Goal: Task Accomplishment & Management: Manage account settings

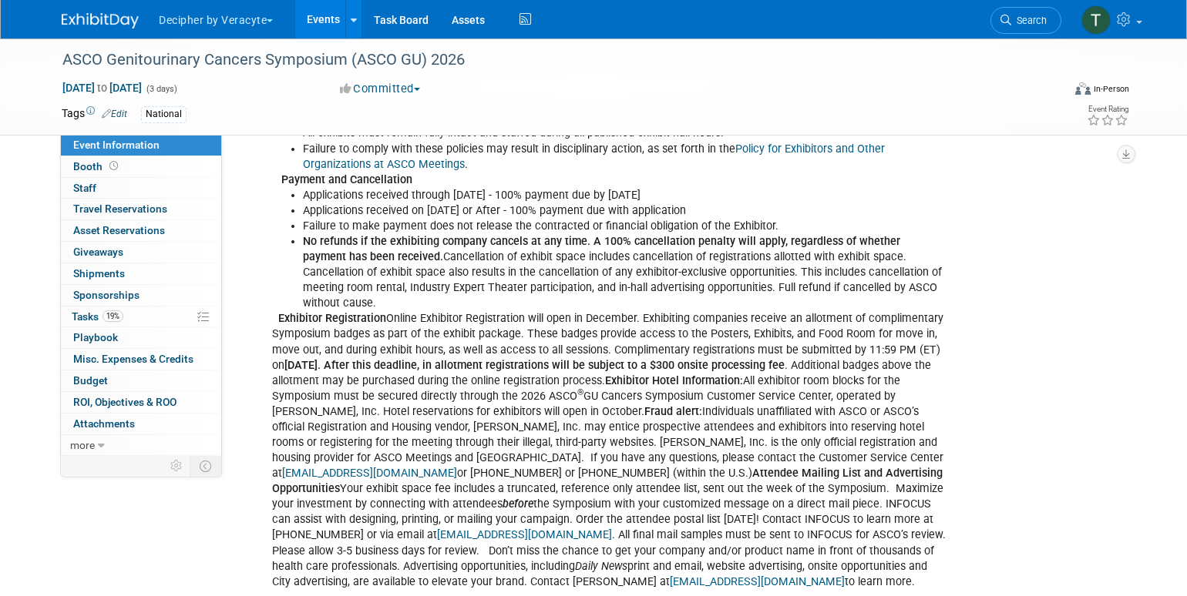
click at [159, 305] on div "0 Sponsorships 0 Sponsorships" at bounding box center [141, 296] width 160 height 22
click at [159, 310] on link "19% Tasks 19%" at bounding box center [141, 317] width 160 height 21
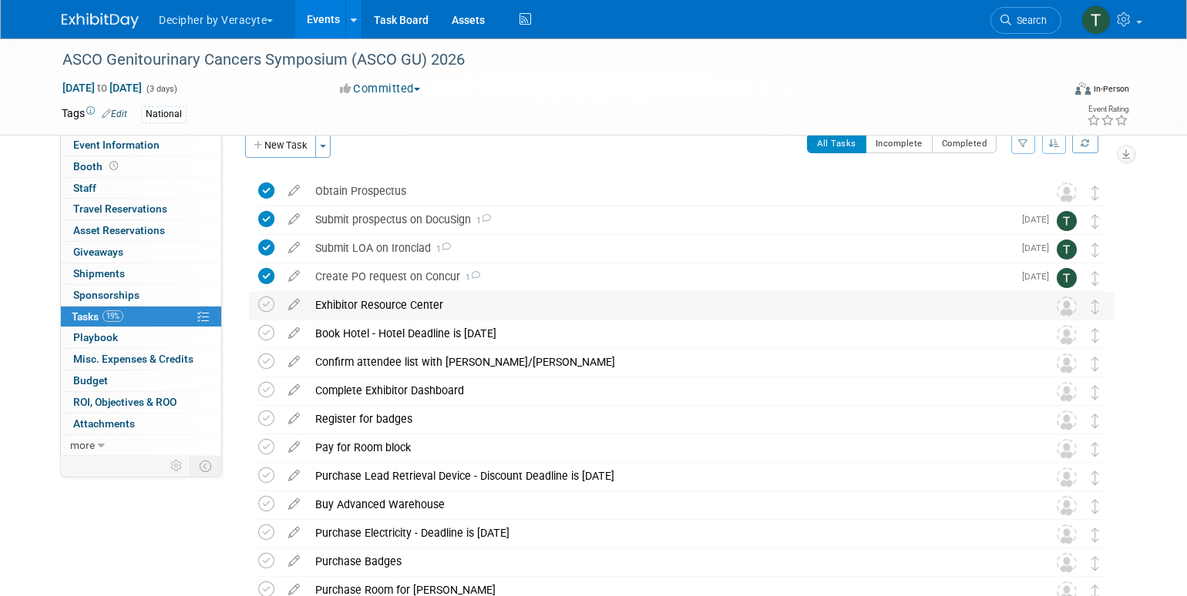
scroll to position [24, 0]
click at [295, 297] on icon at bounding box center [293, 299] width 27 height 19
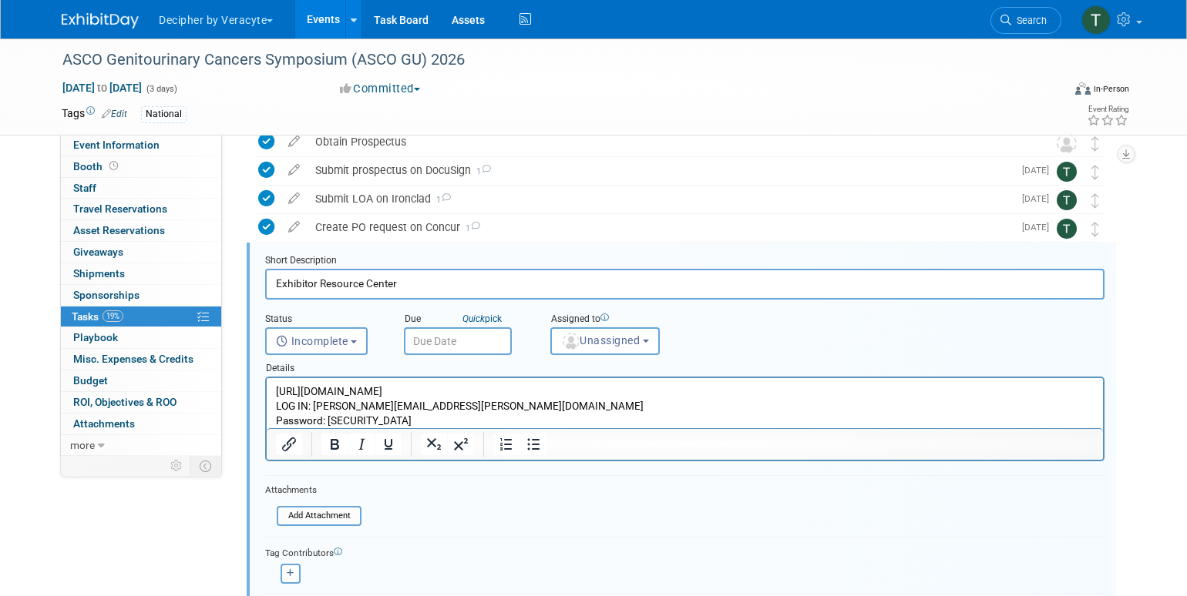
scroll to position [89, 0]
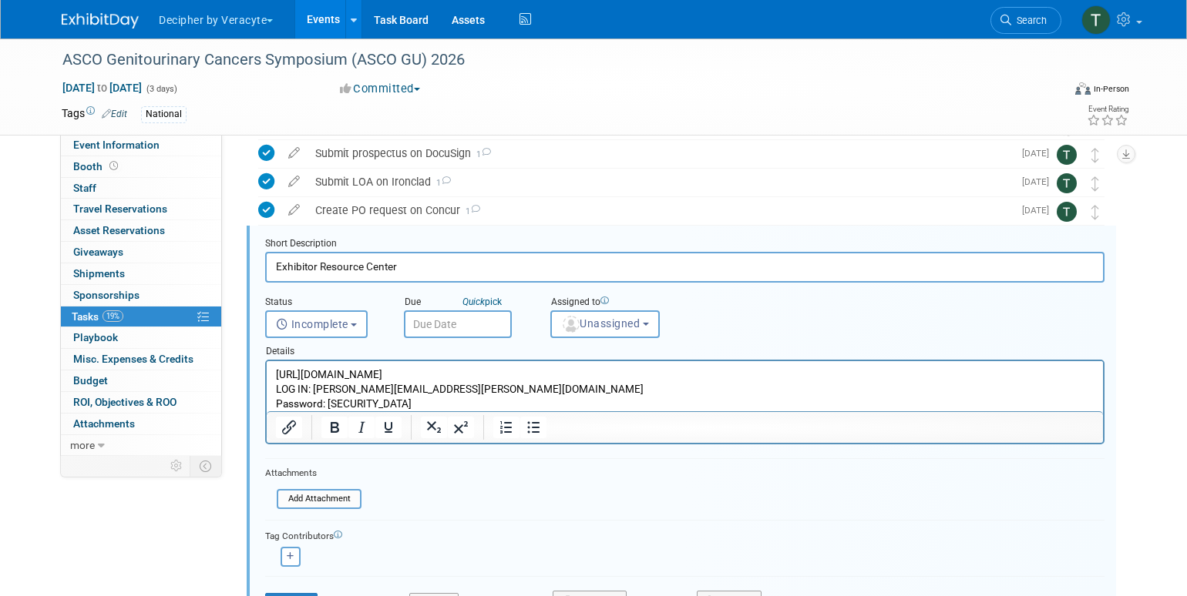
click at [453, 320] on input "text" at bounding box center [458, 325] width 108 height 28
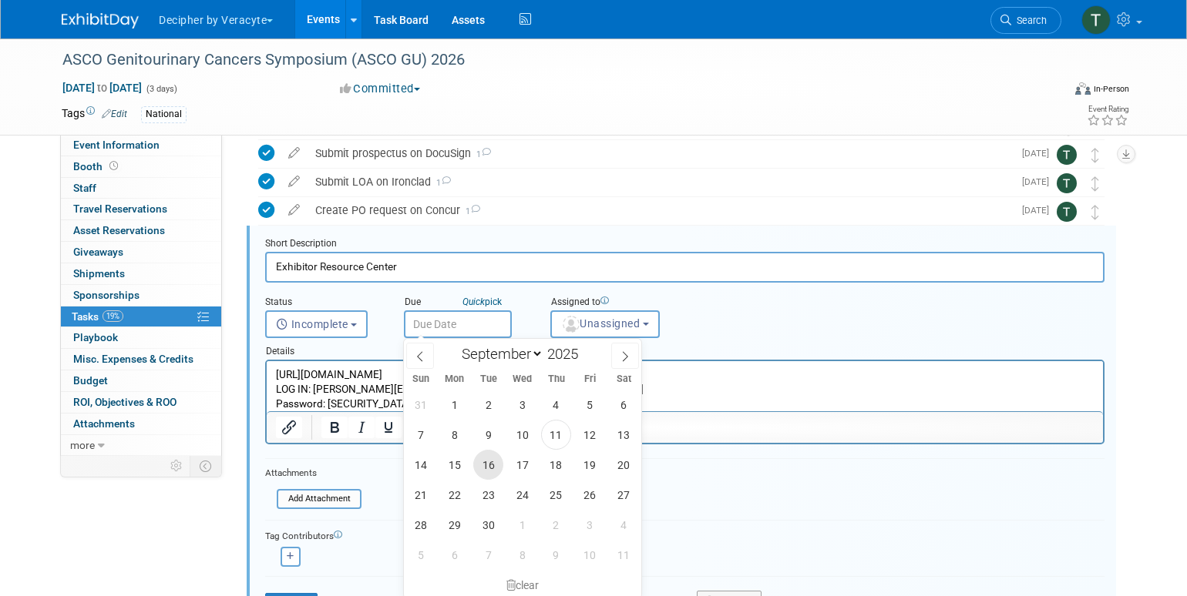
click at [489, 470] on span "16" at bounding box center [488, 465] width 30 height 30
type input "Sep 16, 2025"
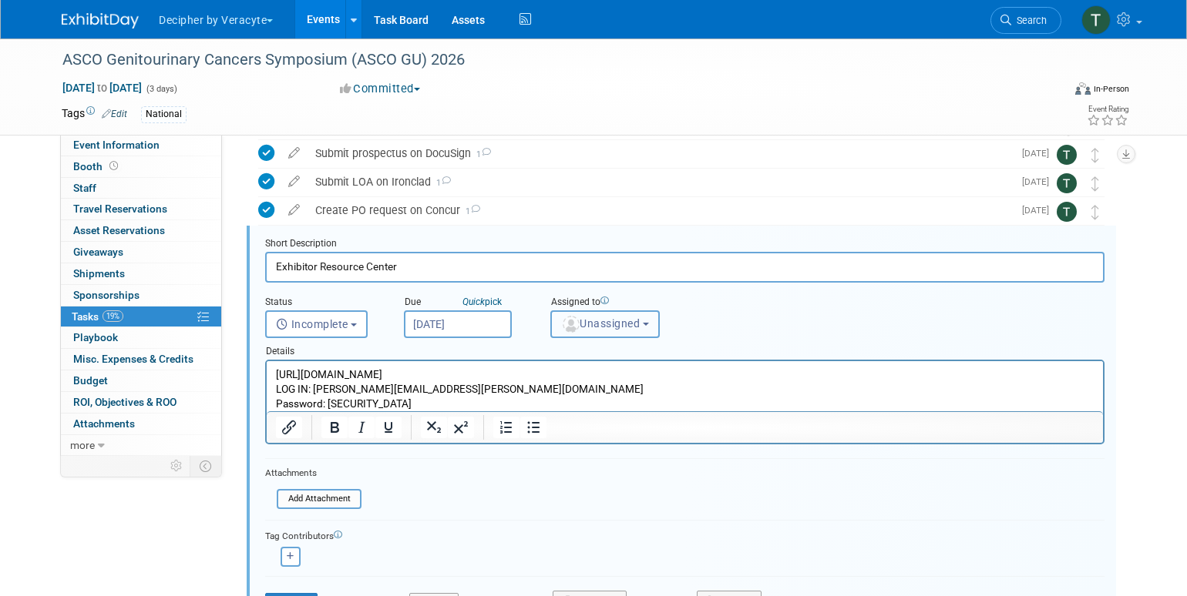
click at [603, 324] on span "Unassigned" at bounding box center [600, 323] width 79 height 12
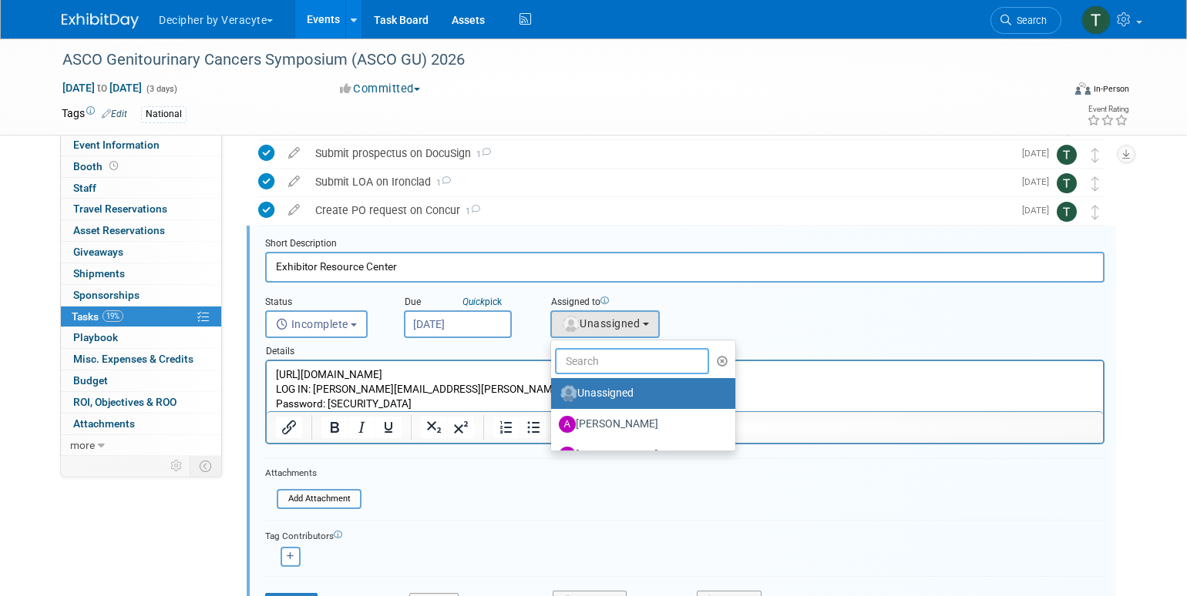
click at [603, 359] on input "text" at bounding box center [632, 361] width 154 height 26
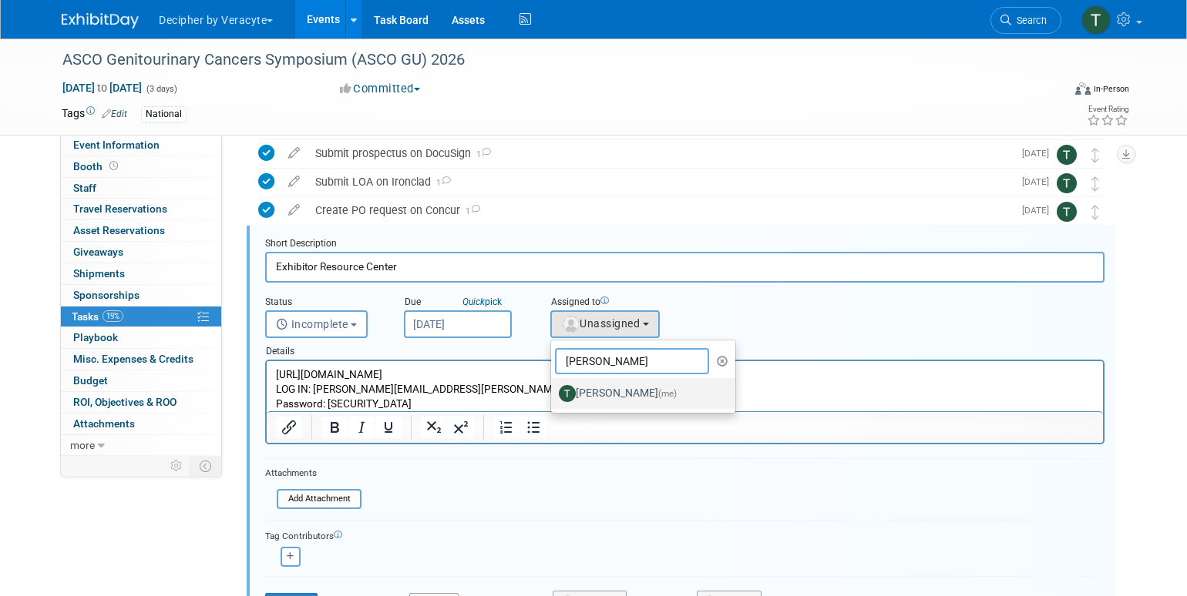
type input "tony"
click at [601, 390] on label "Tony Alvarado (me)" at bounding box center [639, 393] width 161 height 25
click at [553, 390] on input "Tony Alvarado (me)" at bounding box center [548, 392] width 10 height 10
select select "3ceeba8c-a19a-4597-a609-6fba7c9a515a"
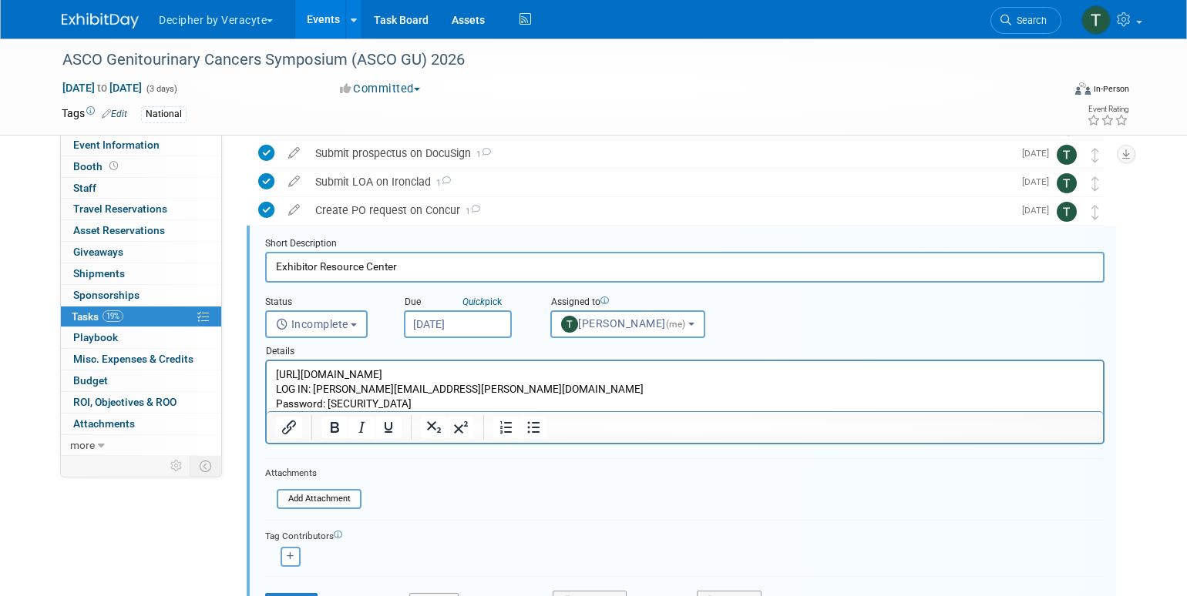
click at [472, 328] on input "Sep 16, 2025" at bounding box center [458, 325] width 108 height 28
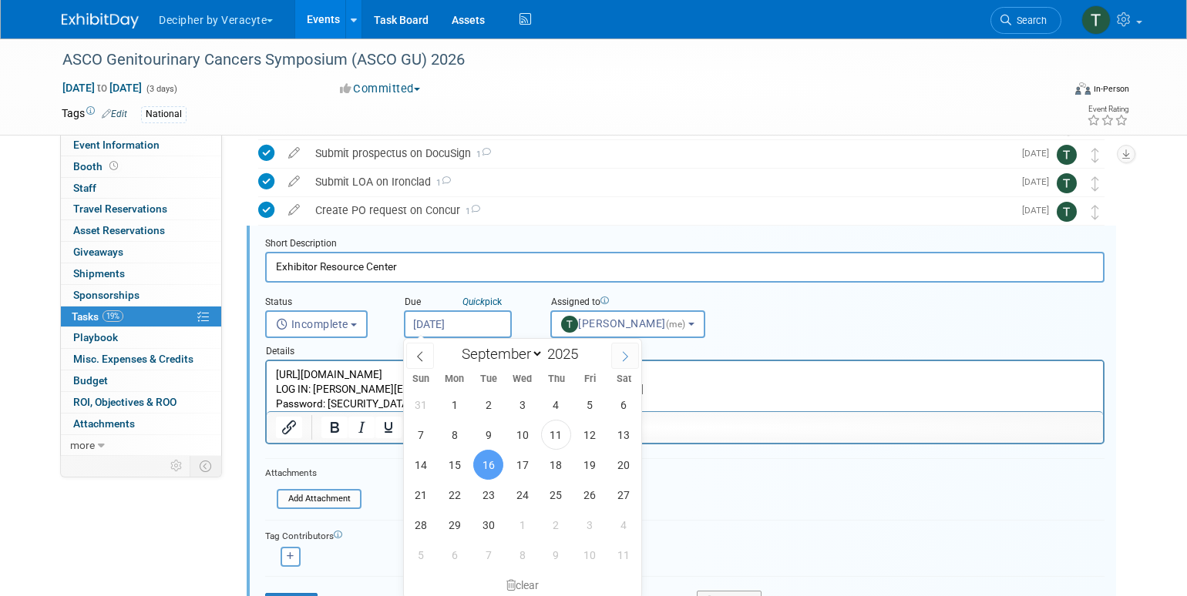
click at [629, 367] on span at bounding box center [625, 356] width 28 height 26
select select "9"
click at [453, 533] on span "27" at bounding box center [454, 525] width 30 height 30
type input "Oct 27, 2025"
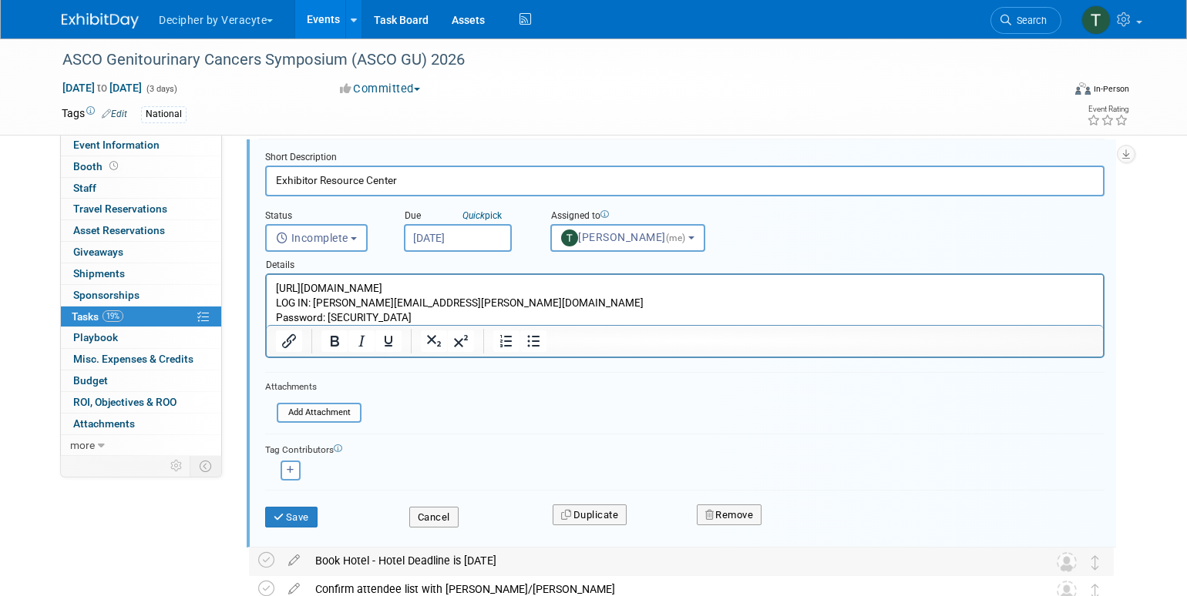
scroll to position [196, 0]
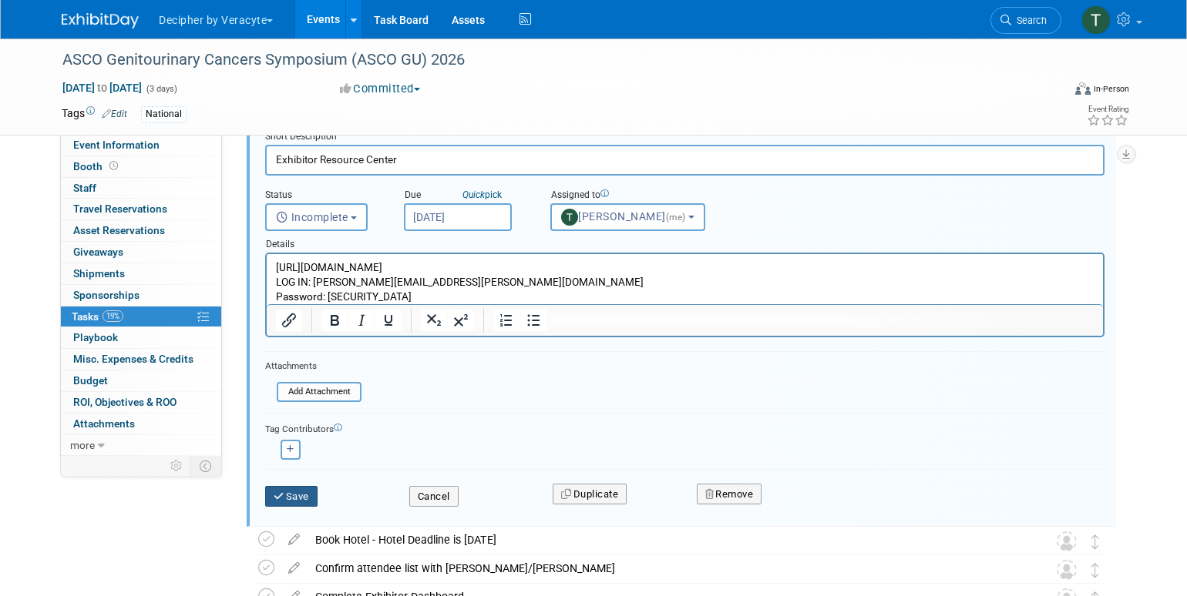
click at [309, 499] on button "Save" at bounding box center [291, 497] width 52 height 22
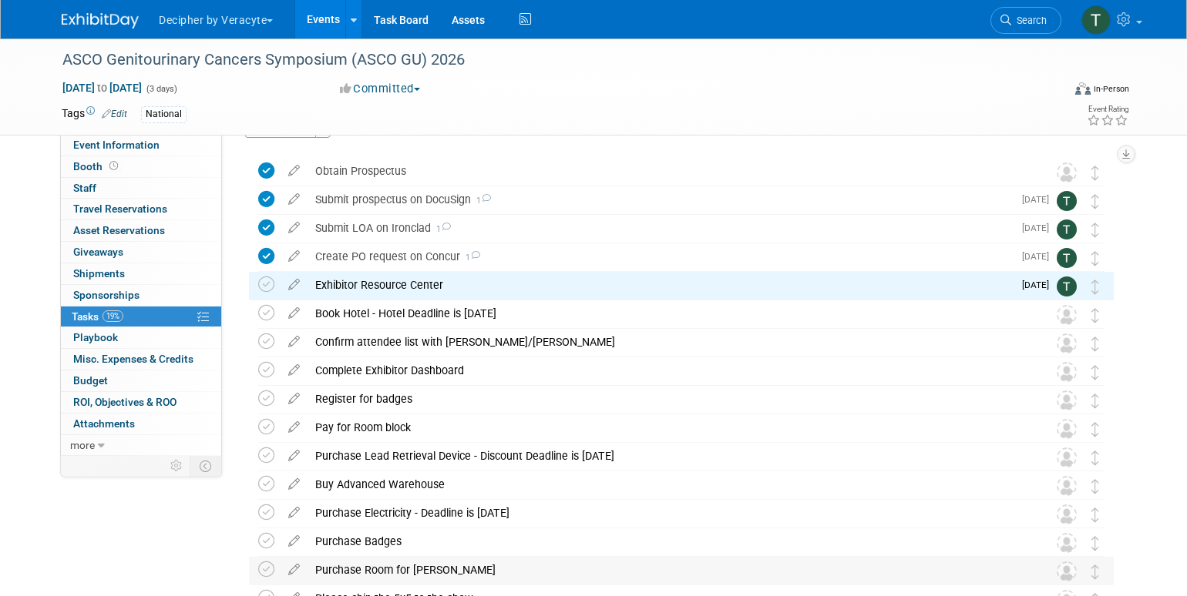
scroll to position [36, 0]
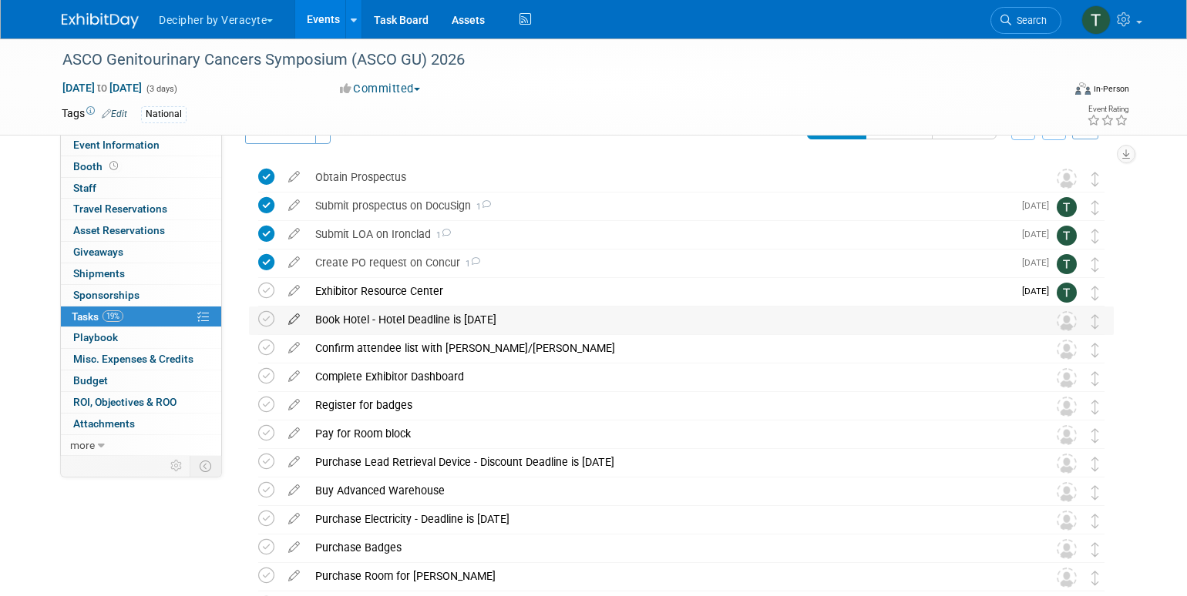
click at [297, 318] on icon at bounding box center [293, 316] width 27 height 19
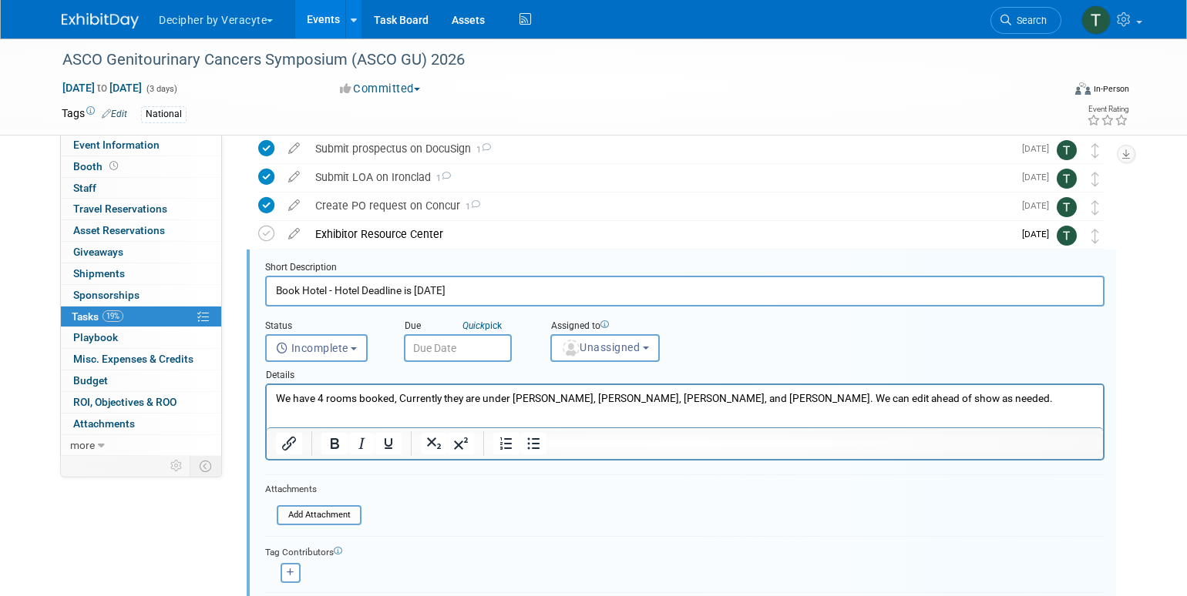
scroll to position [116, 0]
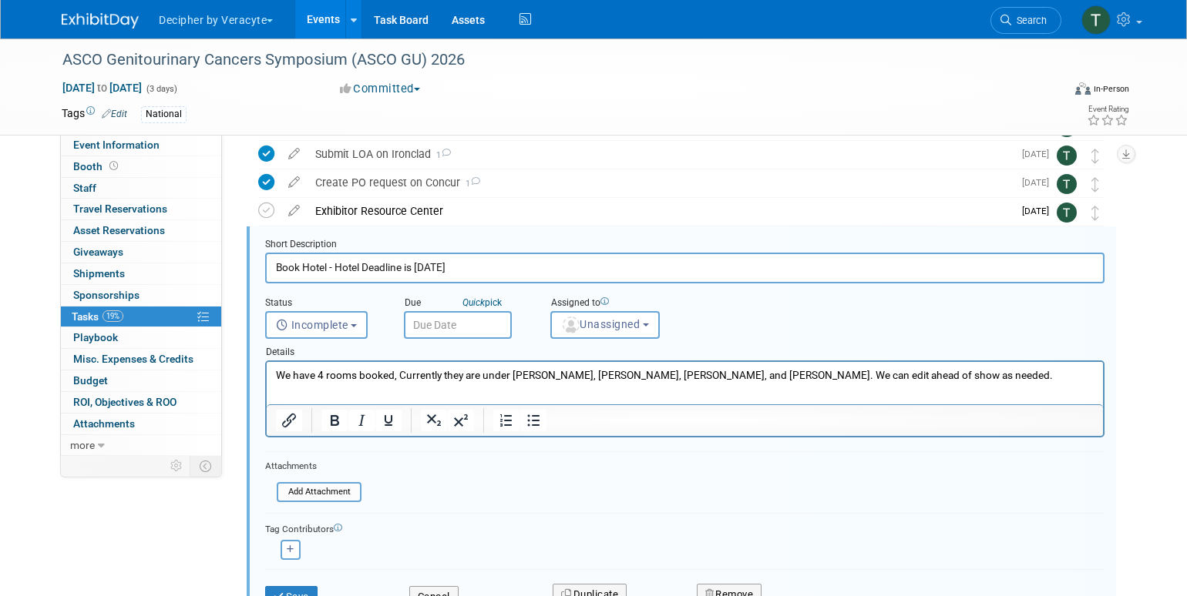
drag, startPoint x: 402, startPoint y: 267, endPoint x: 591, endPoint y: 267, distance: 188.8
click at [590, 267] on input "Book Hotel - Hotel Deadline is 1/8/25" at bounding box center [684, 268] width 839 height 30
type input "Book Hotel - Hotel Deadline"
click at [497, 335] on body "Decipher by Veracyte Explore: My Workspaces 2 Go to Workspace: Corporate Events…" at bounding box center [593, 182] width 1187 height 596
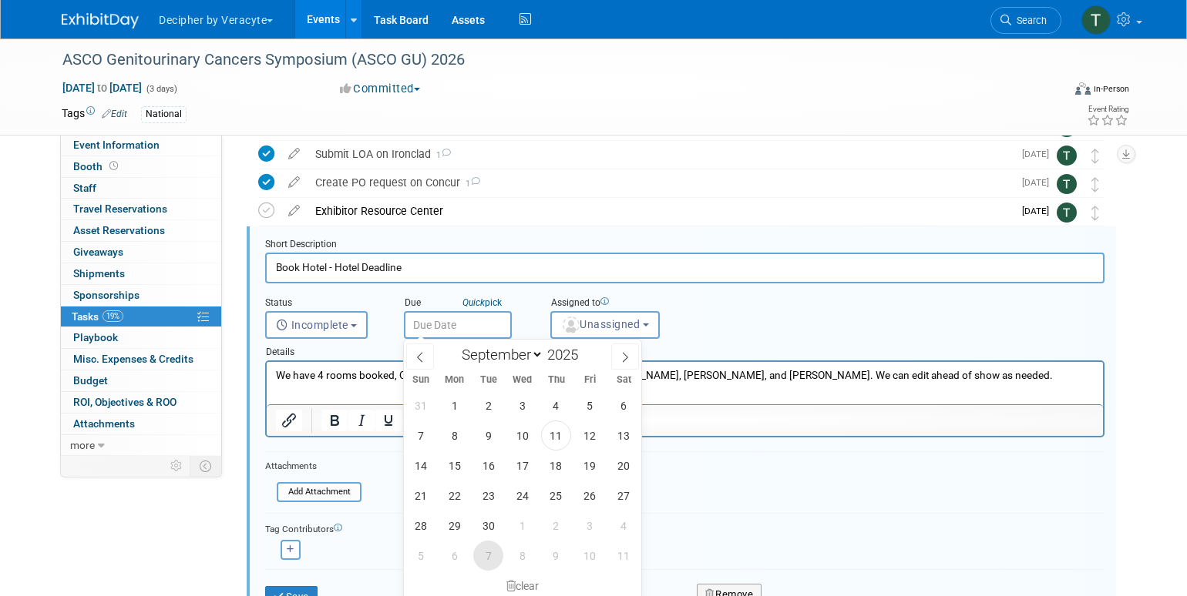
click at [482, 550] on span "7" at bounding box center [488, 556] width 30 height 30
type input "Oct 7, 2025"
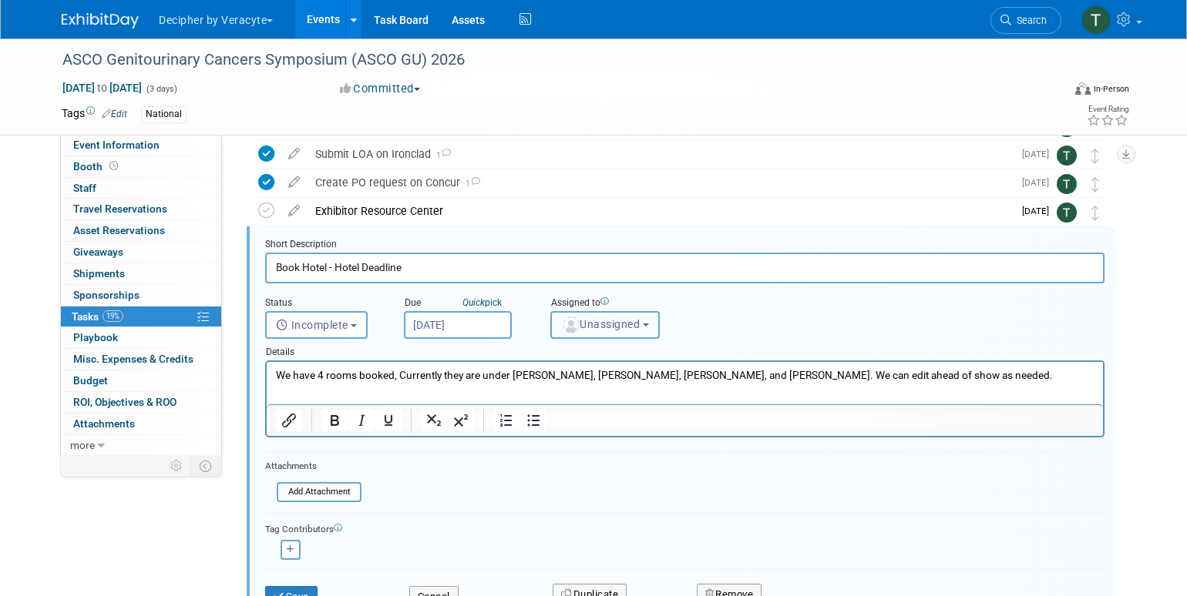
click at [593, 319] on span "Unassigned" at bounding box center [600, 324] width 79 height 12
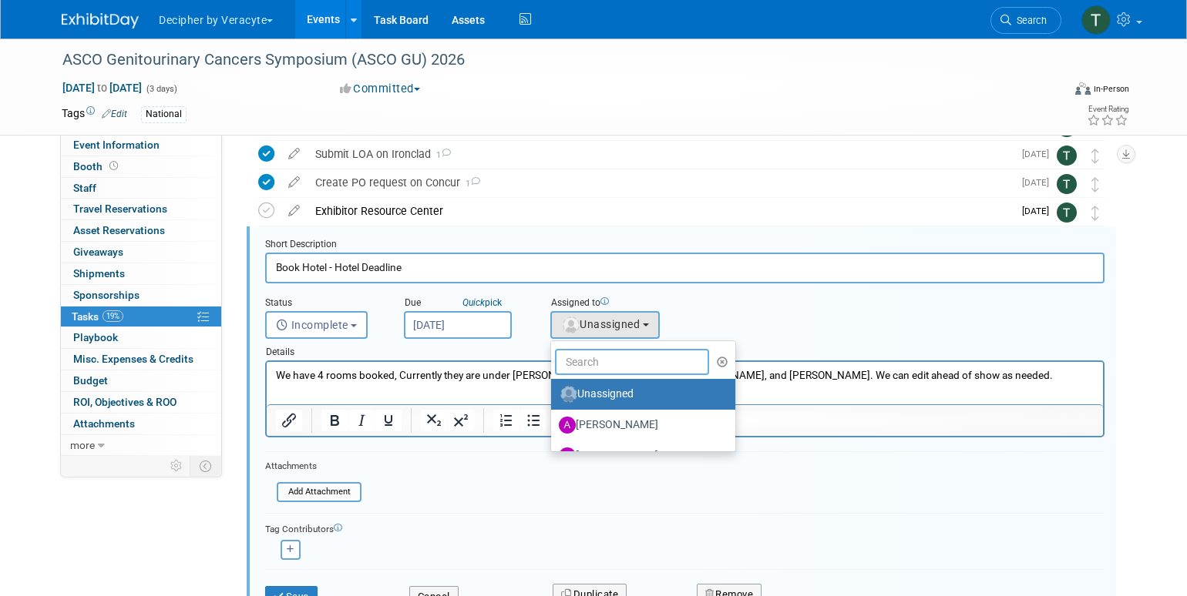
click at [591, 361] on input "text" at bounding box center [632, 362] width 154 height 26
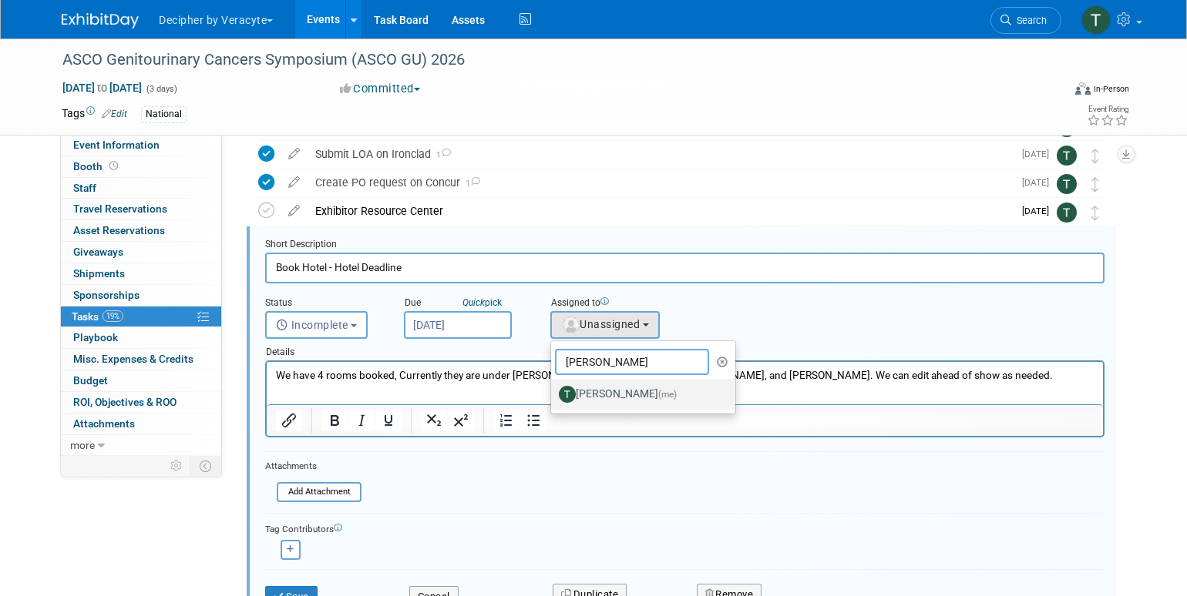
type input "tony"
click at [606, 386] on label "Tony Alvarado (me)" at bounding box center [639, 394] width 161 height 25
click at [553, 388] on input "Tony Alvarado (me)" at bounding box center [548, 393] width 10 height 10
select select "3ceeba8c-a19a-4597-a609-6fba7c9a515a"
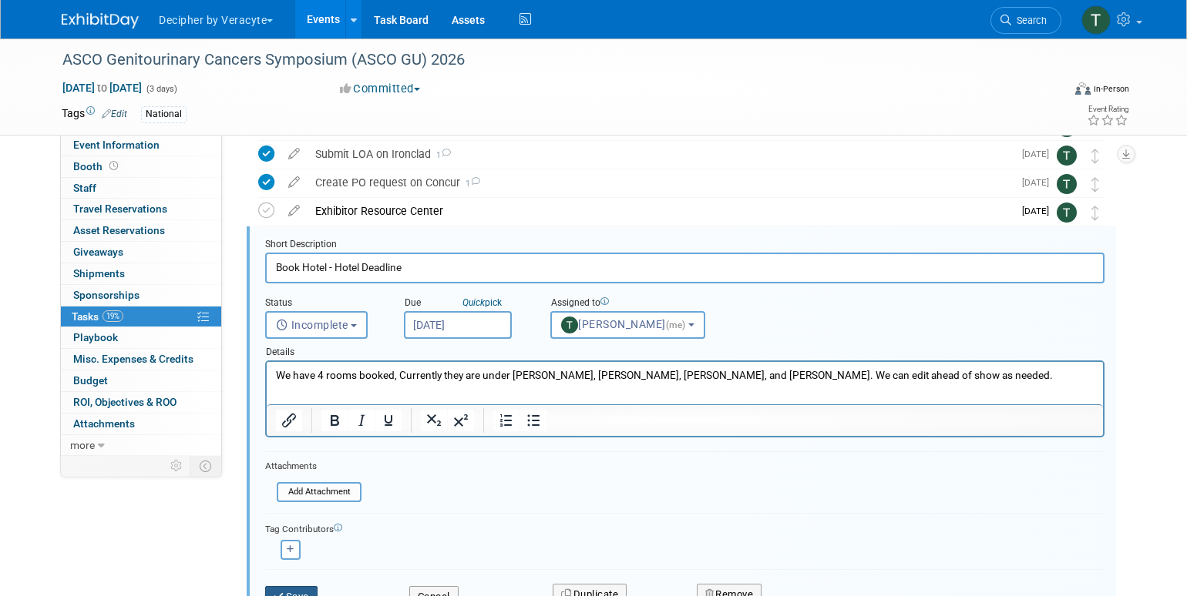
click at [304, 591] on button "Save" at bounding box center [291, 597] width 52 height 22
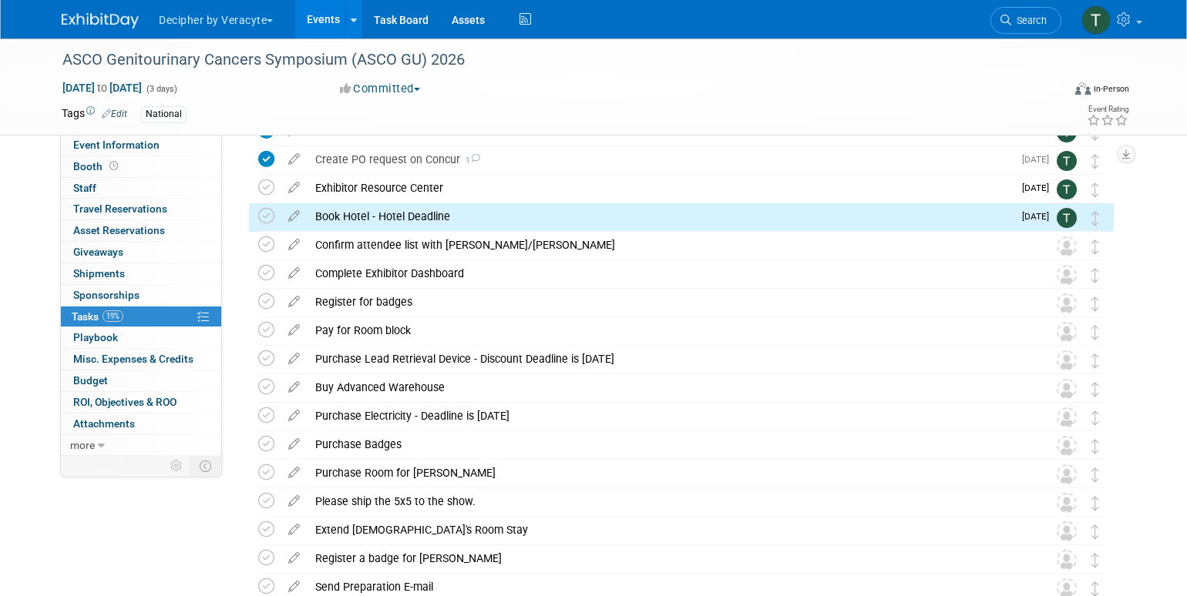
scroll to position [144, 0]
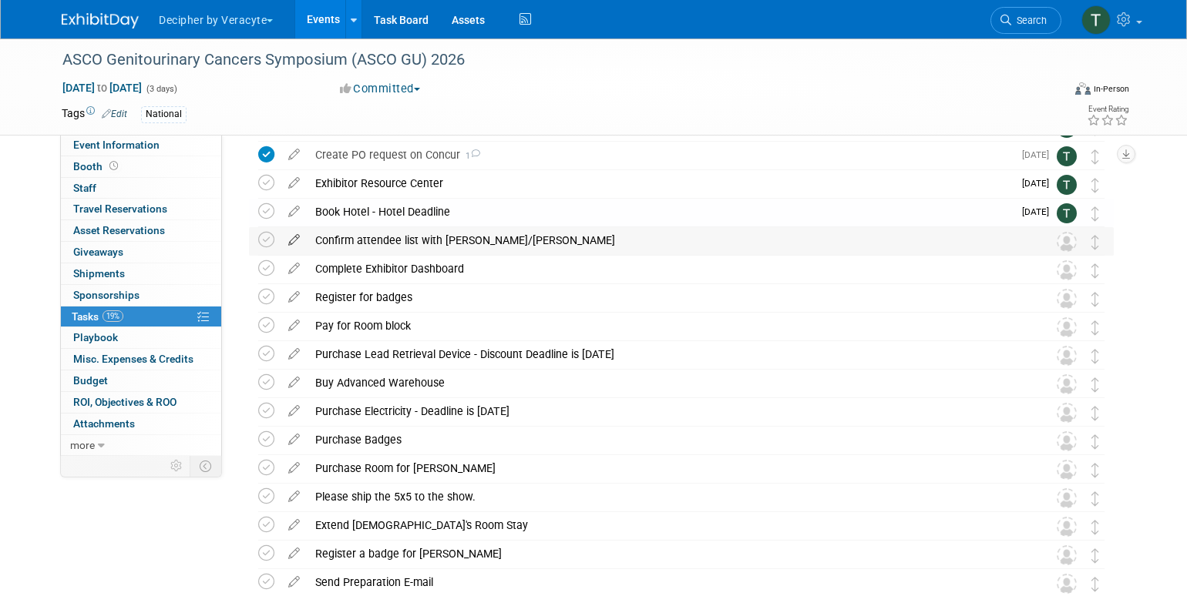
click at [293, 239] on icon at bounding box center [293, 236] width 27 height 19
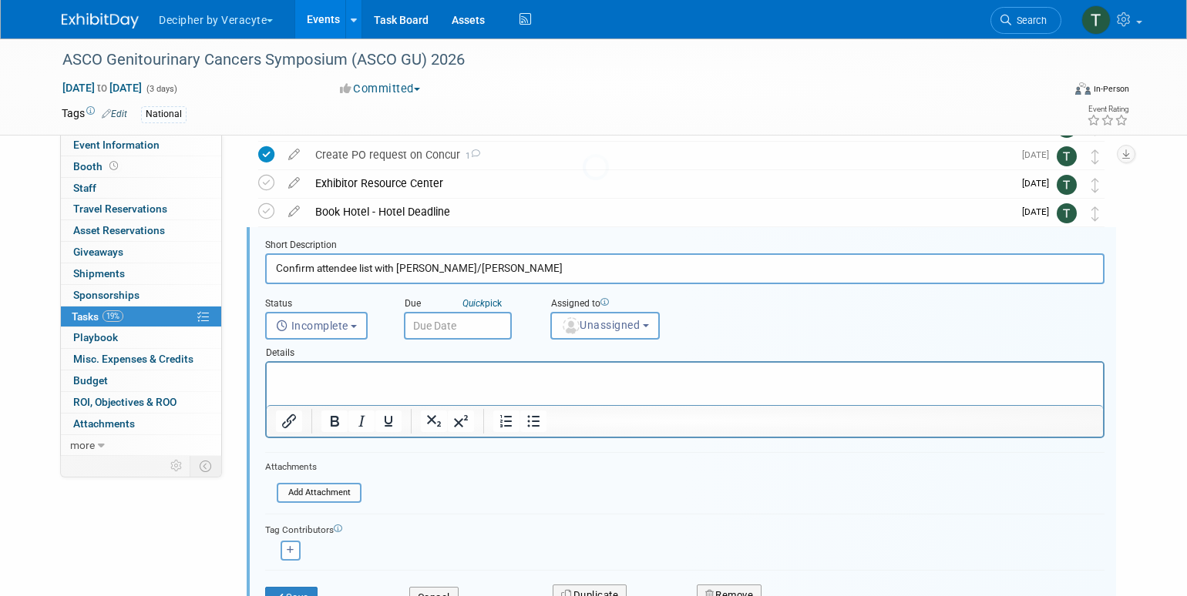
scroll to position [145, 0]
drag, startPoint x: 424, startPoint y: 266, endPoint x: 572, endPoint y: 266, distance: 148.7
click at [572, 266] on input "Confirm attendee list with Jeff/Travis" at bounding box center [684, 268] width 839 height 30
type input "Confirm attendee list with Jeff/Mark"
click at [495, 318] on input "text" at bounding box center [458, 325] width 108 height 28
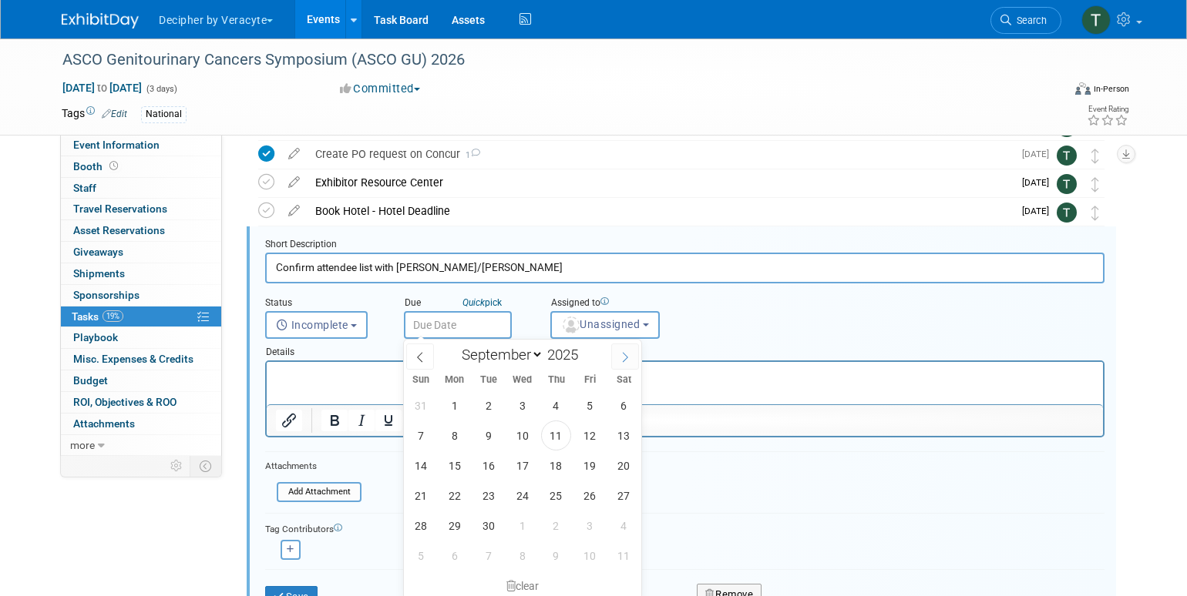
click at [623, 353] on icon at bounding box center [624, 358] width 5 height 10
select select "10"
click at [458, 499] on span "17" at bounding box center [454, 496] width 30 height 30
type input "Nov 17, 2025"
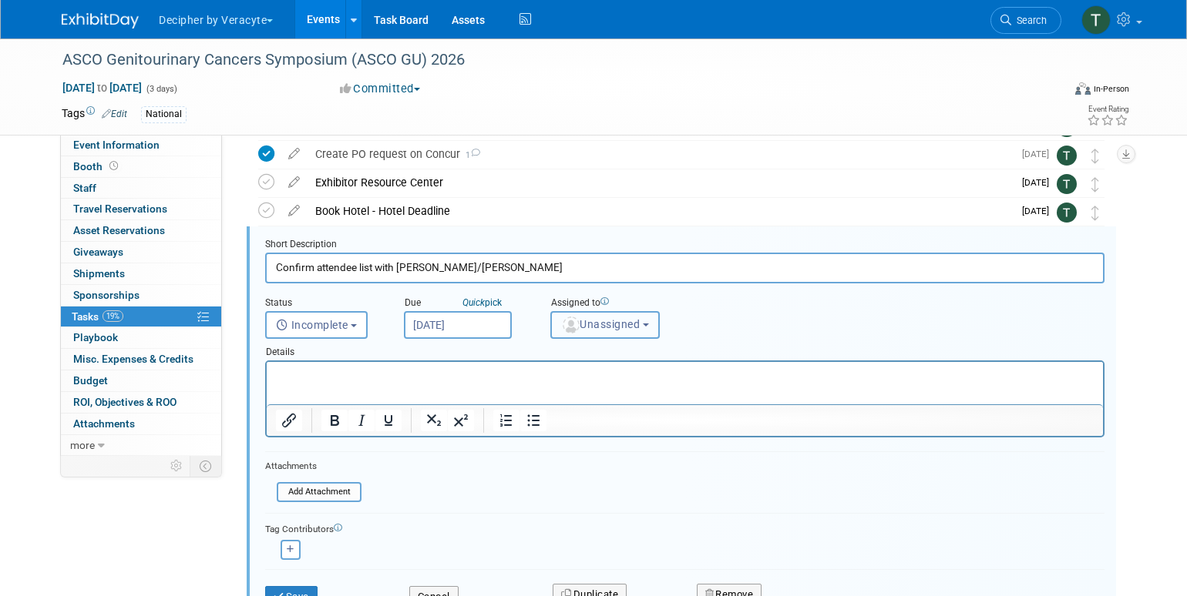
click at [605, 331] on button "Unassigned" at bounding box center [604, 325] width 109 height 28
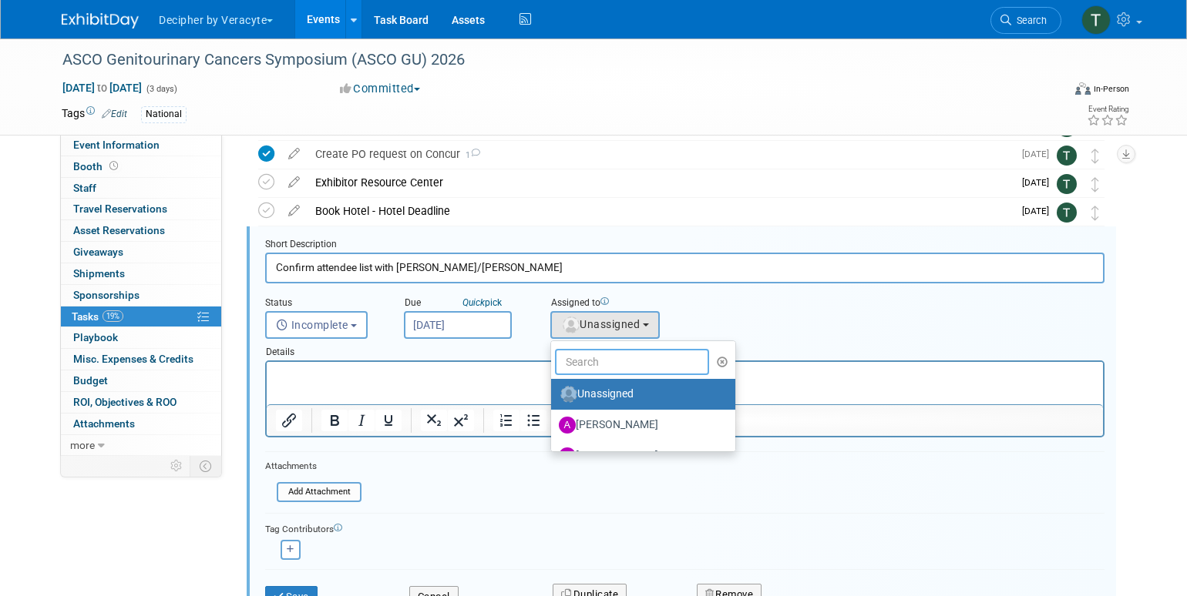
click at [605, 359] on input "text" at bounding box center [632, 362] width 154 height 26
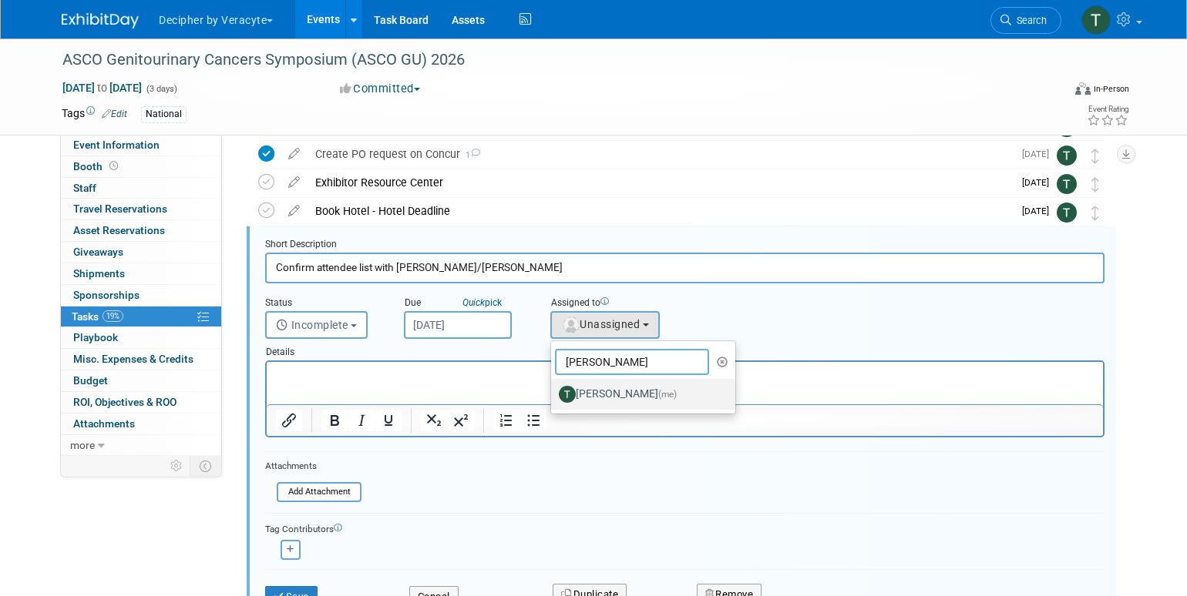
type input "tony"
click at [605, 400] on label "Tony Alvarado (me)" at bounding box center [639, 394] width 161 height 25
click at [553, 398] on input "Tony Alvarado (me)" at bounding box center [548, 393] width 10 height 10
select select "3ceeba8c-a19a-4597-a609-6fba7c9a515a"
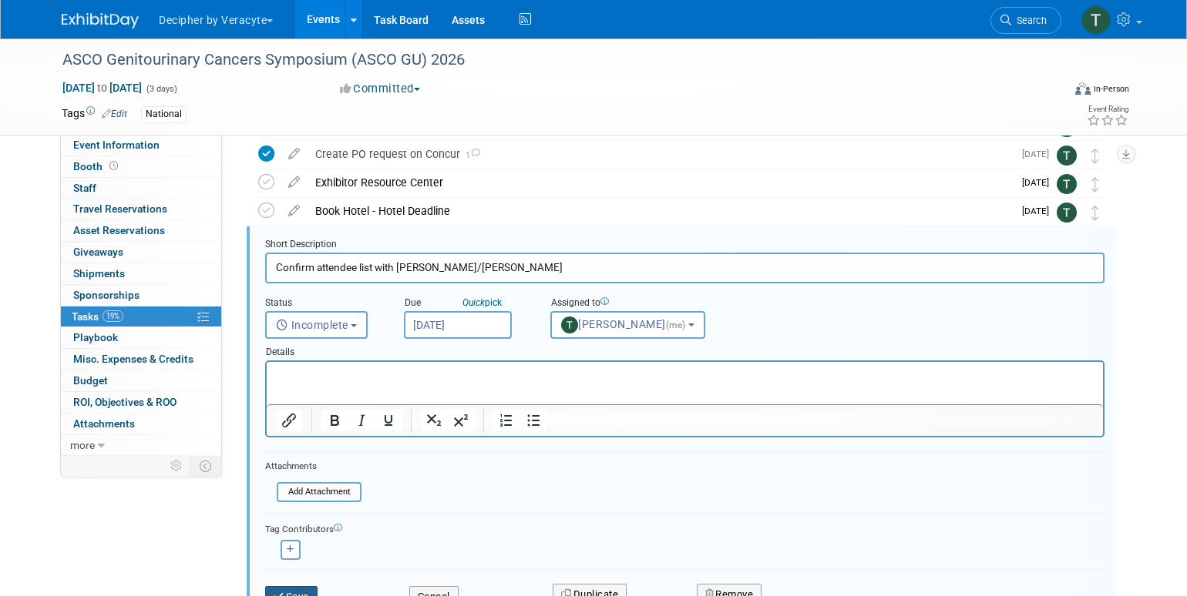
click at [304, 589] on button "Save" at bounding box center [291, 597] width 52 height 22
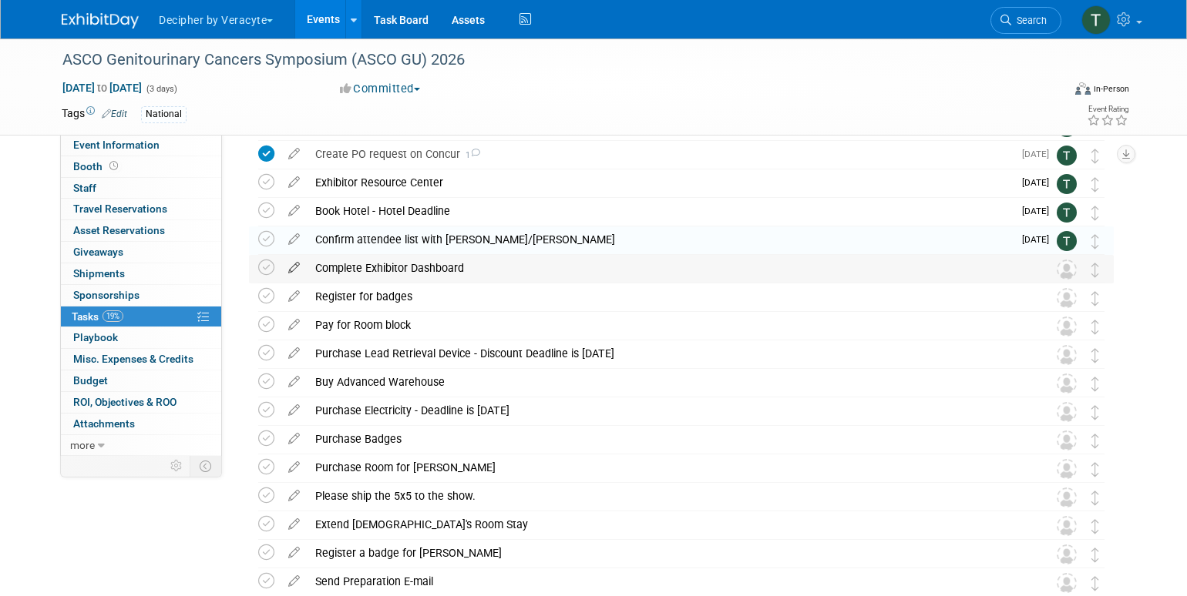
click at [296, 268] on icon at bounding box center [293, 264] width 27 height 19
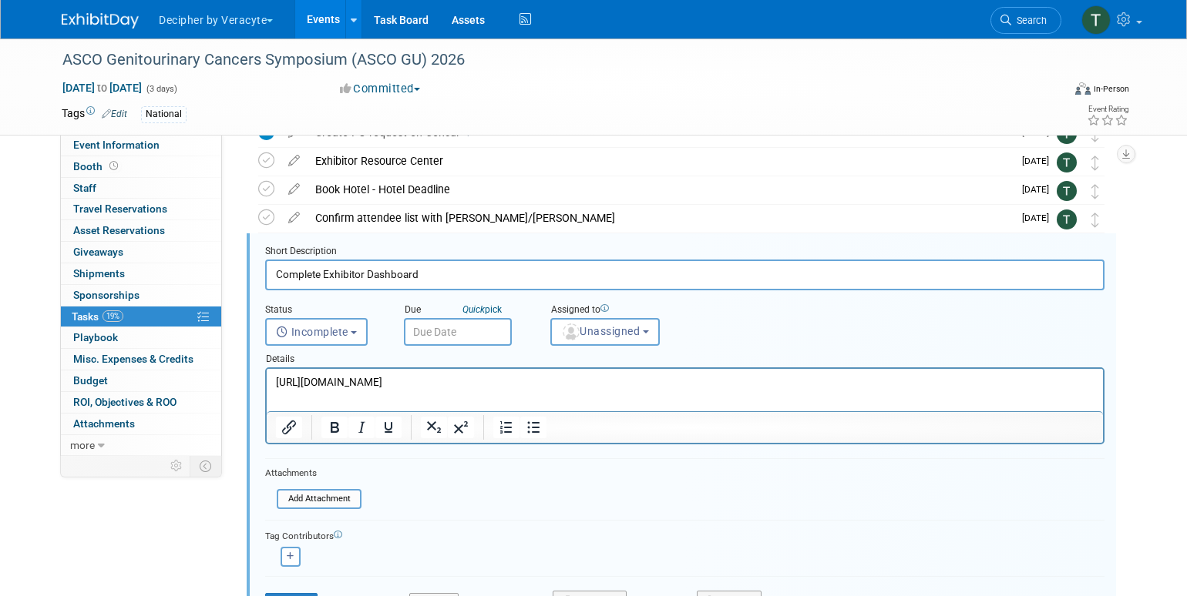
scroll to position [173, 0]
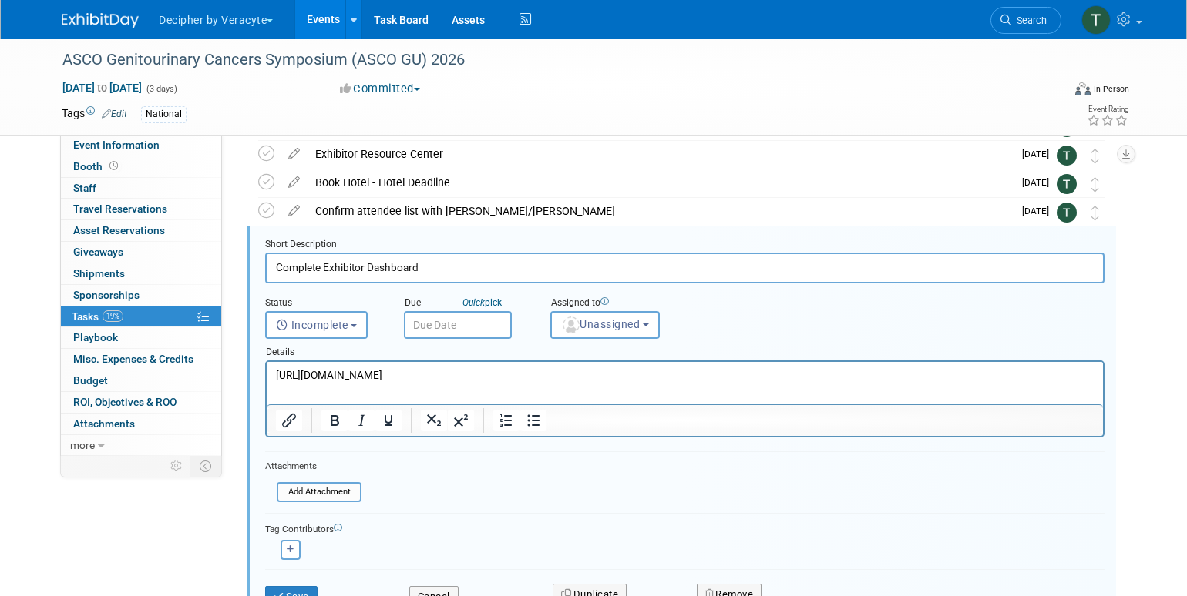
click at [456, 326] on input "text" at bounding box center [458, 325] width 108 height 28
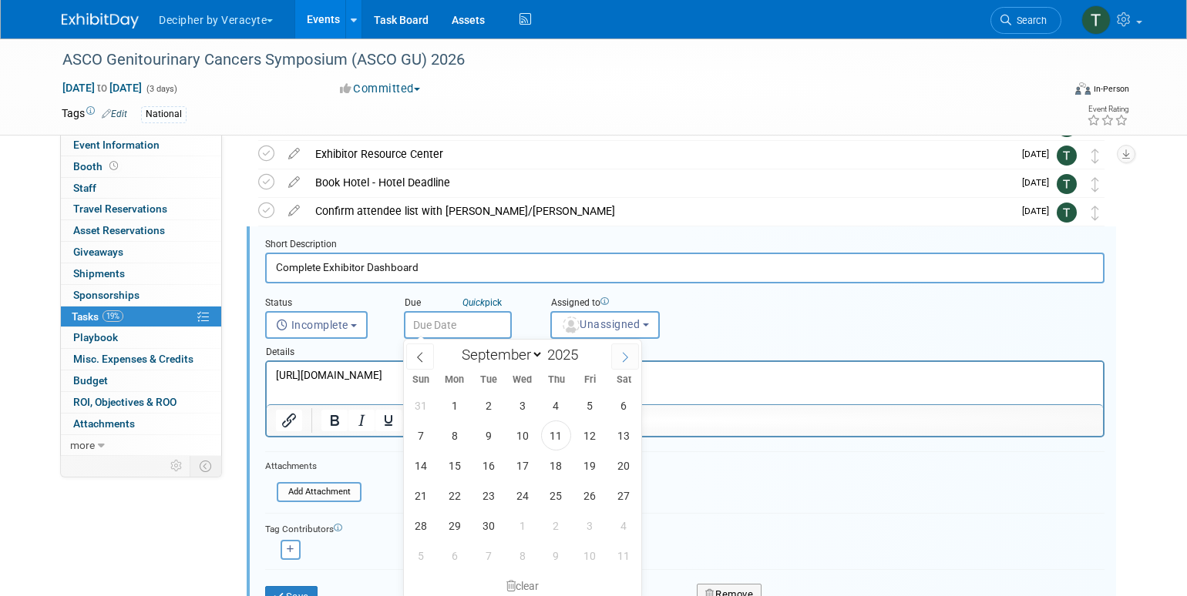
click at [614, 352] on span at bounding box center [625, 357] width 28 height 26
select select "10"
click at [456, 532] on span "24" at bounding box center [454, 526] width 30 height 30
type input "Nov 24, 2025"
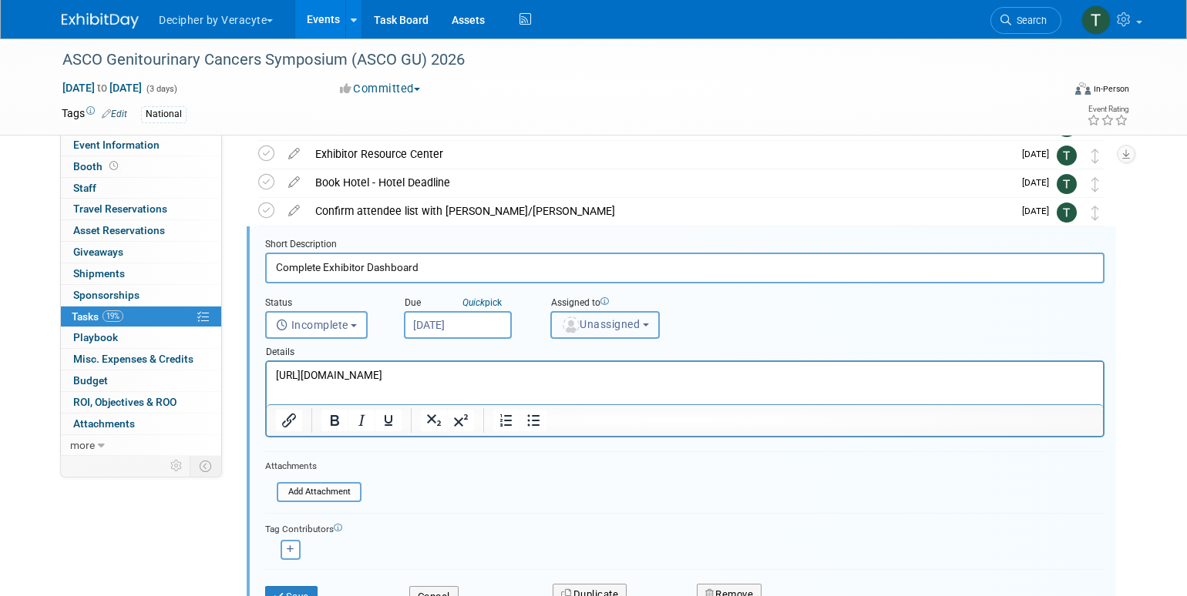
click at [588, 332] on button "Unassigned" at bounding box center [604, 325] width 109 height 28
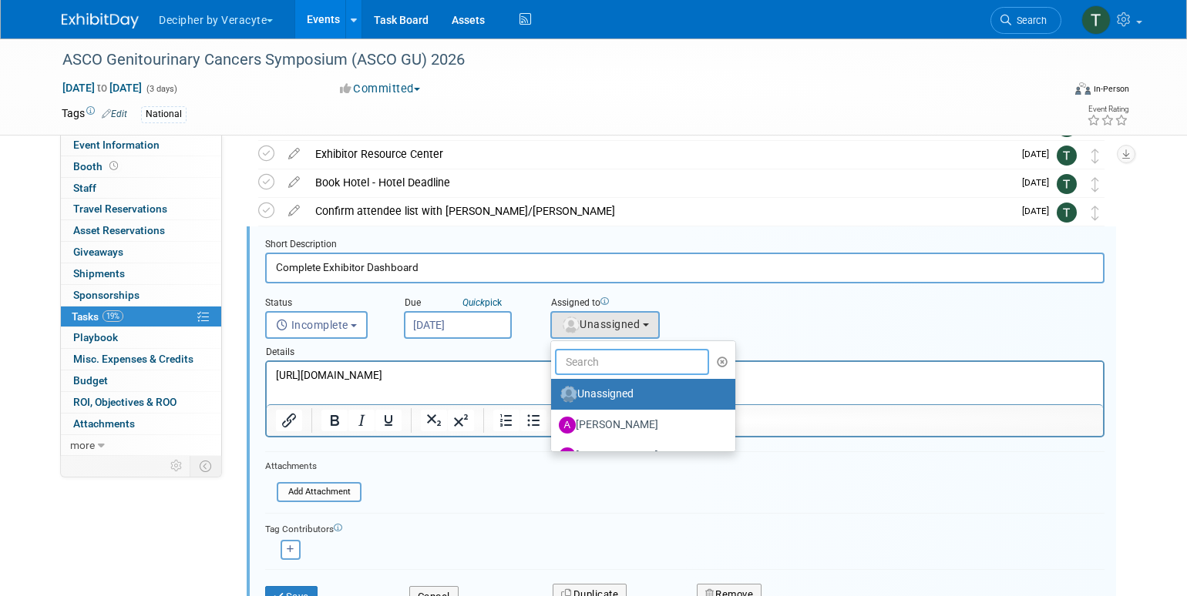
click at [588, 361] on input "text" at bounding box center [632, 362] width 154 height 26
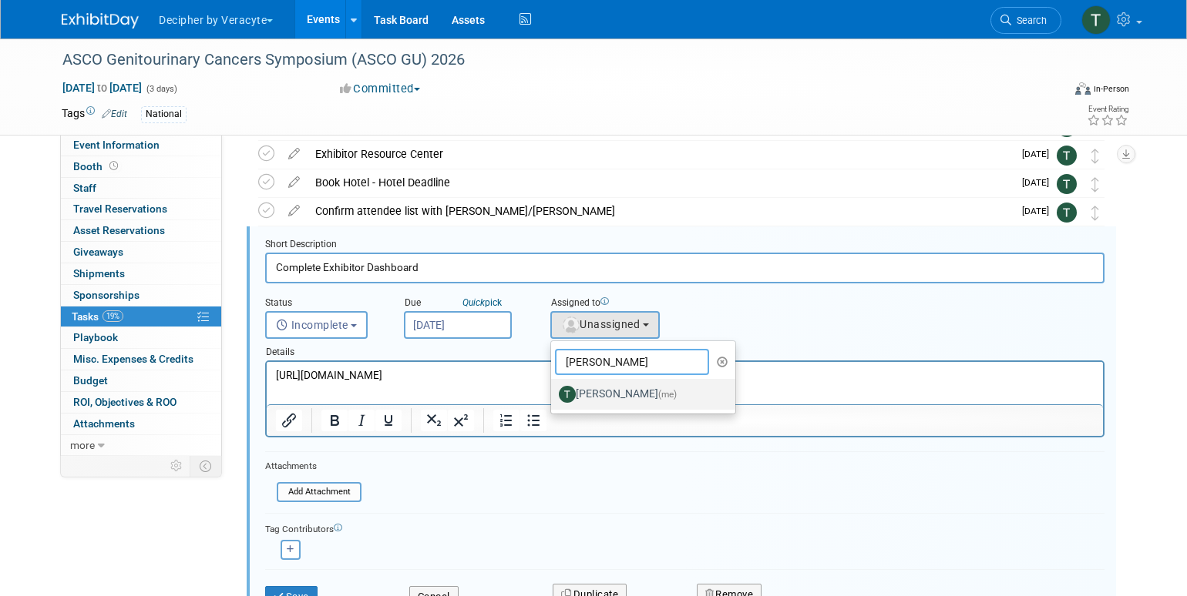
type input "tony"
click at [593, 394] on label "Tony Alvarado (me)" at bounding box center [639, 394] width 161 height 25
click at [553, 394] on input "Tony Alvarado (me)" at bounding box center [548, 393] width 10 height 10
select select "3ceeba8c-a19a-4597-a609-6fba7c9a515a"
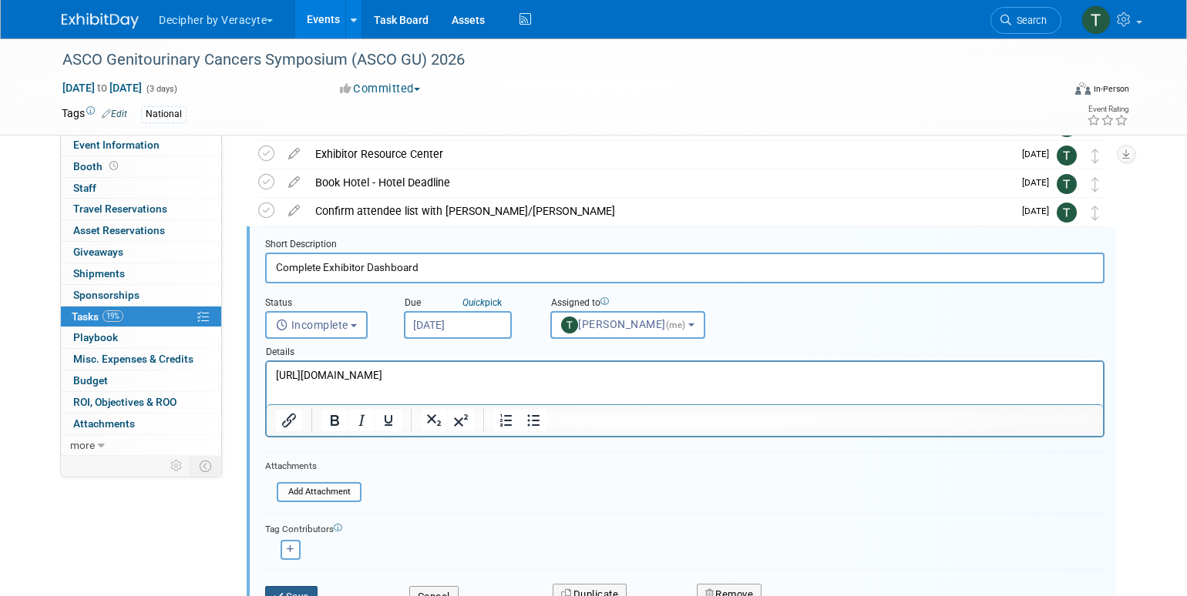
click at [308, 589] on button "Save" at bounding box center [291, 597] width 52 height 22
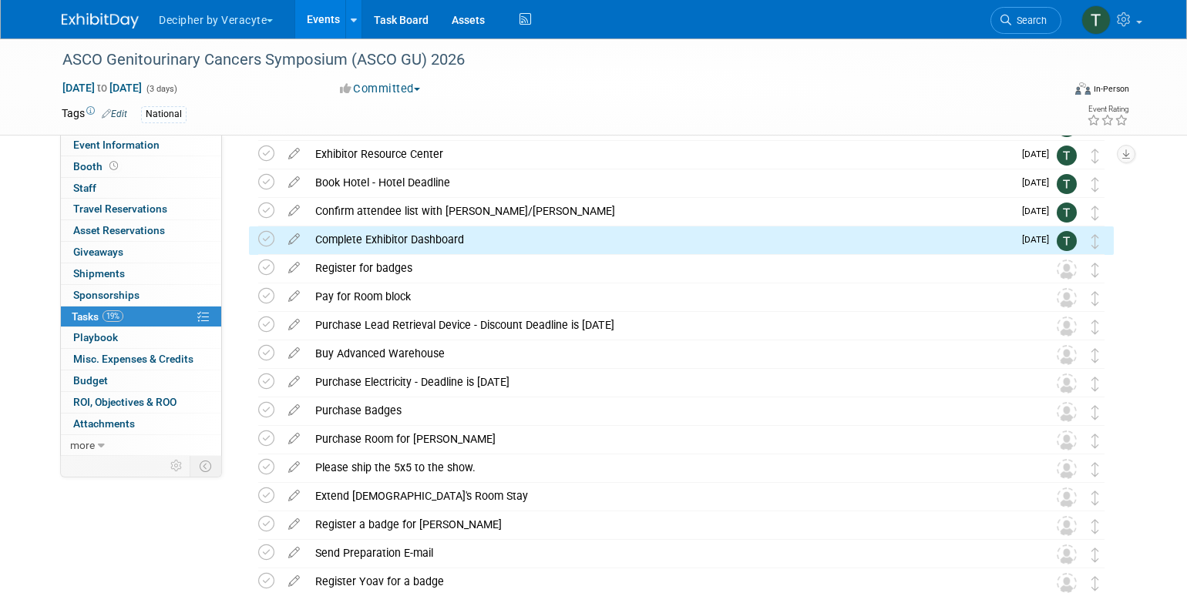
click at [636, 353] on div "Buy Advanced Warehouse" at bounding box center [666, 354] width 718 height 26
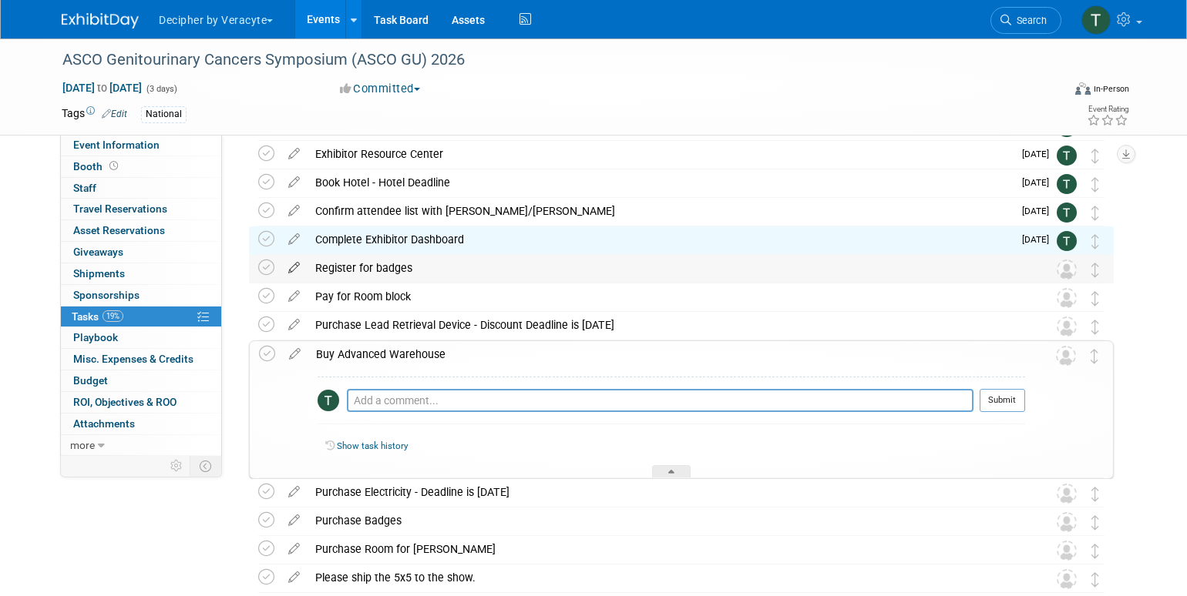
click at [293, 266] on icon at bounding box center [293, 264] width 27 height 19
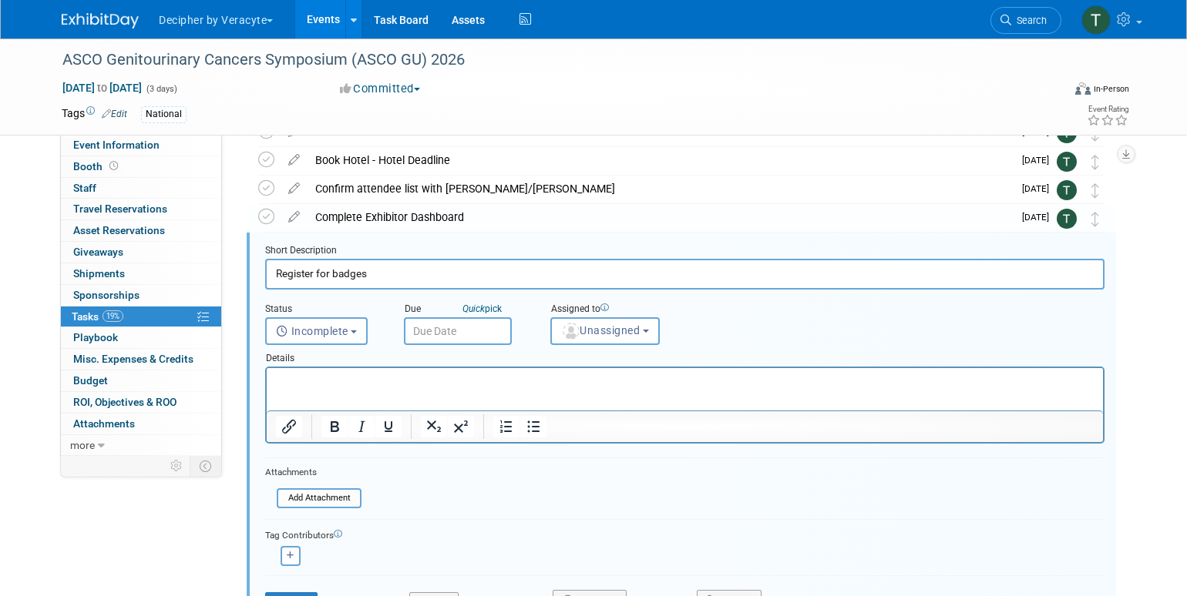
scroll to position [202, 0]
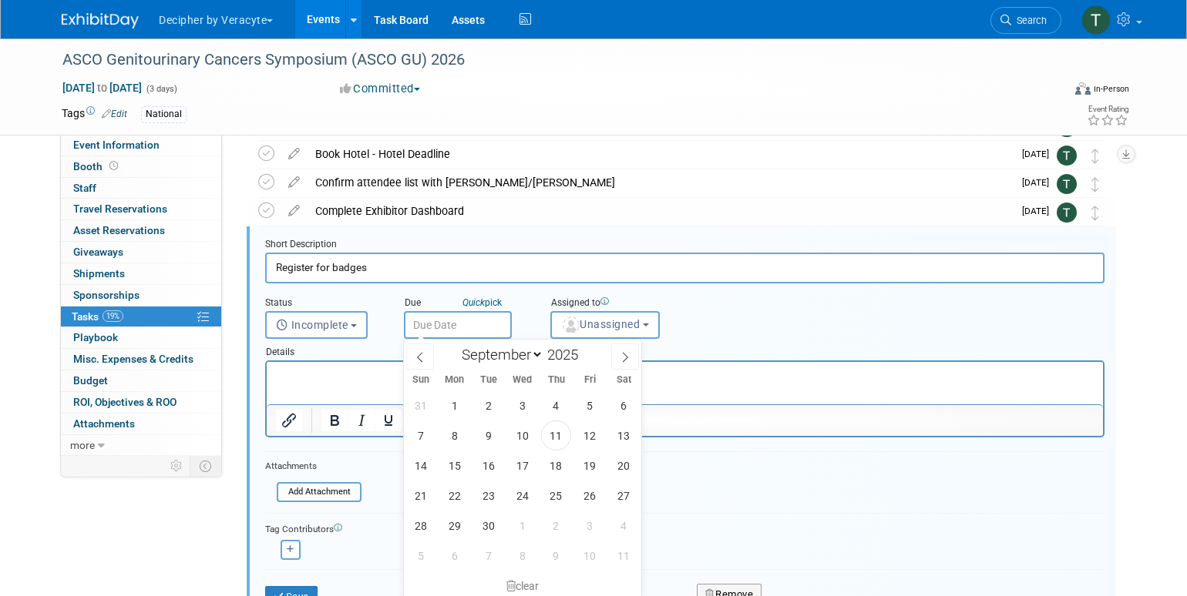
click at [431, 324] on input "text" at bounding box center [458, 325] width 108 height 28
click at [622, 354] on icon at bounding box center [624, 357] width 11 height 11
select select "10"
click at [460, 524] on span "24" at bounding box center [454, 526] width 30 height 30
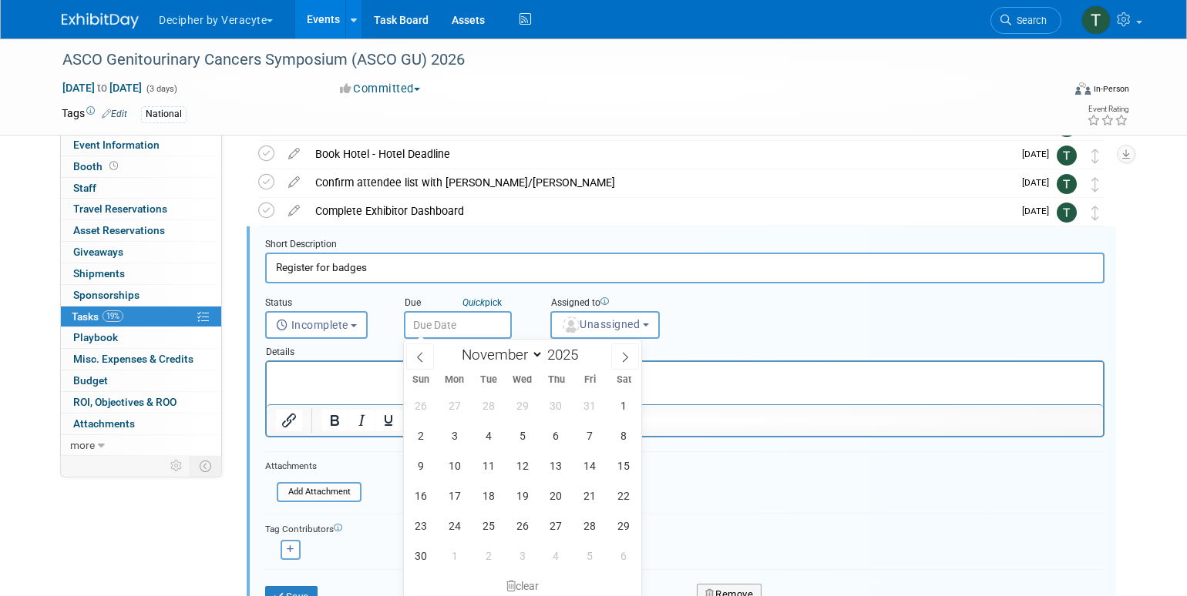
type input "Nov 24, 2025"
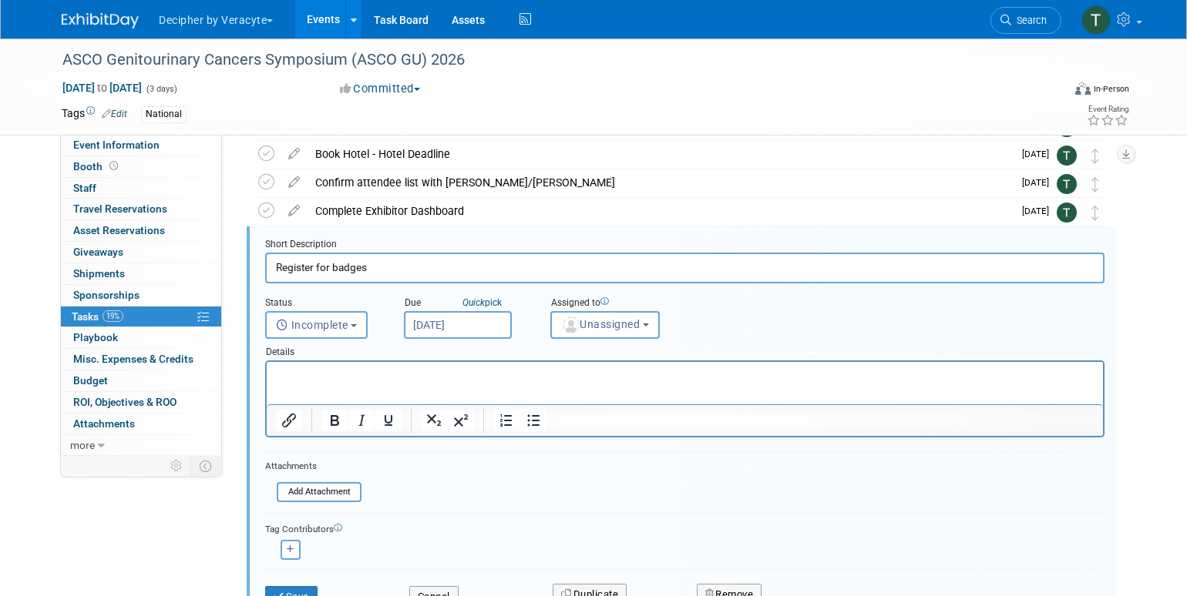
click at [583, 339] on div "Details" at bounding box center [684, 350] width 839 height 22
click at [583, 324] on span "Unassigned" at bounding box center [600, 324] width 79 height 12
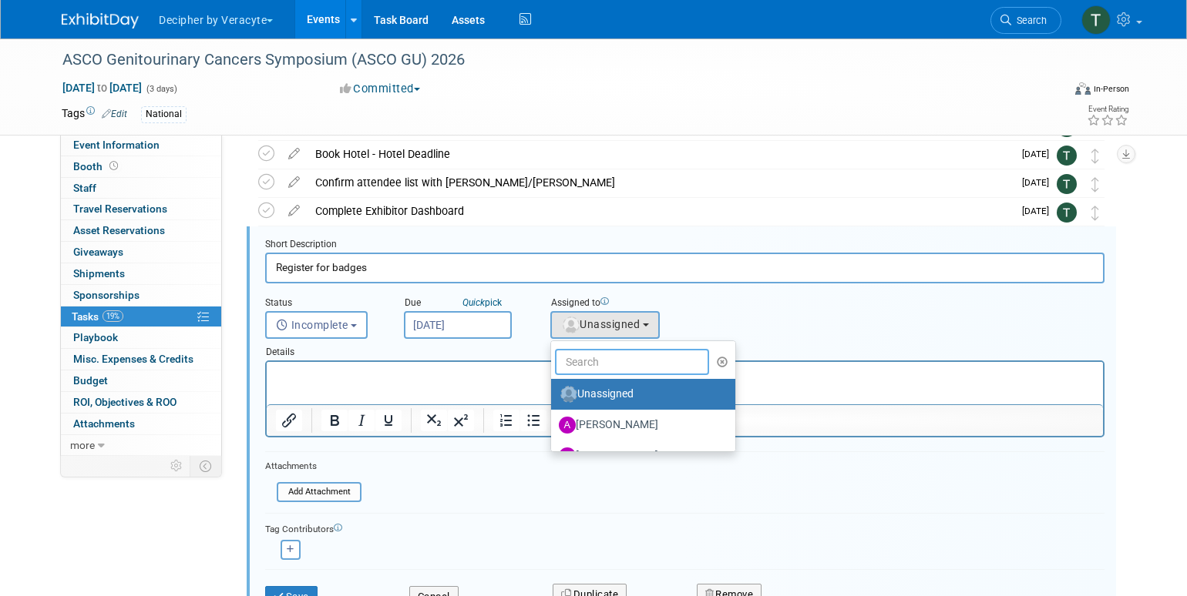
click at [583, 350] on input "text" at bounding box center [632, 362] width 154 height 26
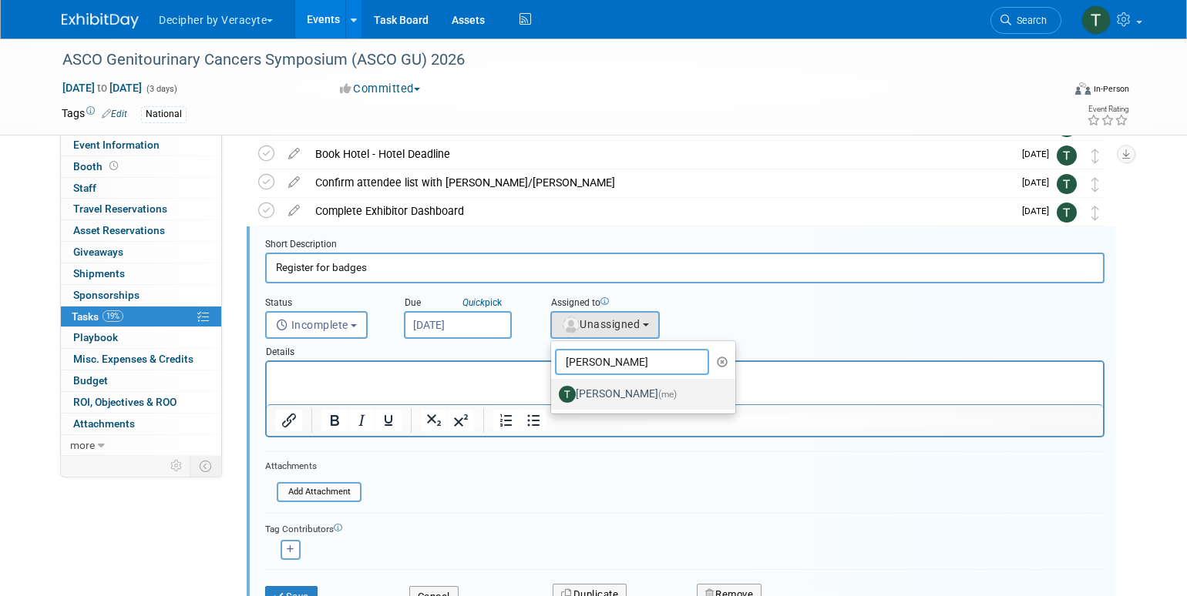
type input "tony"
click at [604, 394] on label "Tony Alvarado (me)" at bounding box center [639, 394] width 161 height 25
click at [553, 394] on input "Tony Alvarado (me)" at bounding box center [548, 393] width 10 height 10
select select "3ceeba8c-a19a-4597-a609-6fba7c9a515a"
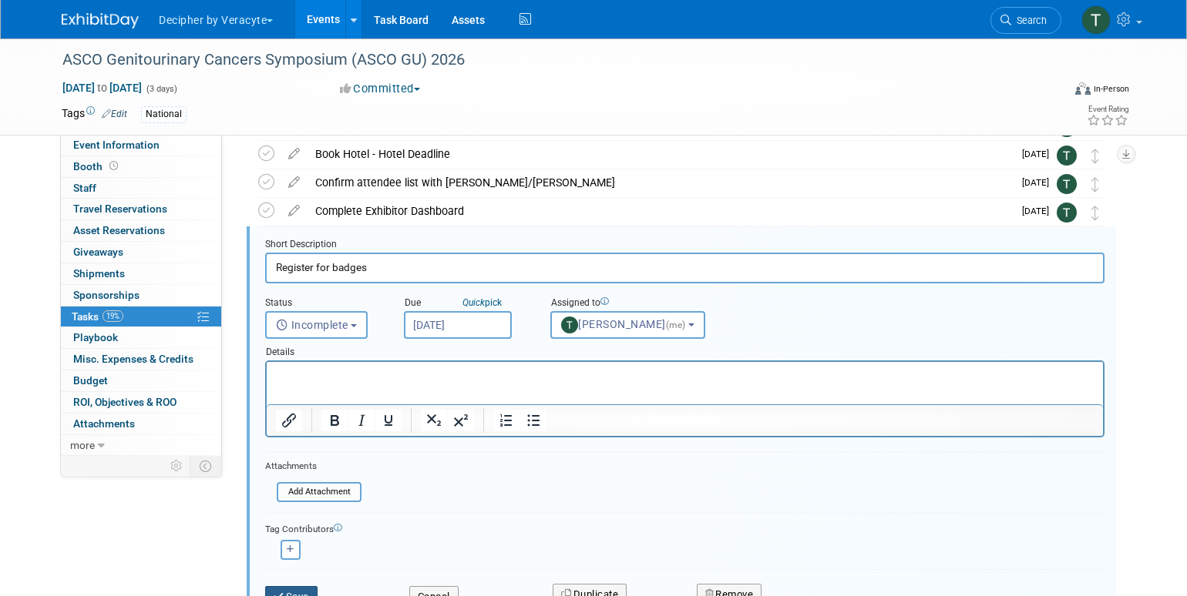
click at [307, 587] on button "Save" at bounding box center [291, 597] width 52 height 22
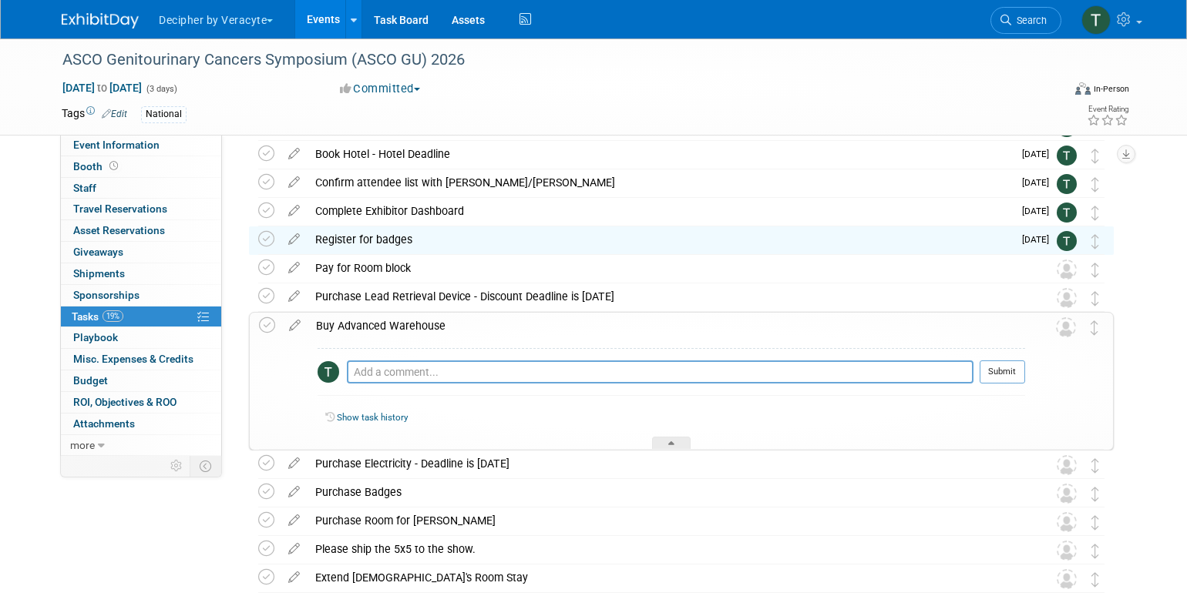
click at [396, 337] on div "Buy Advanced Warehouse" at bounding box center [666, 326] width 717 height 26
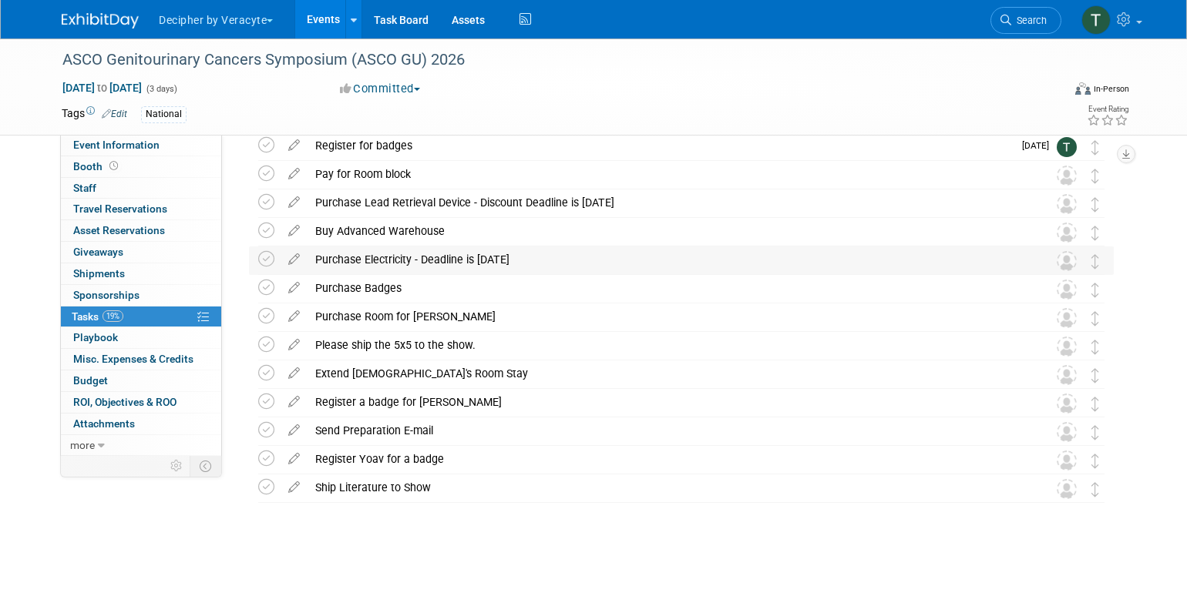
scroll to position [293, 0]
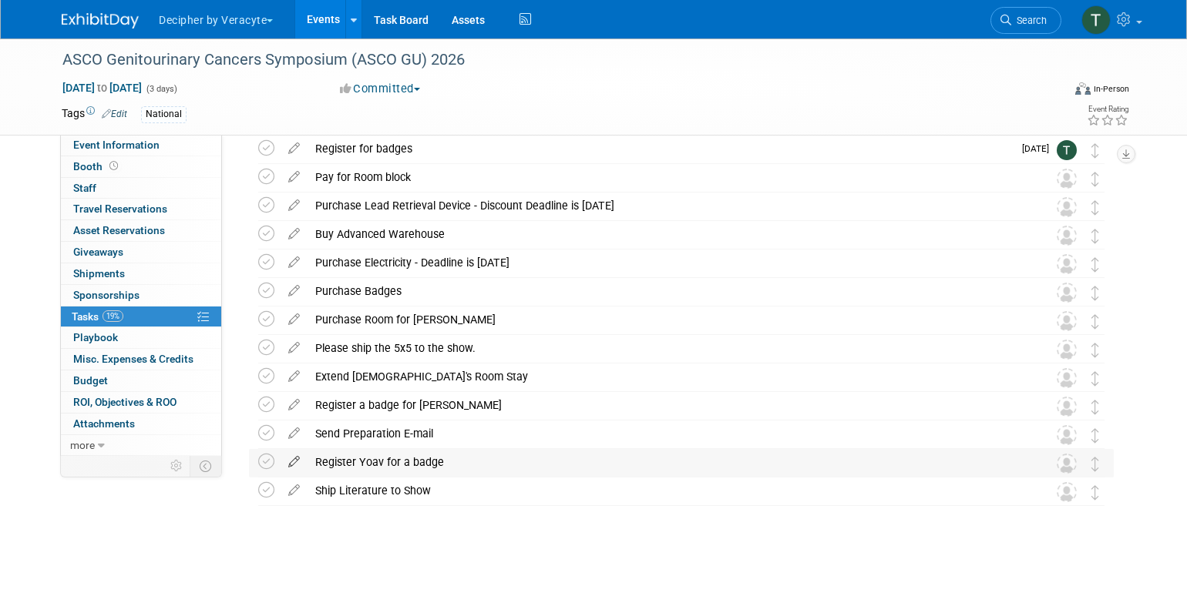
click at [291, 459] on icon at bounding box center [293, 458] width 27 height 19
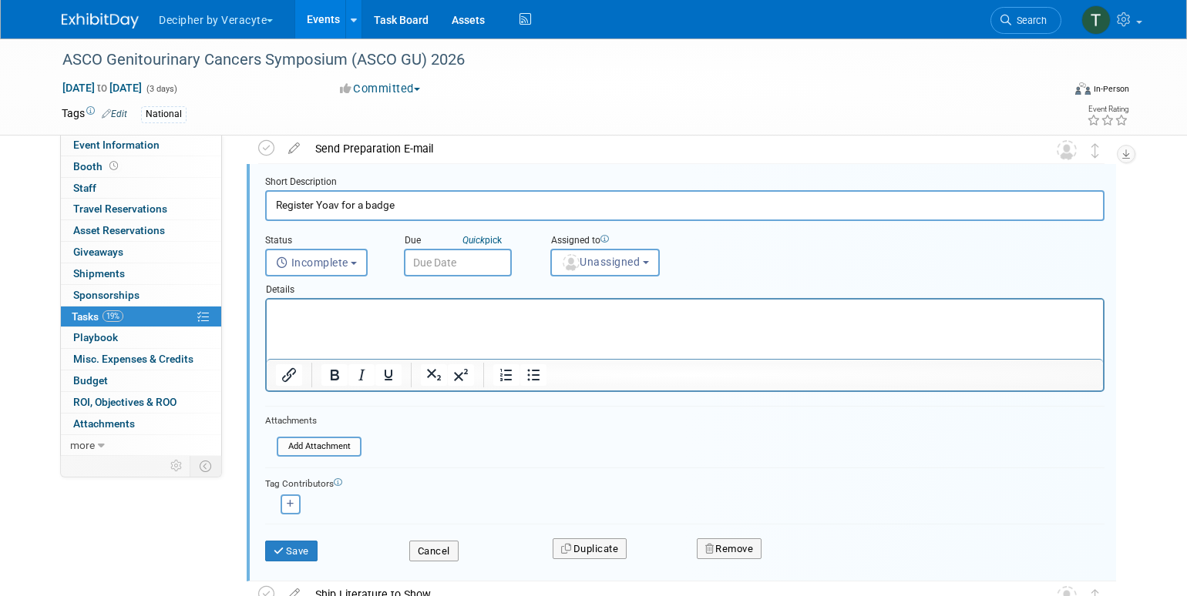
scroll to position [604, 0]
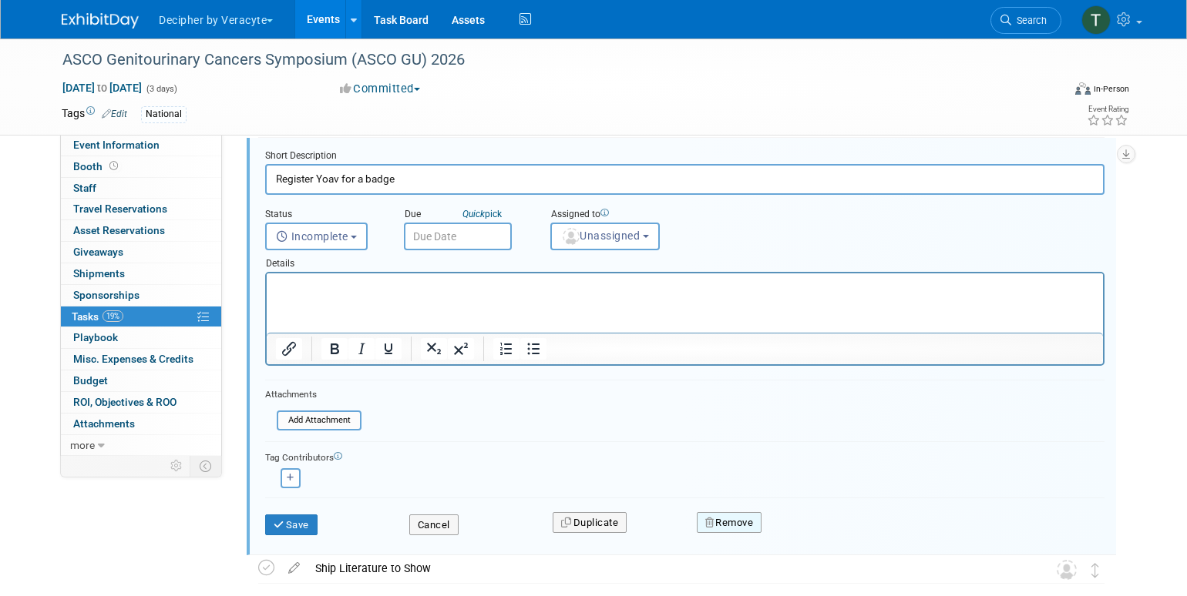
click at [724, 515] on button "Remove" at bounding box center [729, 523] width 65 height 22
click at [803, 532] on icon at bounding box center [804, 536] width 9 height 8
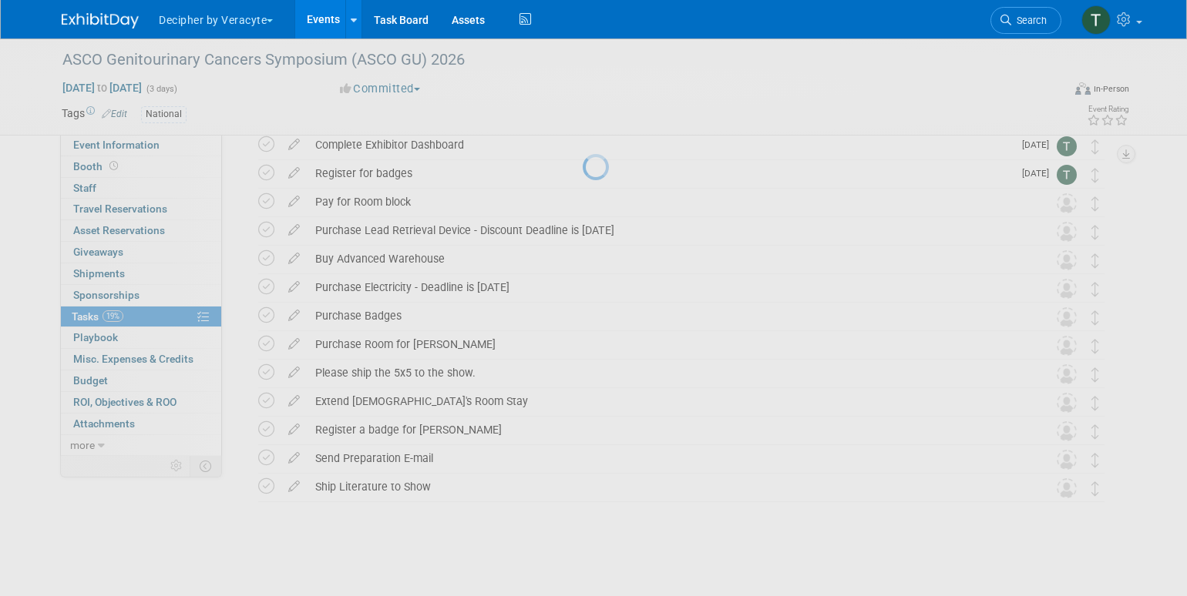
scroll to position [267, 0]
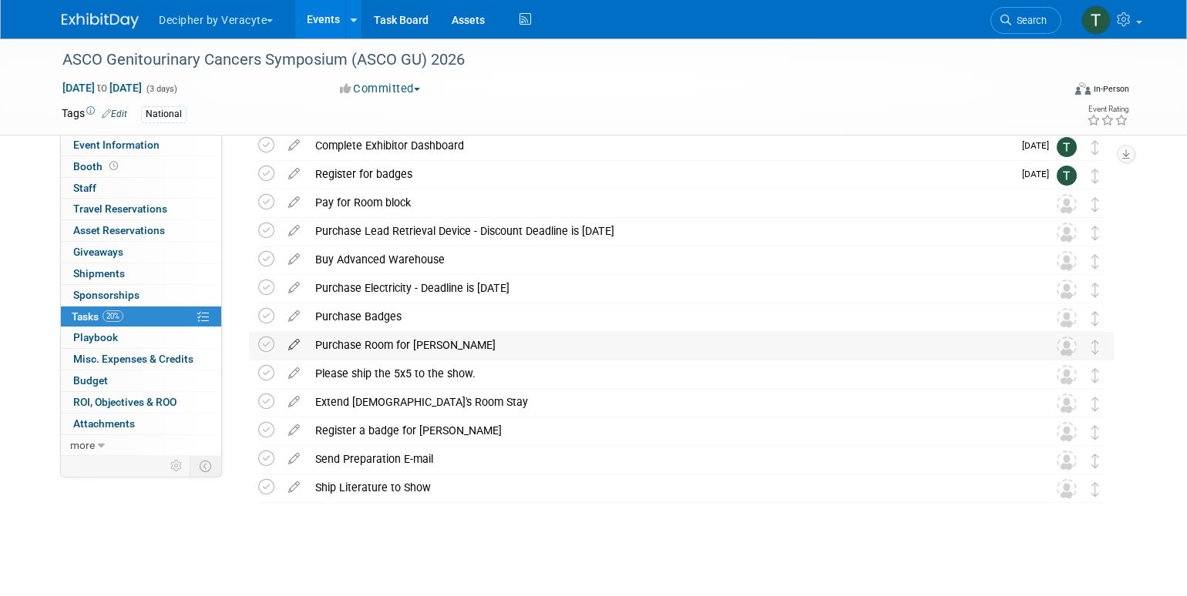
click at [299, 337] on icon at bounding box center [293, 341] width 27 height 19
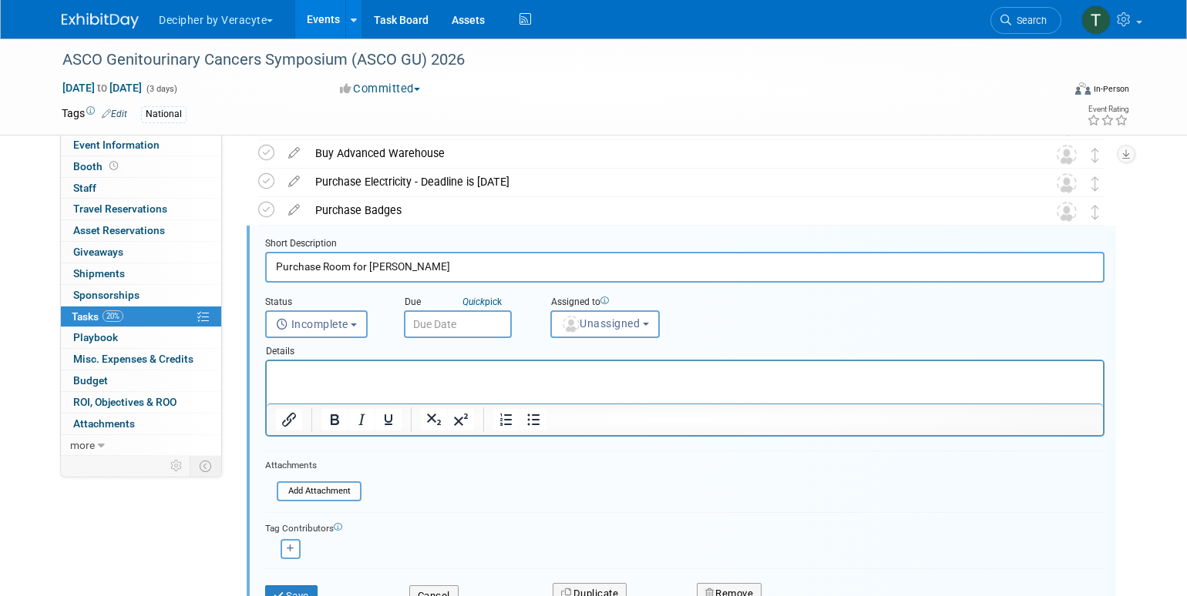
scroll to position [421, 0]
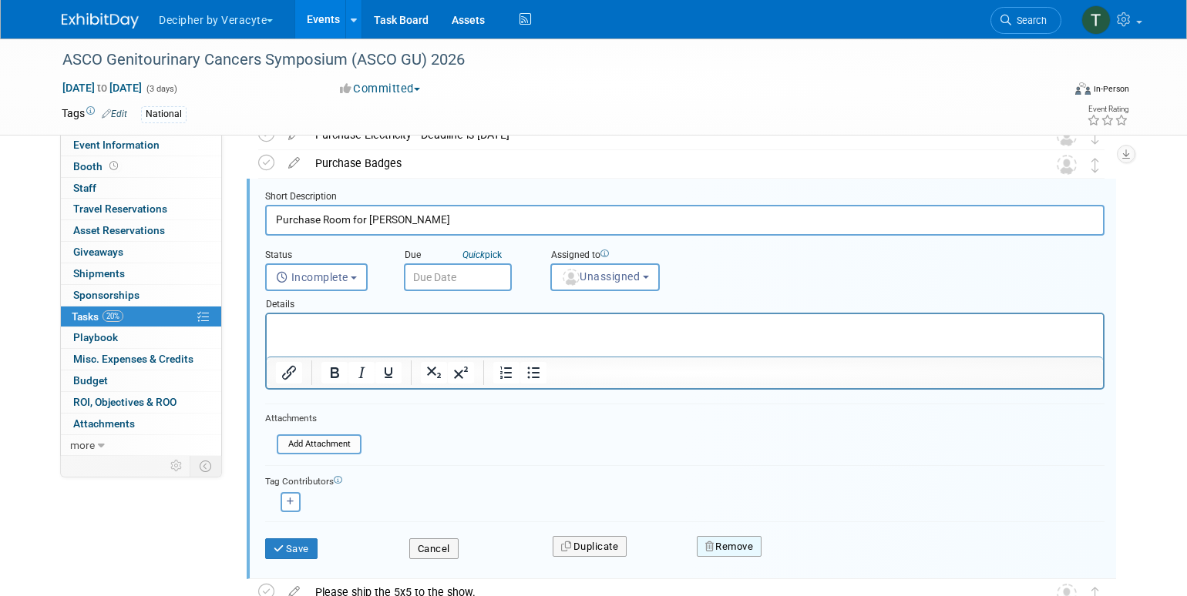
click at [755, 553] on button "Remove" at bounding box center [729, 547] width 65 height 22
click at [814, 547] on link "Yes" at bounding box center [815, 559] width 45 height 25
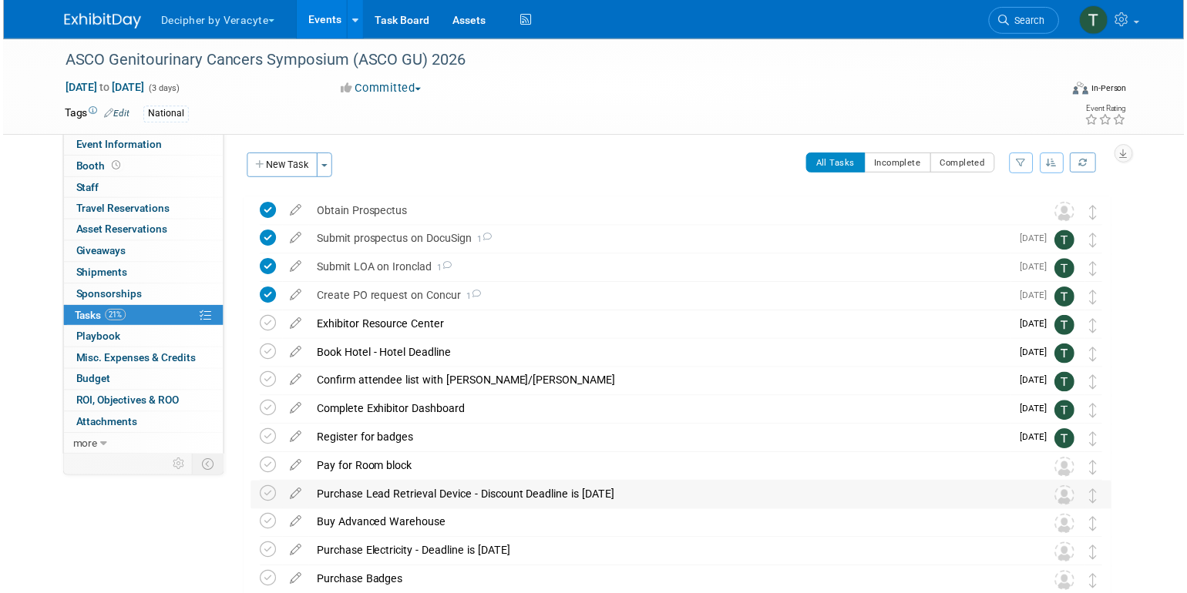
scroll to position [0, 0]
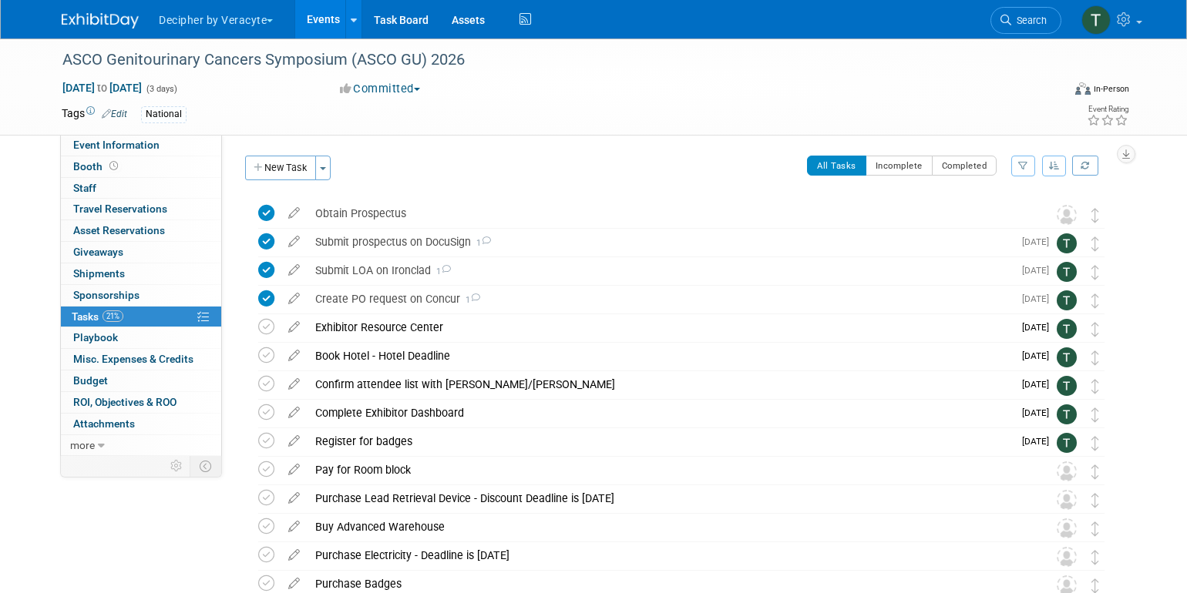
click at [314, 31] on link "Events" at bounding box center [323, 19] width 56 height 39
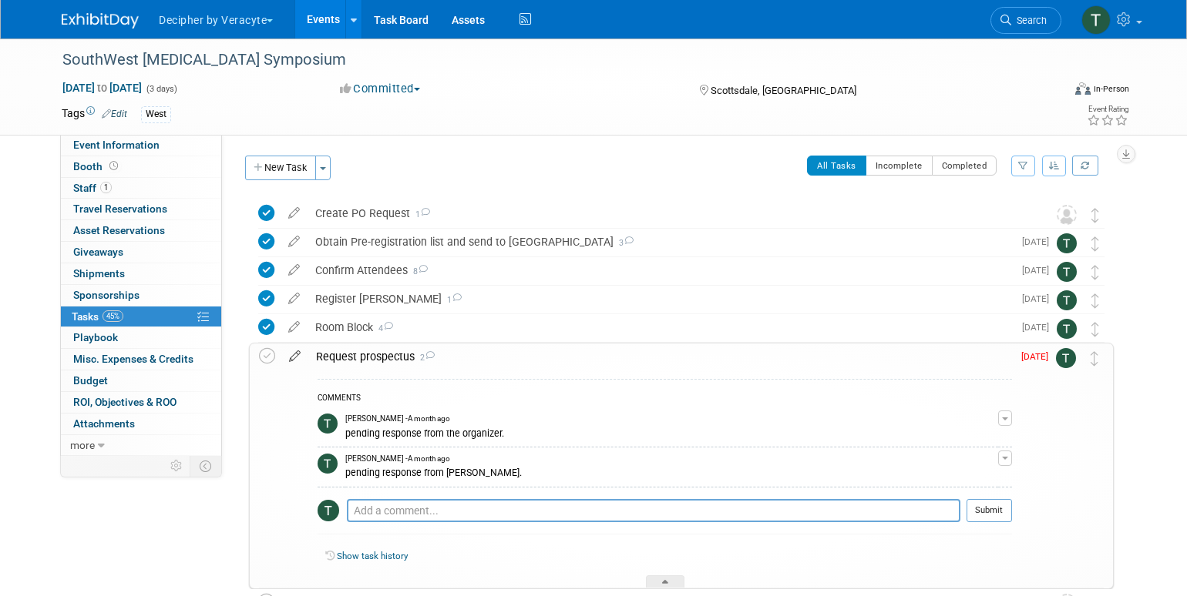
click at [297, 354] on icon at bounding box center [294, 353] width 27 height 19
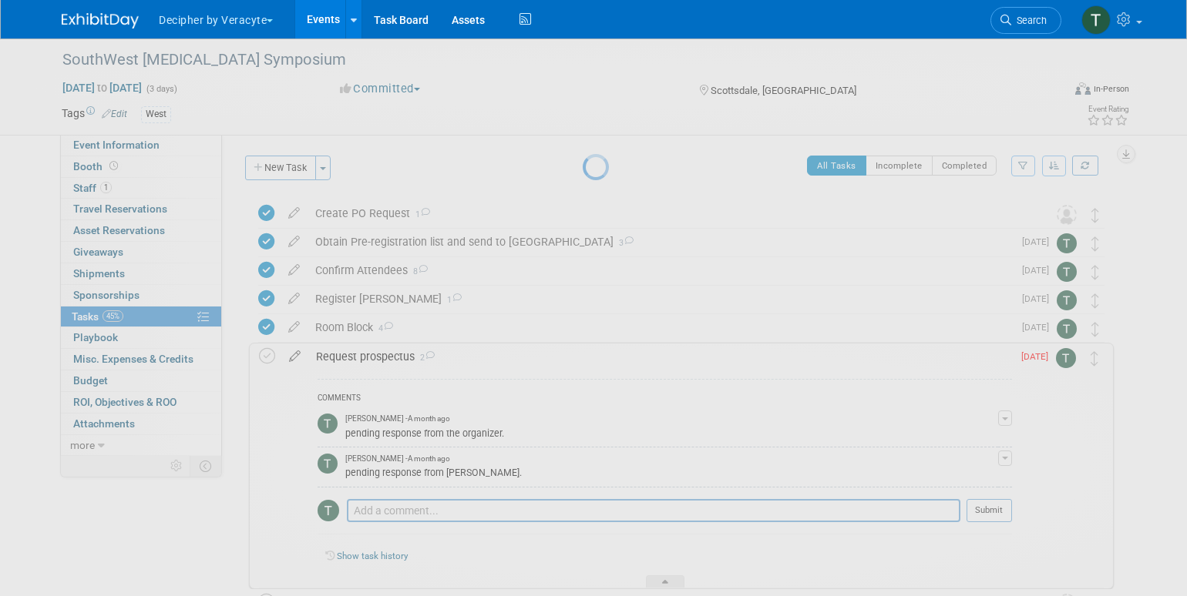
select select "8"
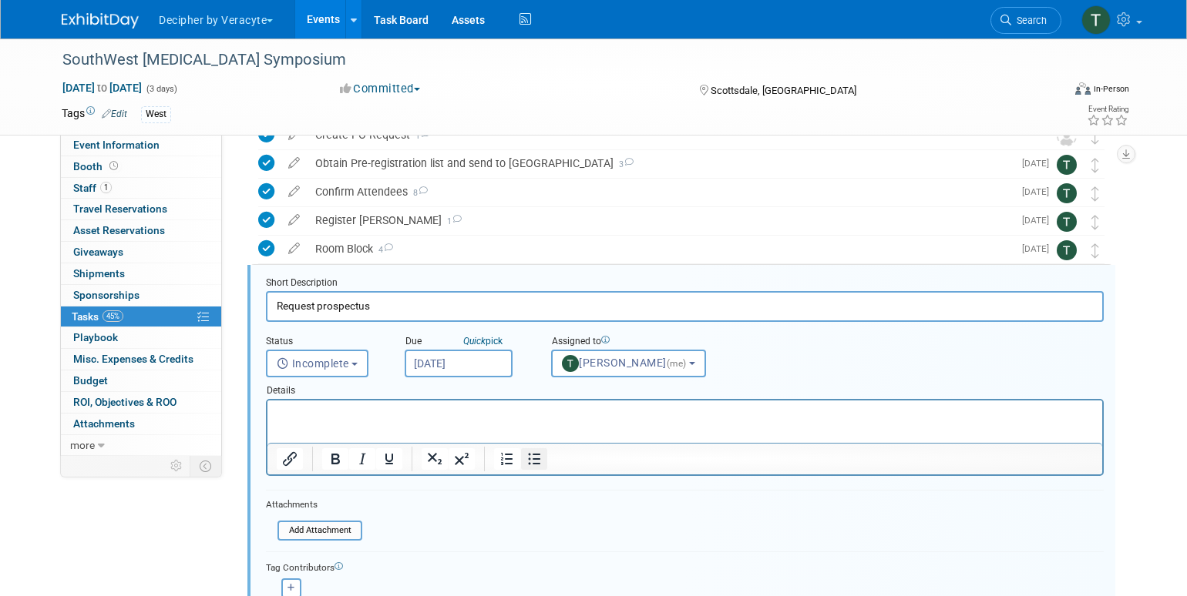
scroll to position [117, 0]
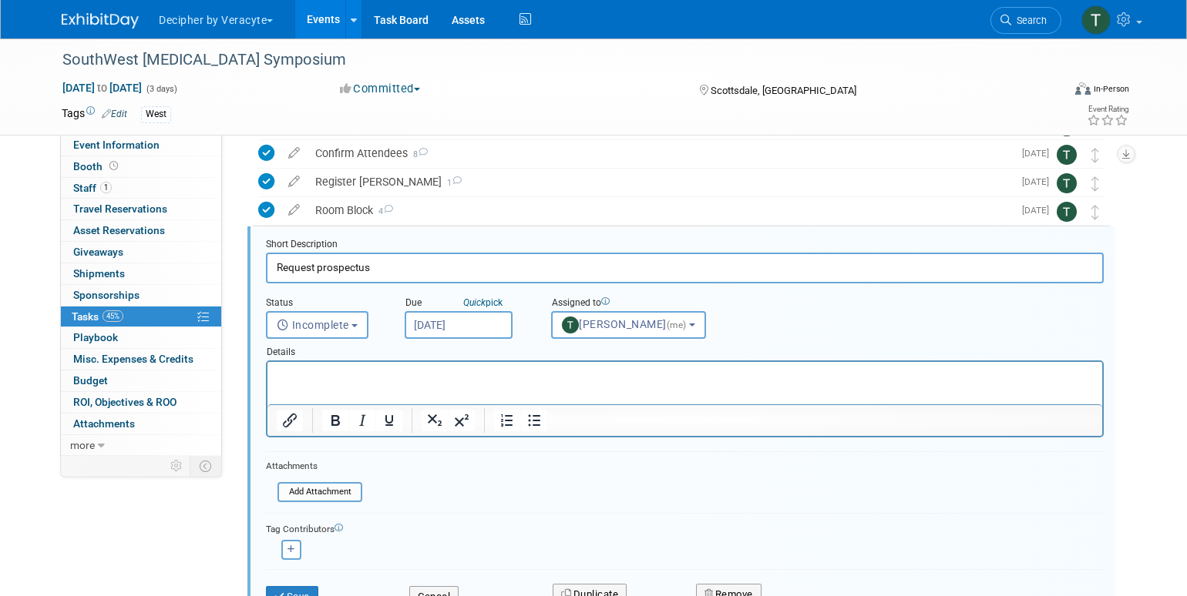
click at [501, 329] on input "[DATE]" at bounding box center [459, 325] width 108 height 28
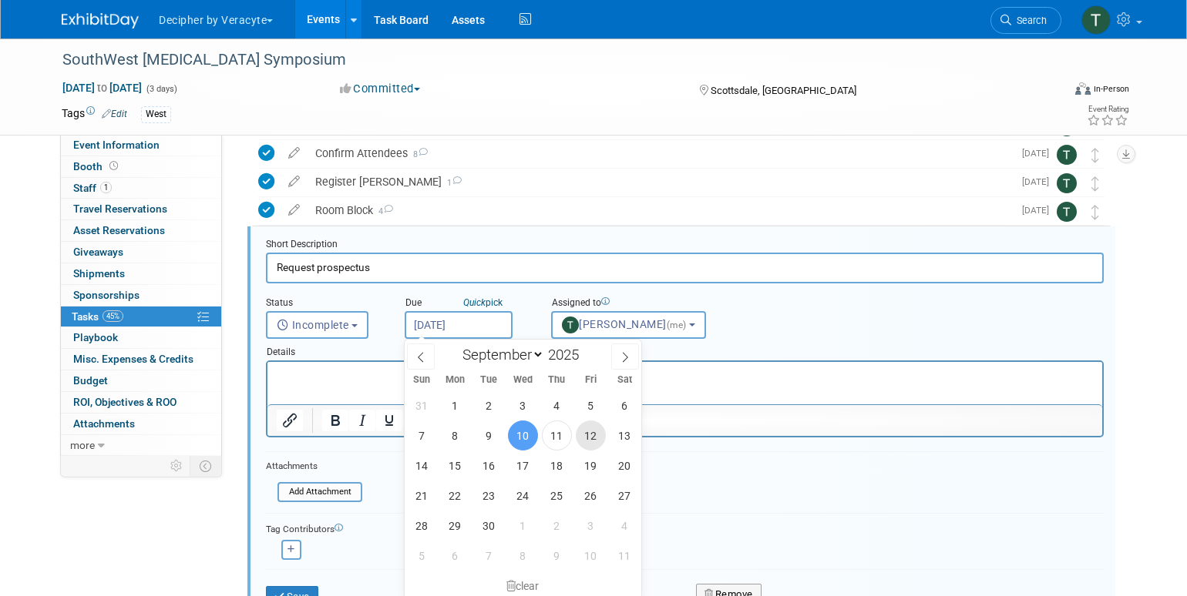
click at [586, 438] on span "12" at bounding box center [591, 436] width 30 height 30
type input "[DATE]"
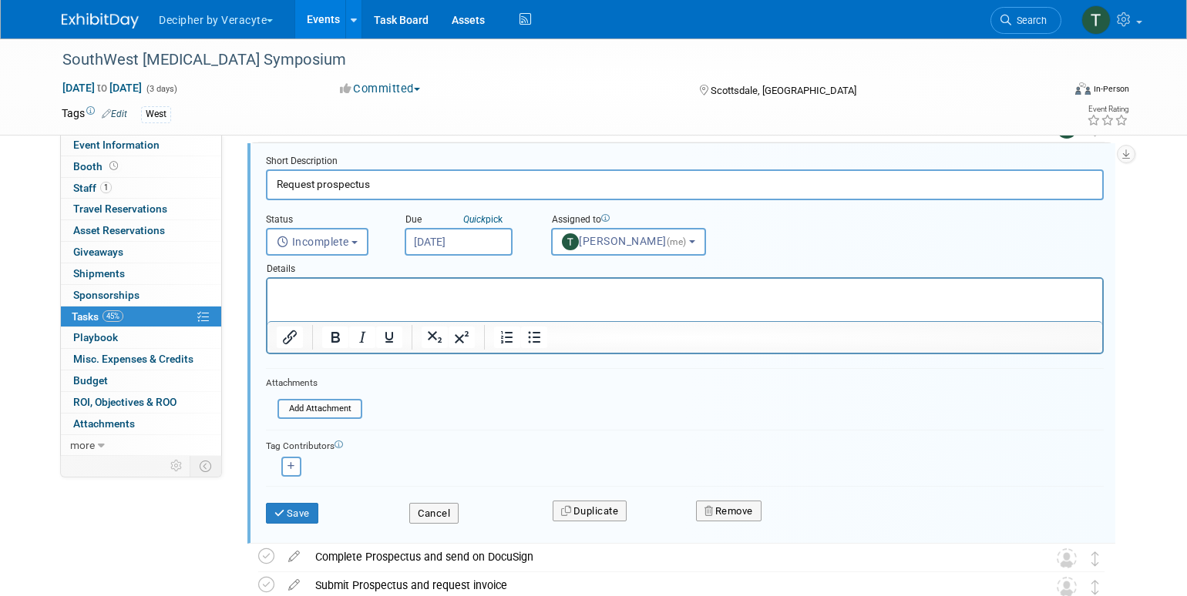
scroll to position [208, 0]
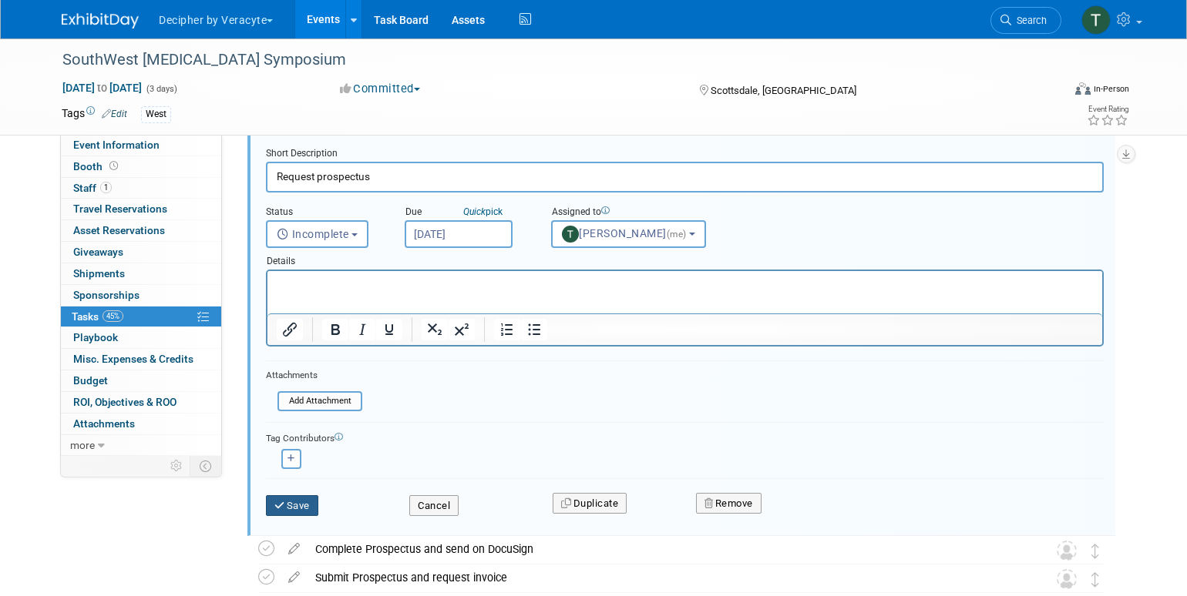
click at [310, 513] on button "Save" at bounding box center [292, 506] width 52 height 22
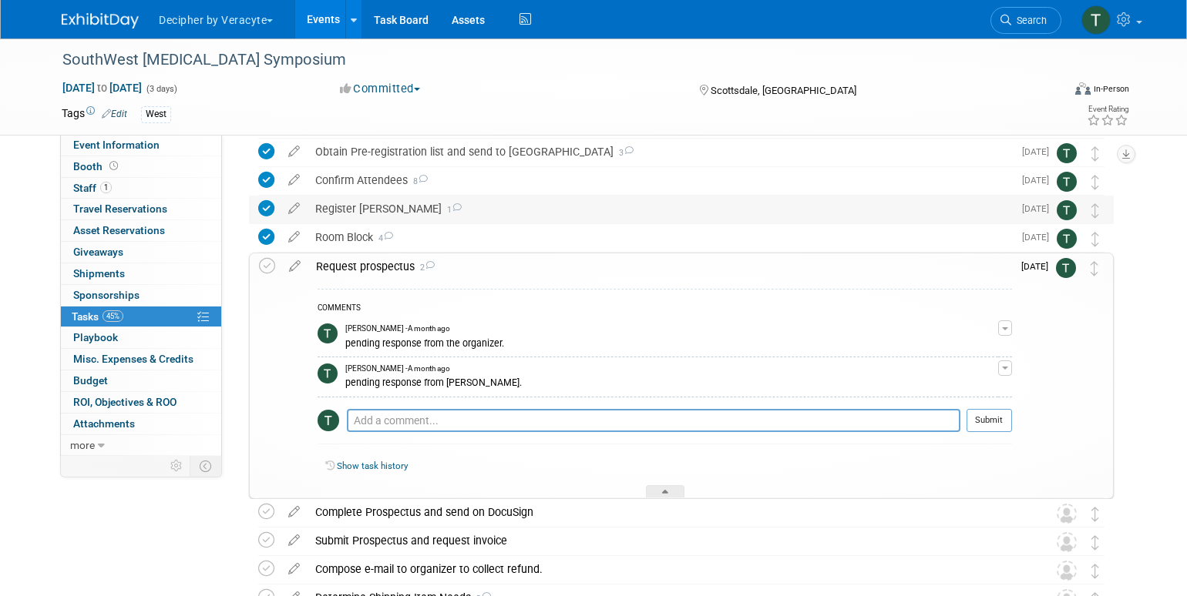
scroll to position [87, 0]
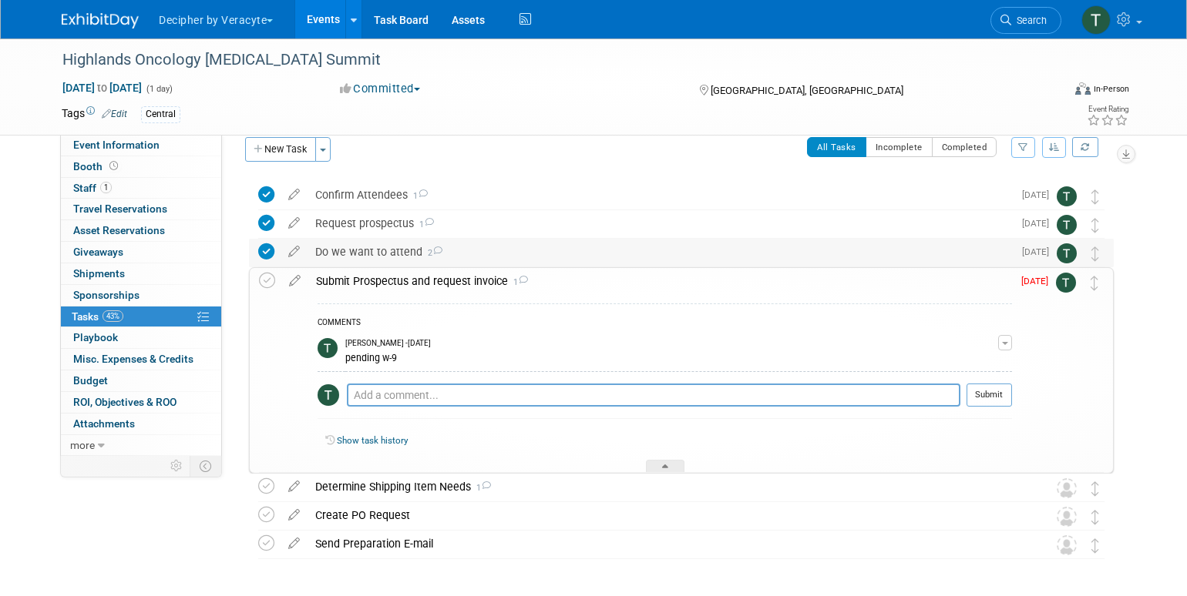
scroll to position [22, 0]
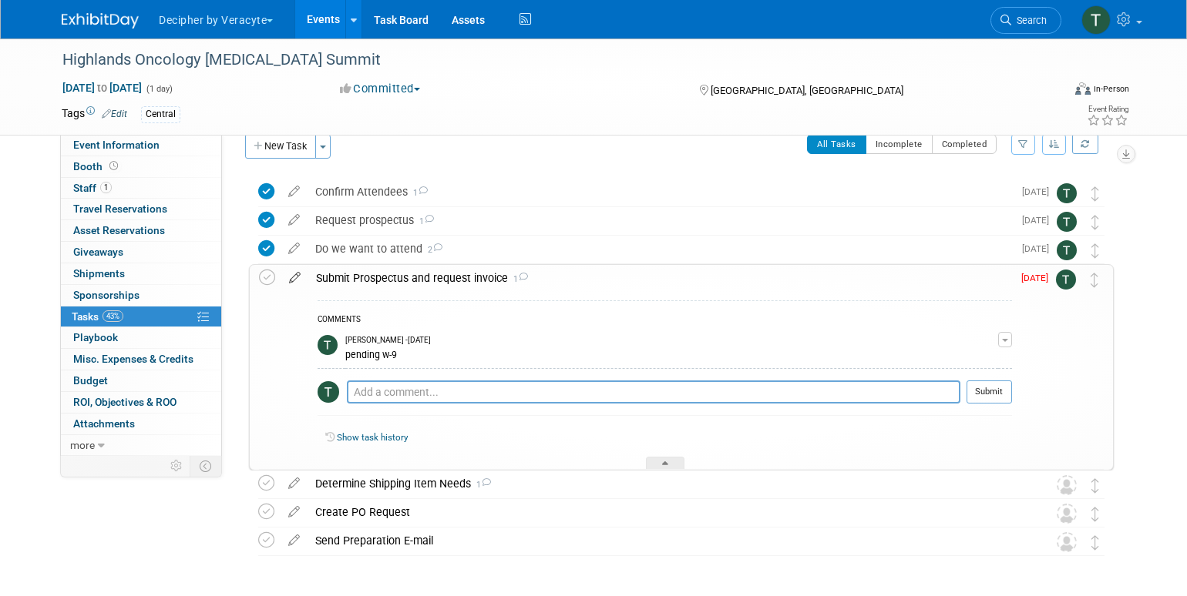
click at [294, 276] on icon at bounding box center [294, 274] width 27 height 19
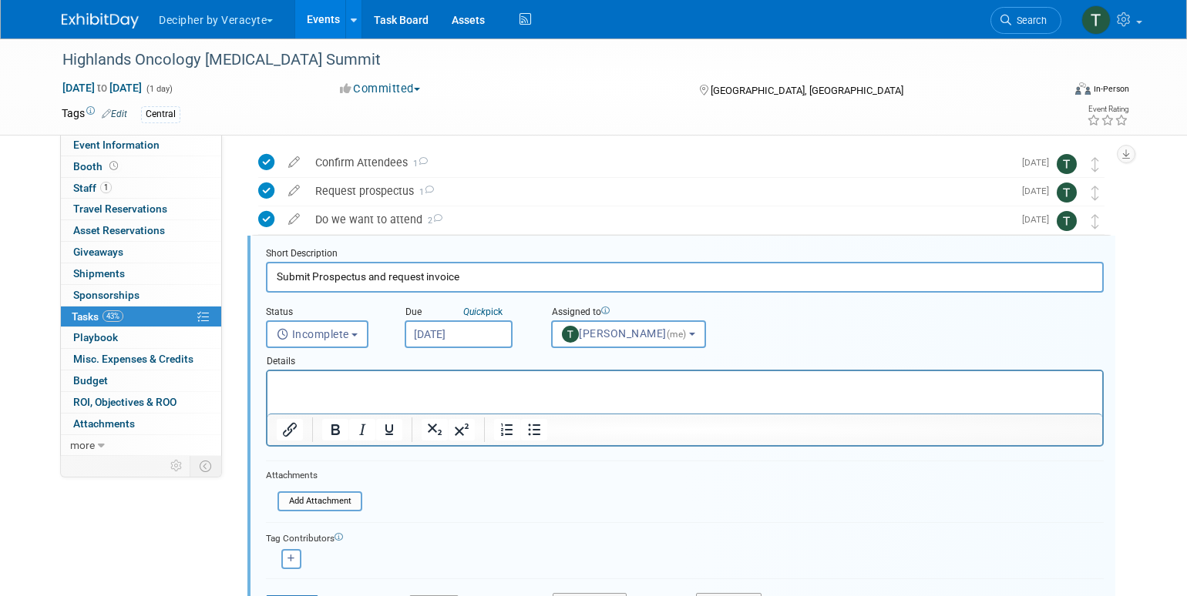
scroll to position [60, 0]
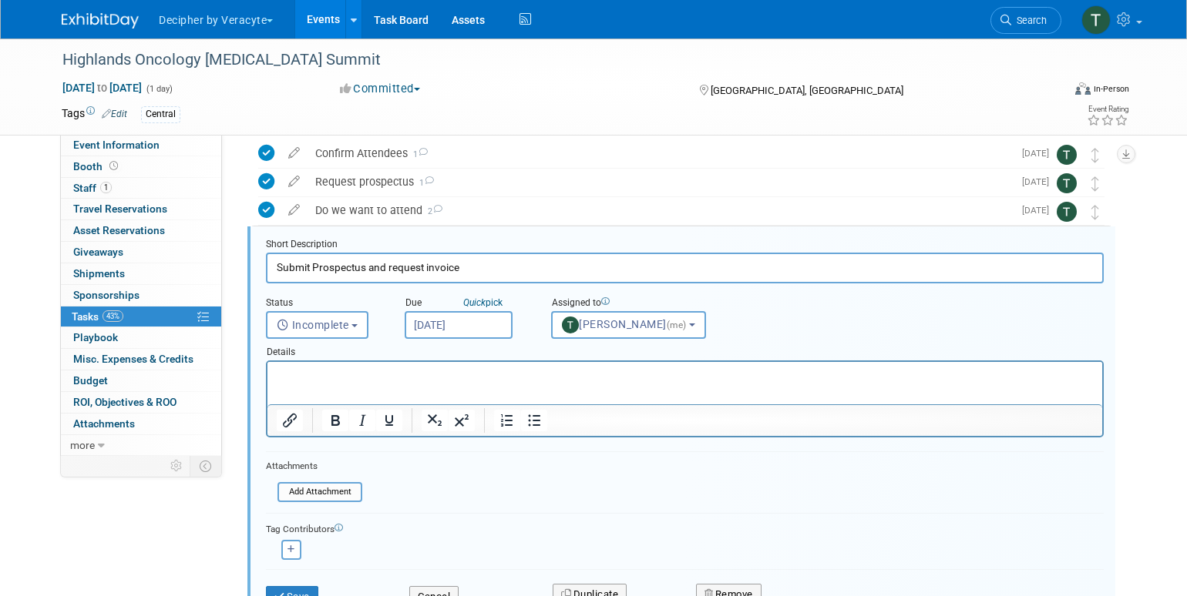
click at [485, 320] on input "[DATE]" at bounding box center [459, 325] width 108 height 28
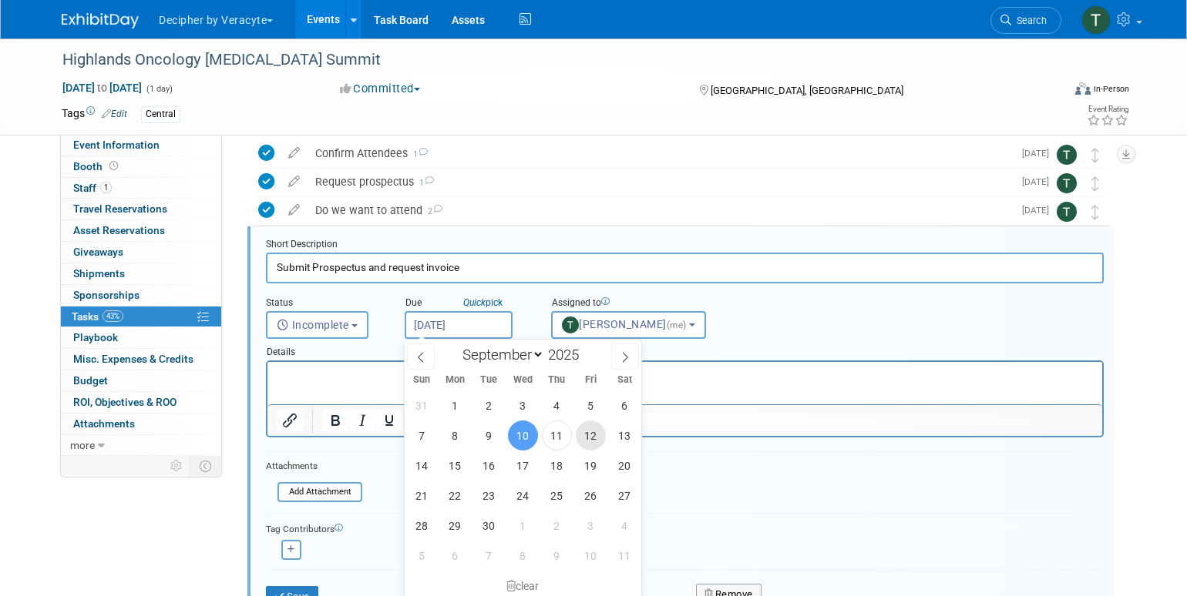
click at [593, 438] on span "12" at bounding box center [591, 436] width 30 height 30
type input "[DATE]"
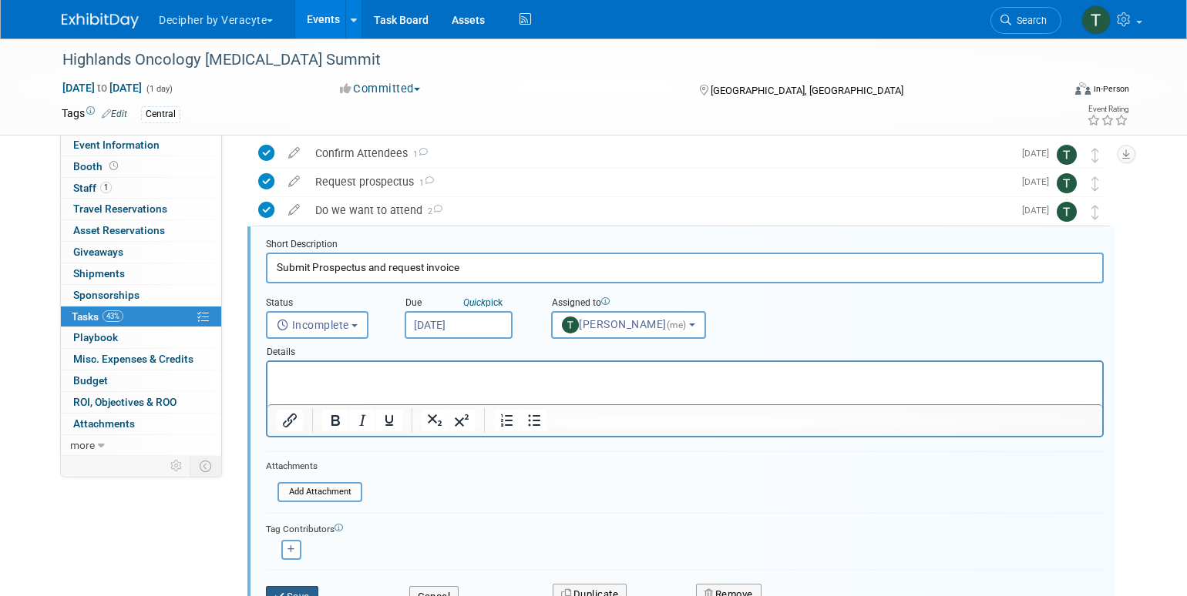
click at [316, 586] on button "Save" at bounding box center [292, 597] width 52 height 22
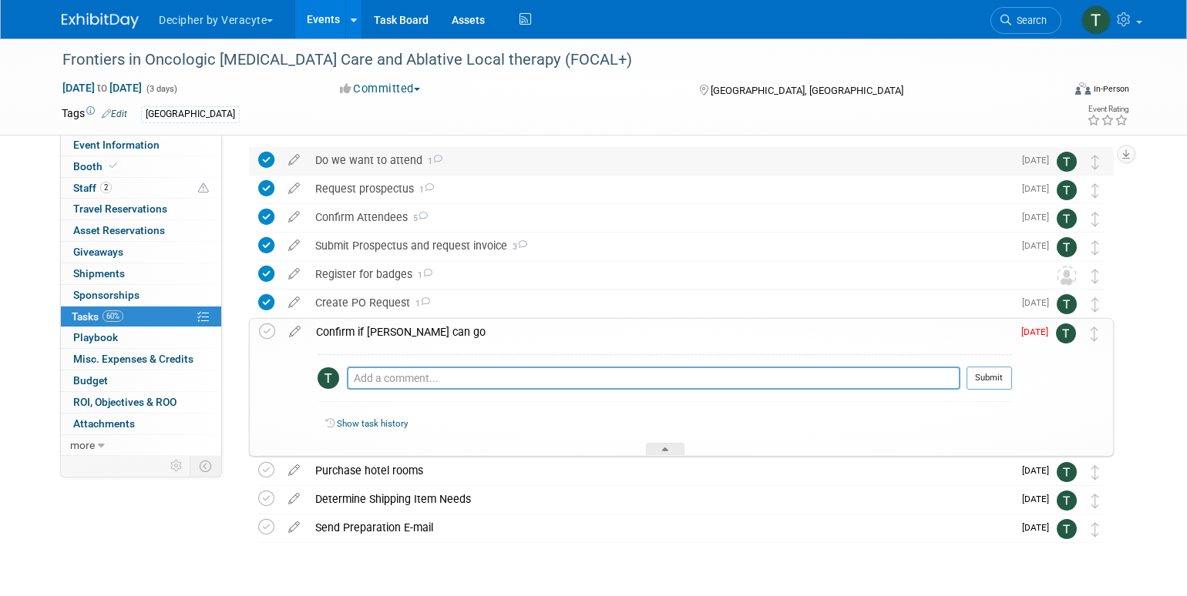
scroll to position [54, 0]
click at [177, 188] on link "2 Staff 2" at bounding box center [141, 188] width 160 height 21
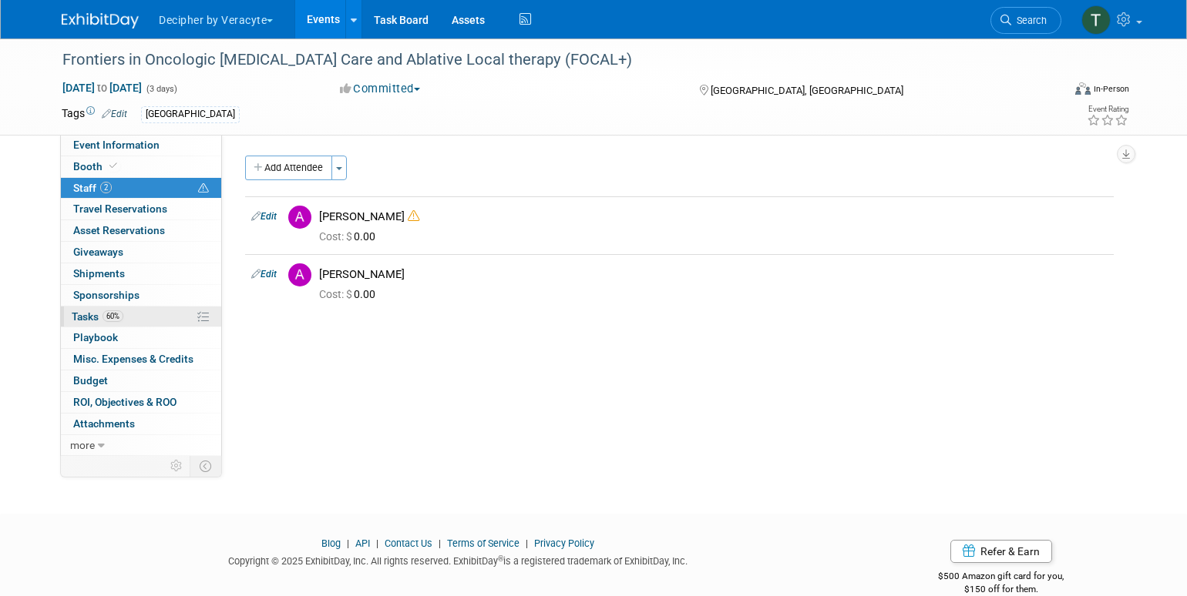
click at [174, 307] on link "60% Tasks 60%" at bounding box center [141, 317] width 160 height 21
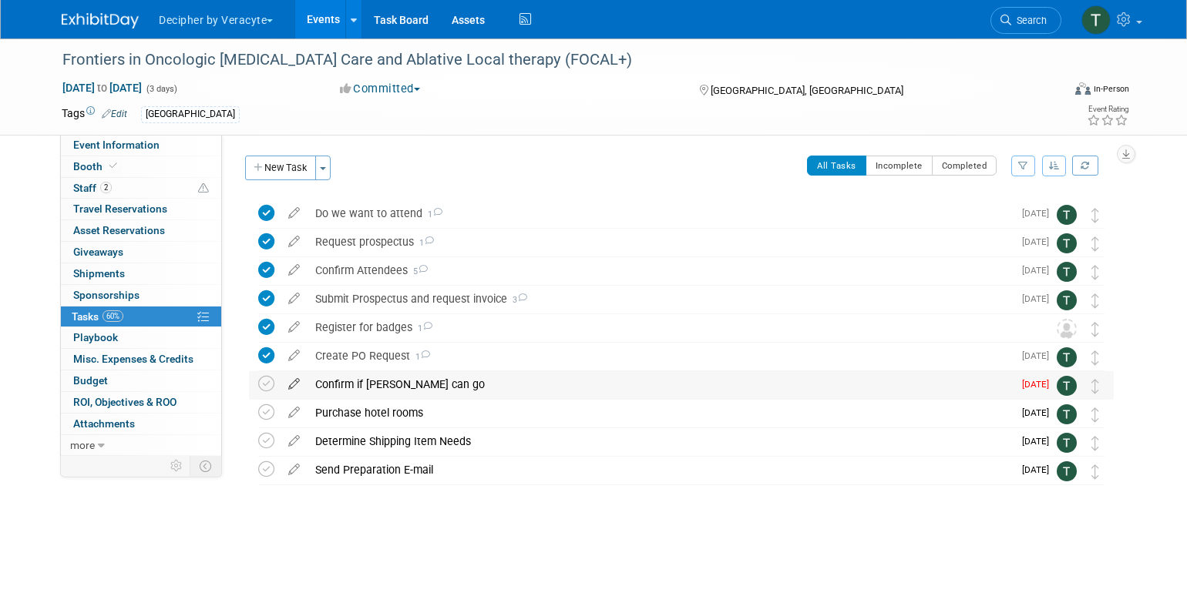
click at [295, 388] on icon at bounding box center [293, 380] width 27 height 19
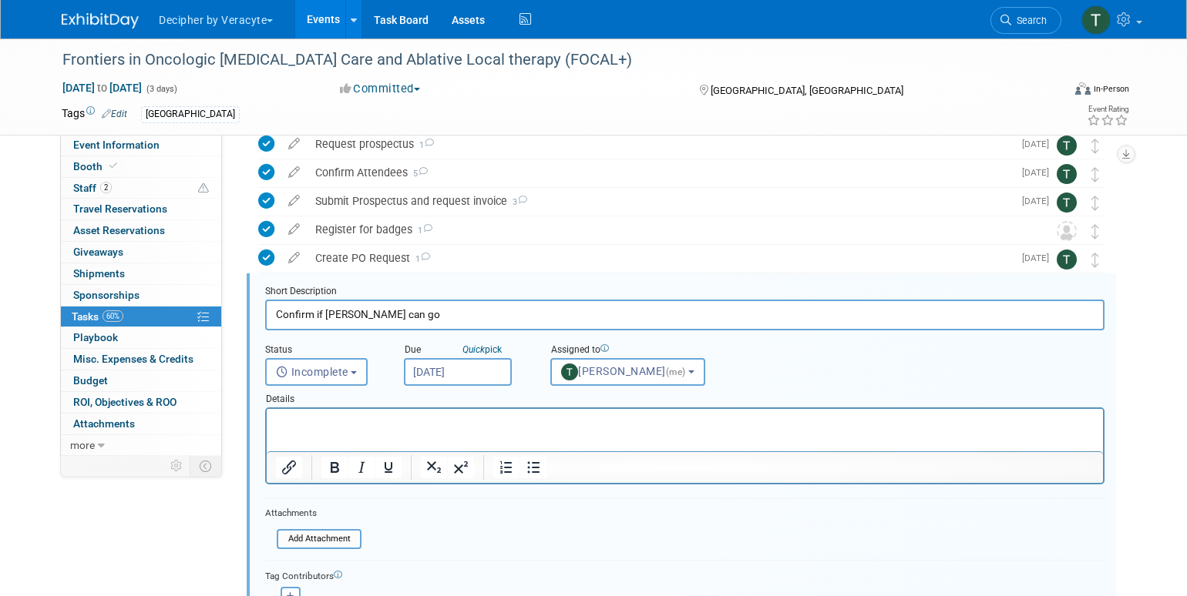
scroll to position [145, 0]
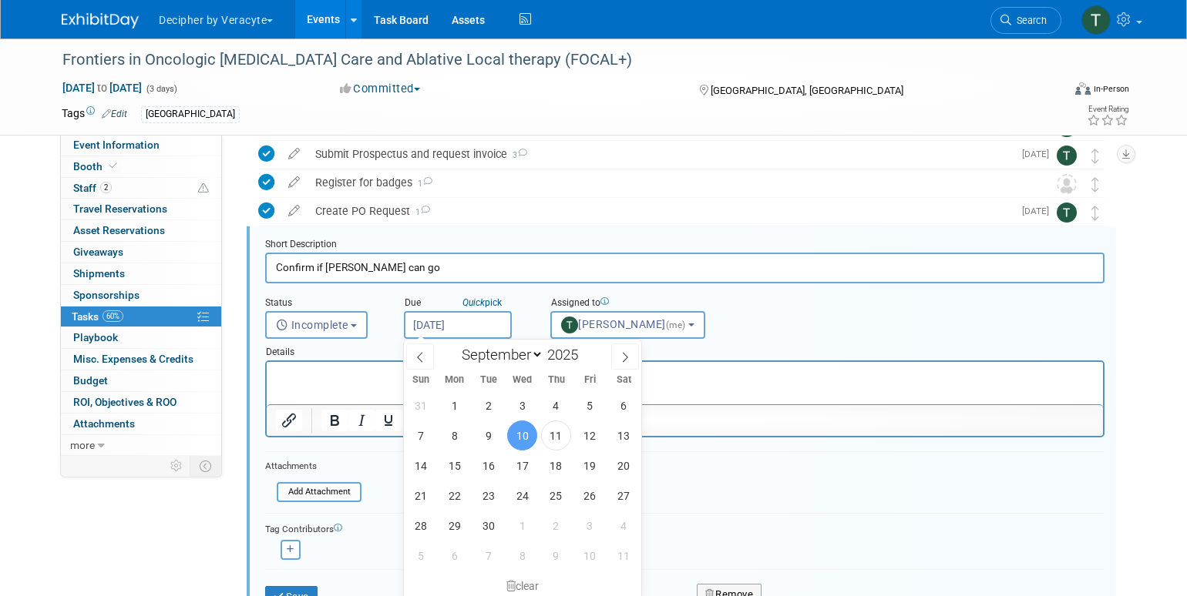
click at [478, 324] on input "[DATE]" at bounding box center [458, 325] width 108 height 28
click at [452, 472] on span "15" at bounding box center [454, 466] width 30 height 30
type input "Sep 15, 2025"
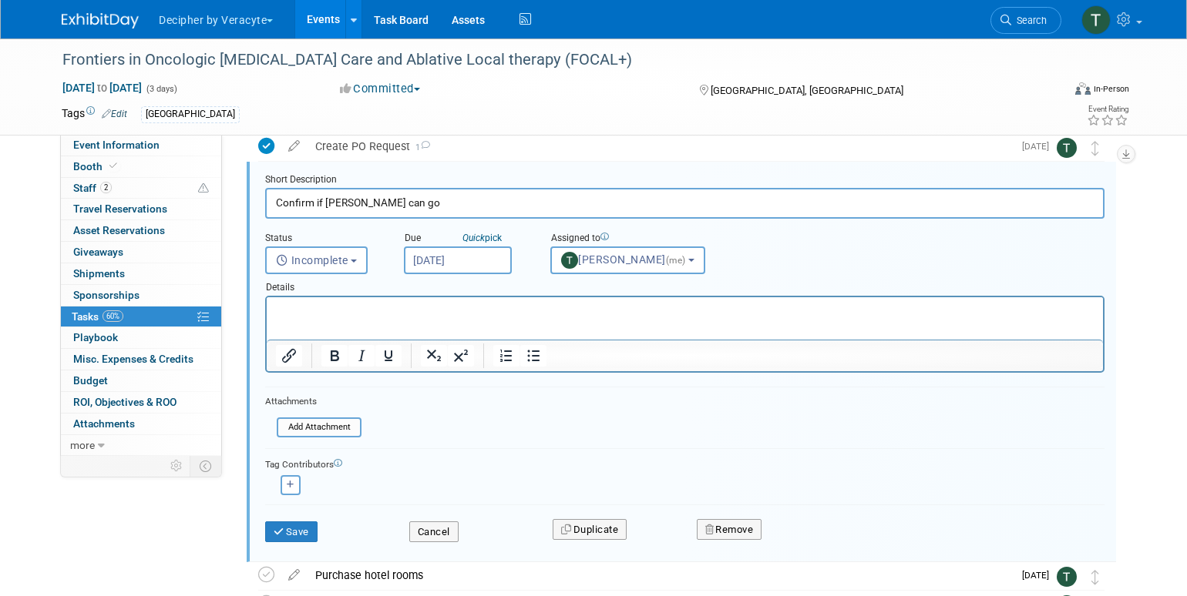
scroll to position [213, 0]
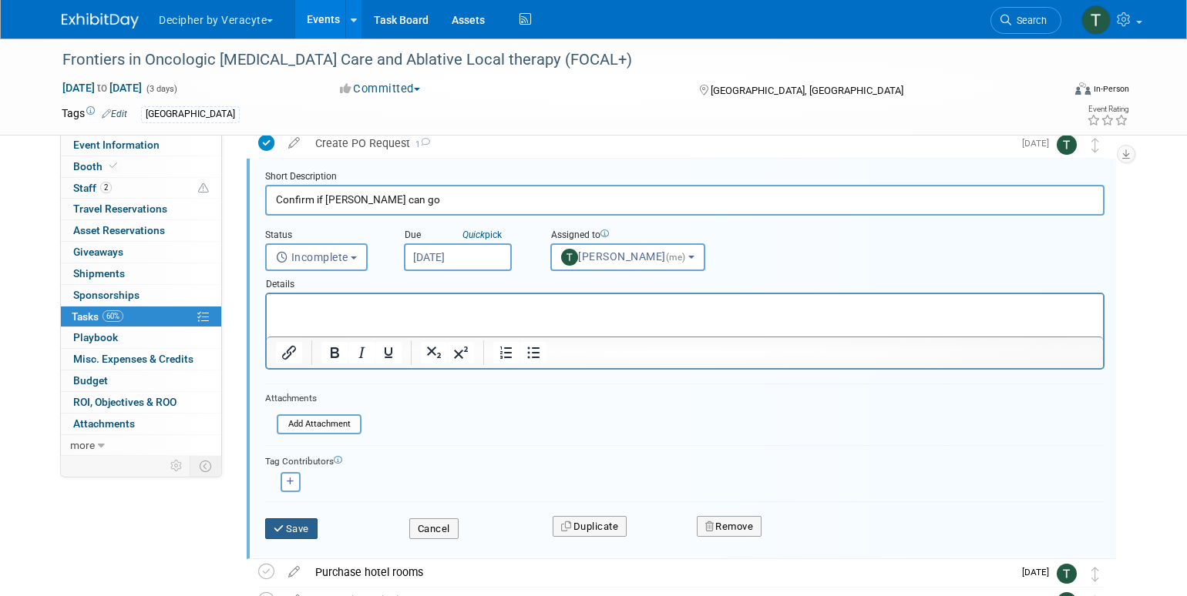
click at [296, 529] on button "Save" at bounding box center [291, 530] width 52 height 22
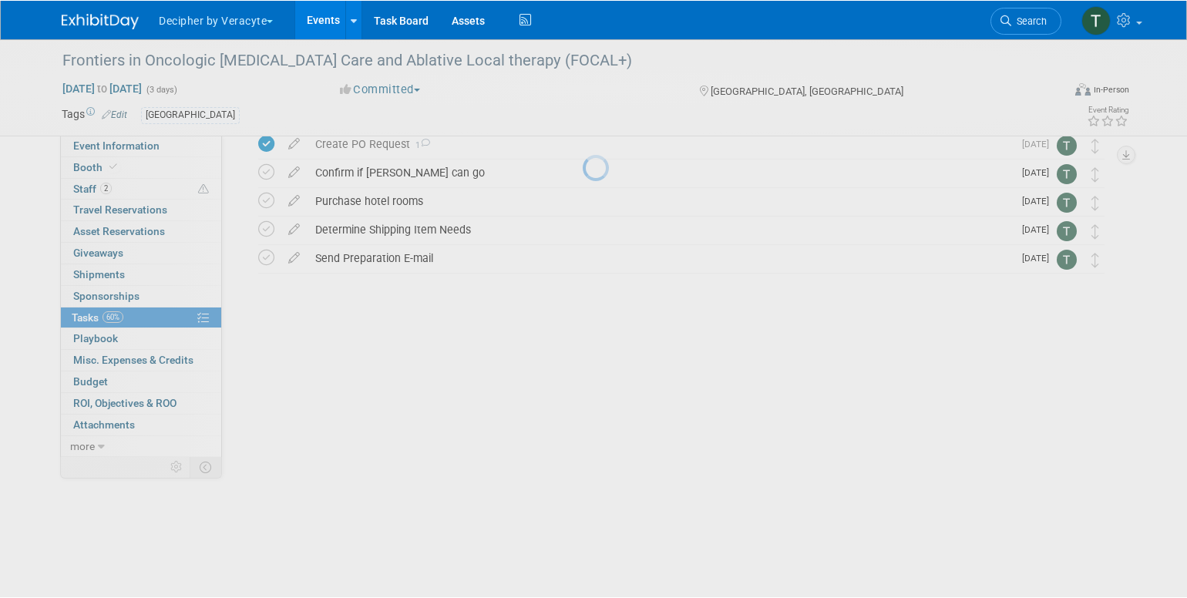
scroll to position [0, 0]
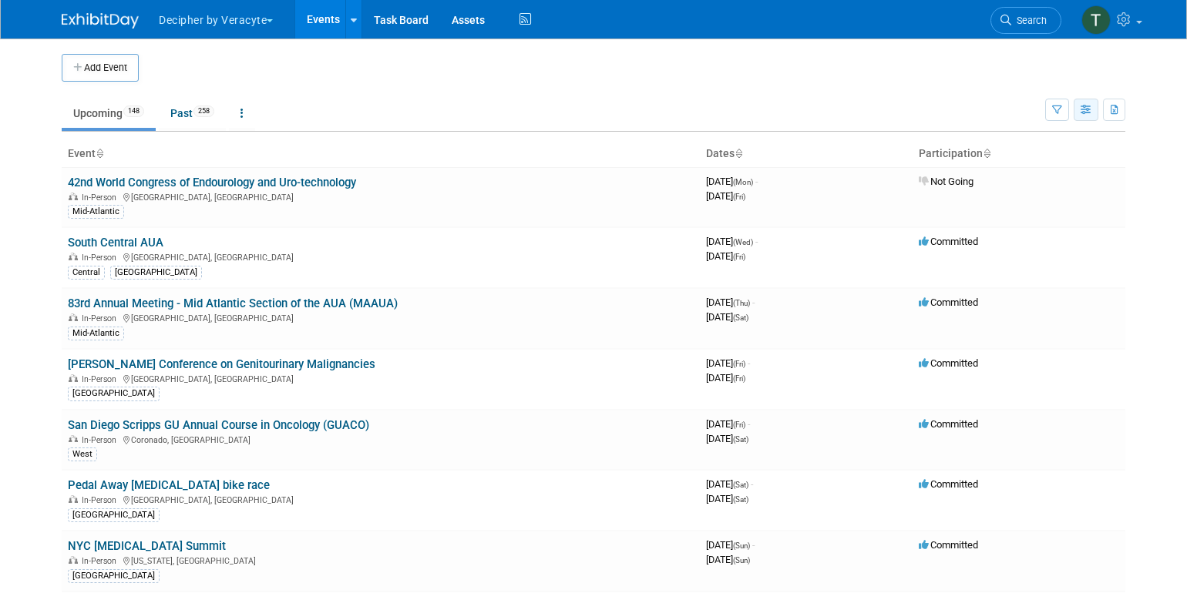
click at [1095, 109] on button "button" at bounding box center [1085, 110] width 25 height 22
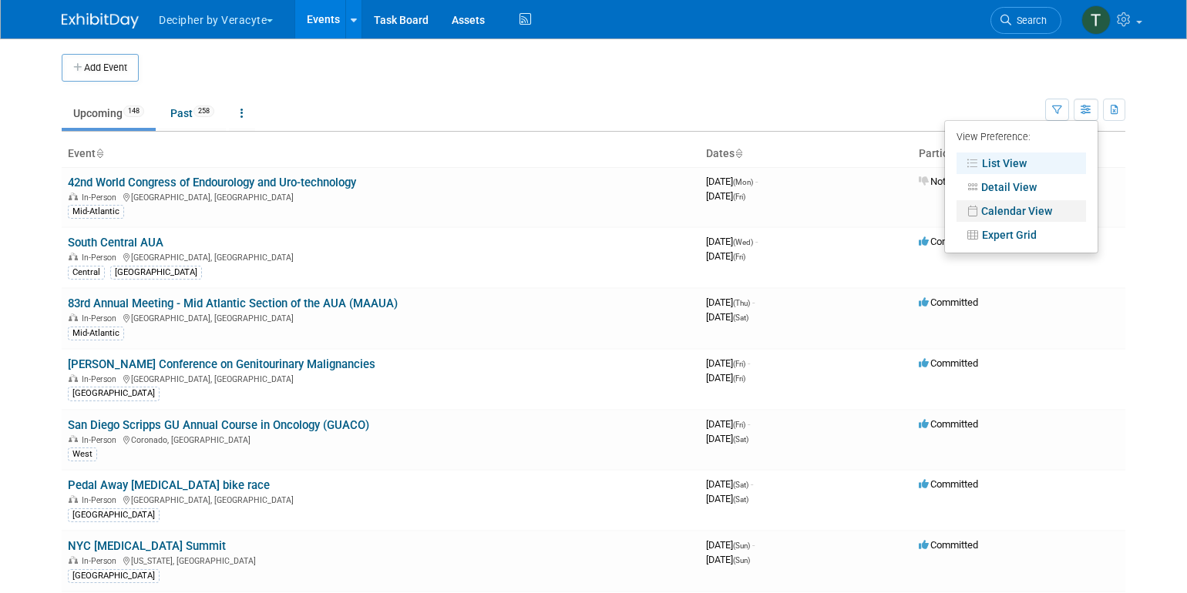
click at [1012, 210] on link "Calendar View" at bounding box center [1020, 211] width 129 height 22
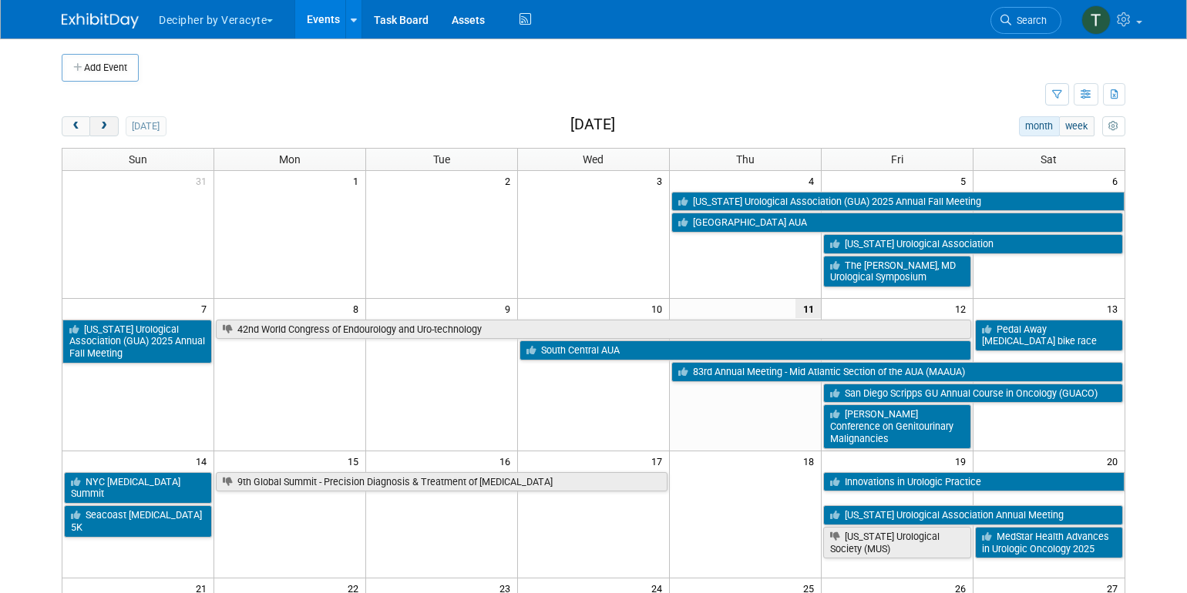
click at [98, 130] on span "next" at bounding box center [104, 127] width 12 height 10
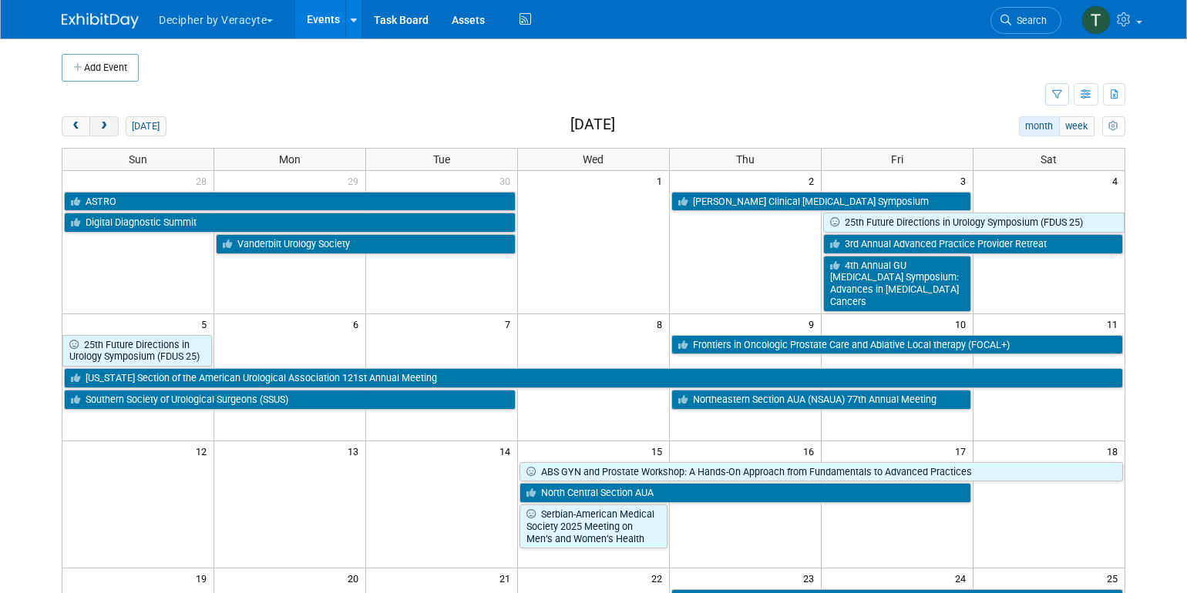
click at [98, 130] on span "next" at bounding box center [104, 127] width 12 height 10
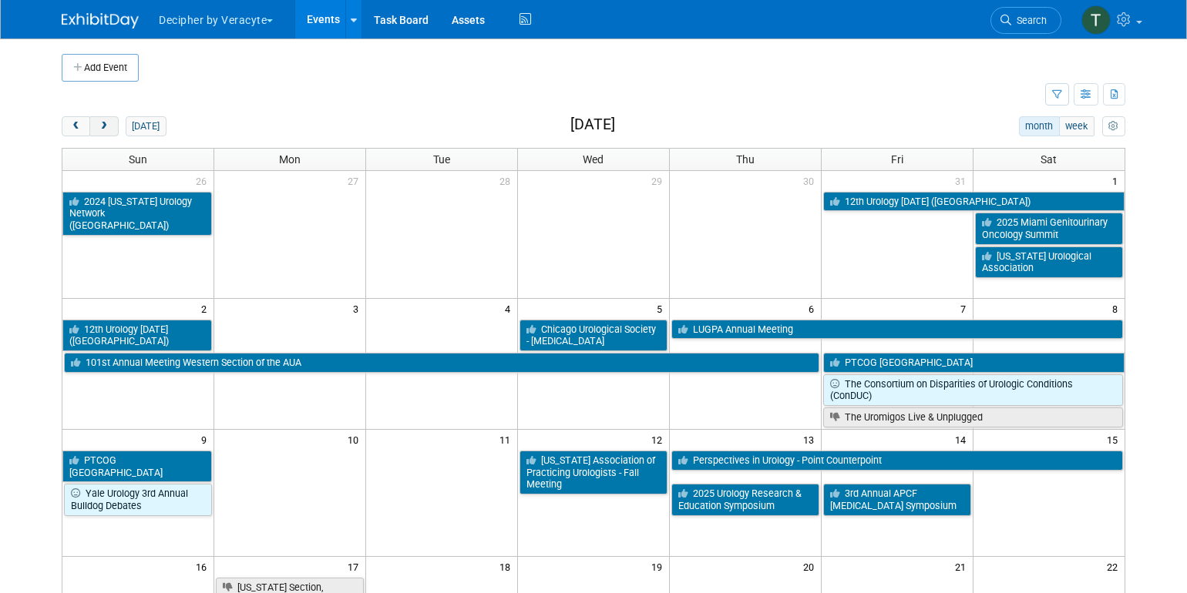
click at [98, 130] on span "next" at bounding box center [104, 127] width 12 height 10
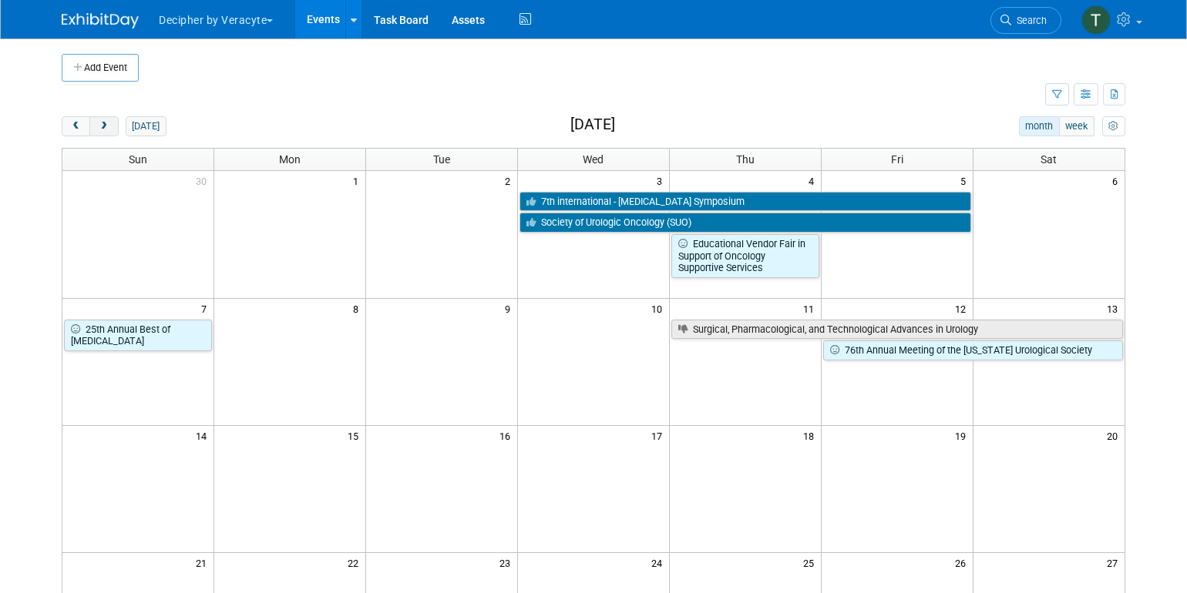
click at [98, 130] on span "next" at bounding box center [104, 127] width 12 height 10
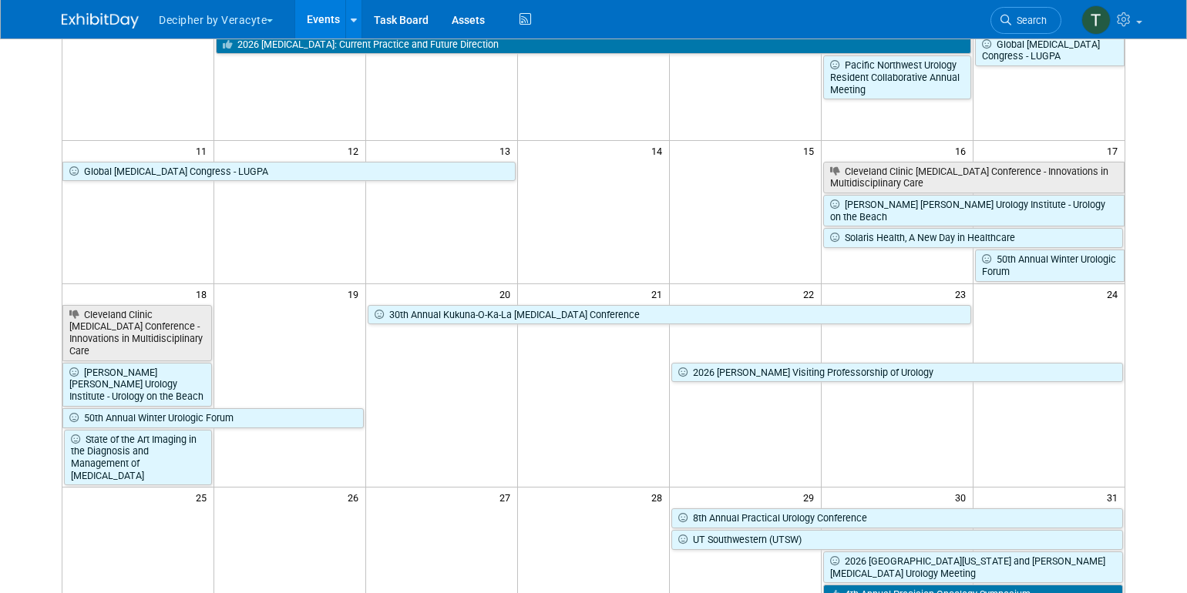
scroll to position [393, 0]
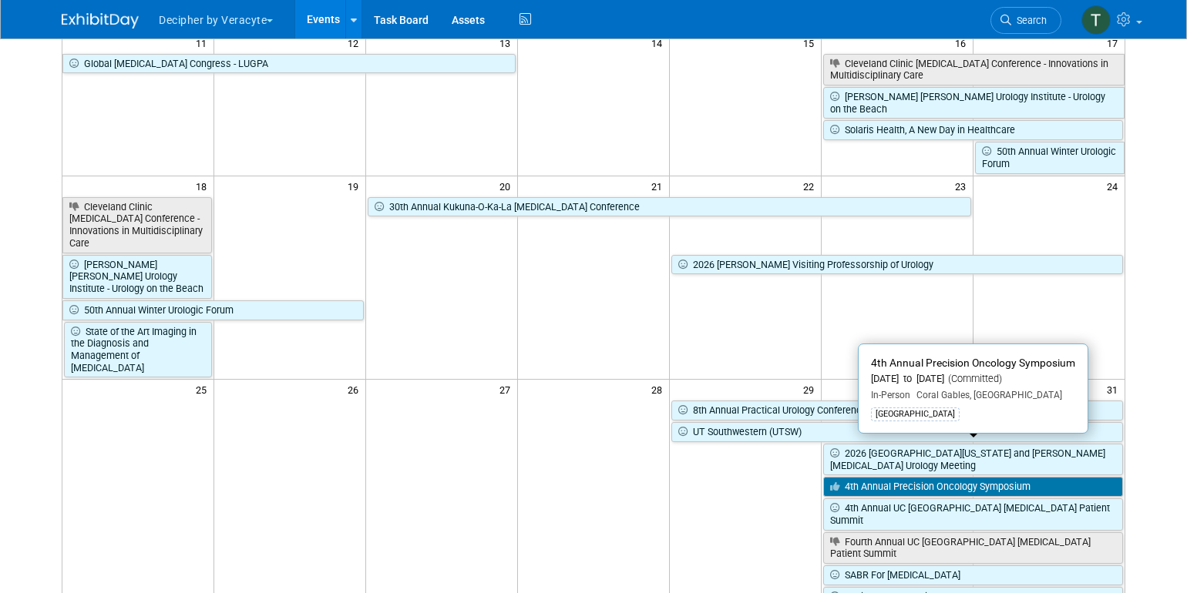
click at [965, 477] on link "4th Annual Precision Oncology Symposium" at bounding box center [973, 487] width 300 height 20
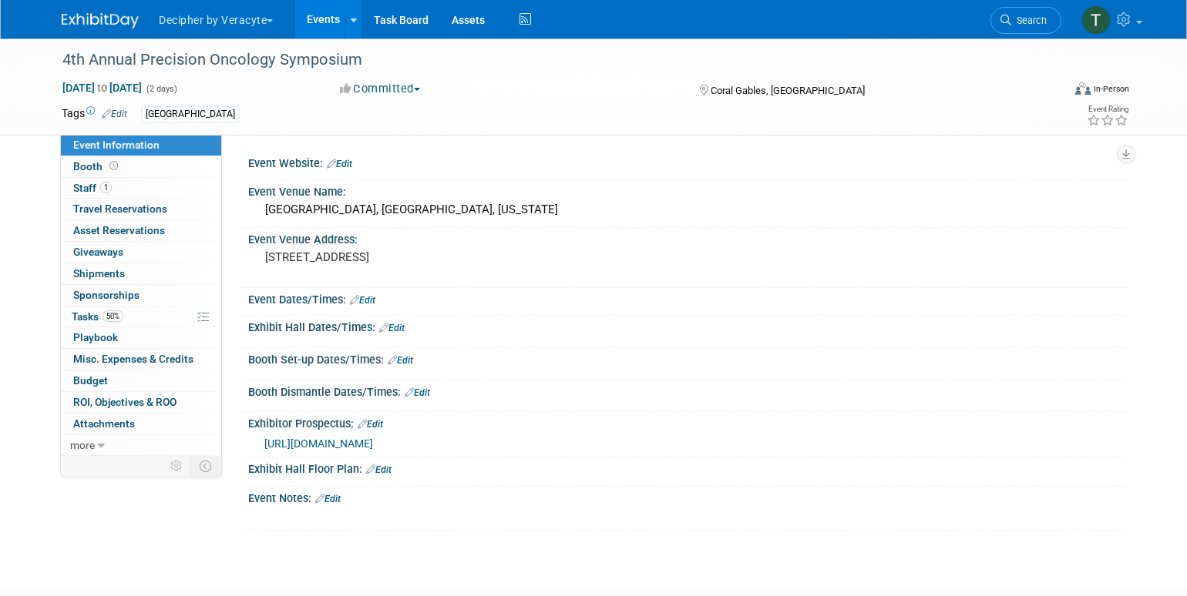
click at [317, 20] on link "Events" at bounding box center [323, 19] width 56 height 39
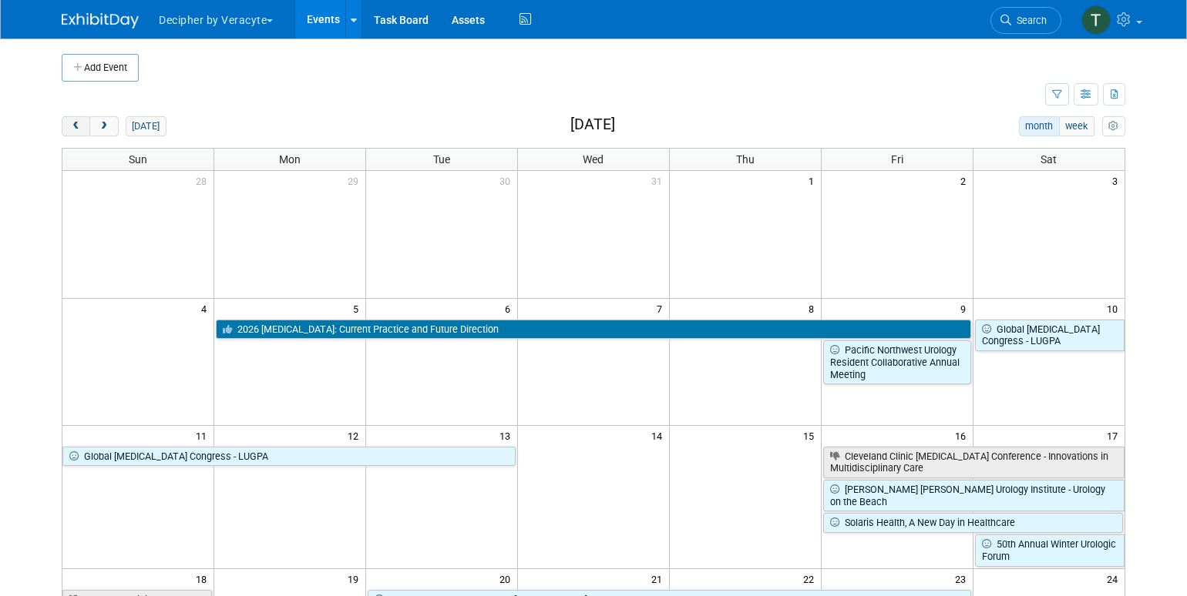
click at [72, 125] on span "prev" at bounding box center [76, 127] width 12 height 10
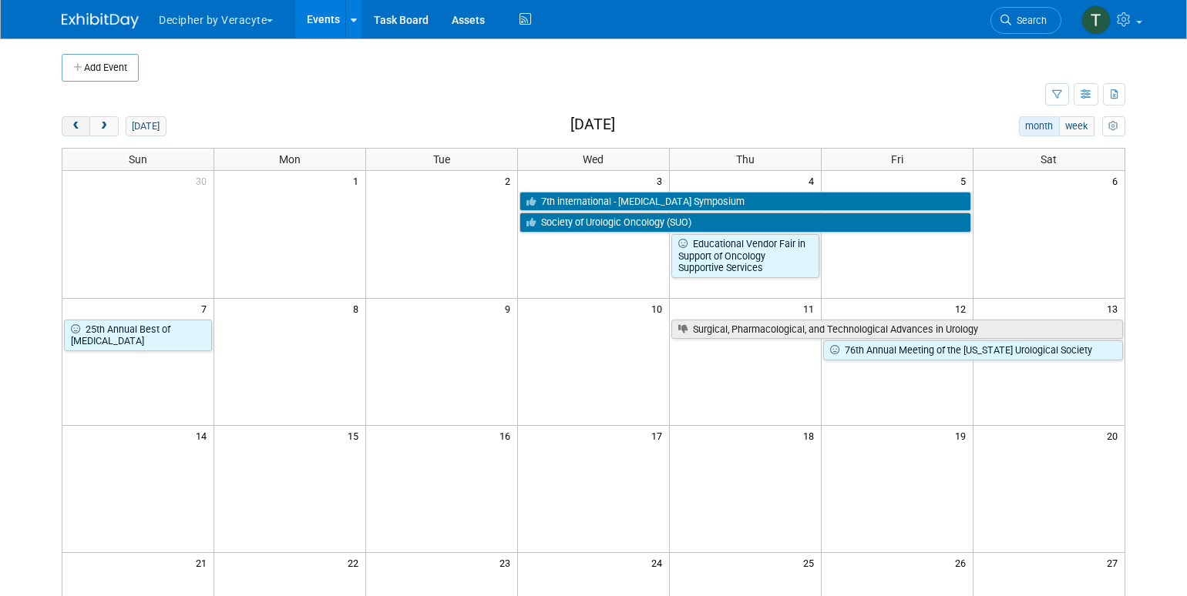
click at [72, 125] on span "prev" at bounding box center [76, 127] width 12 height 10
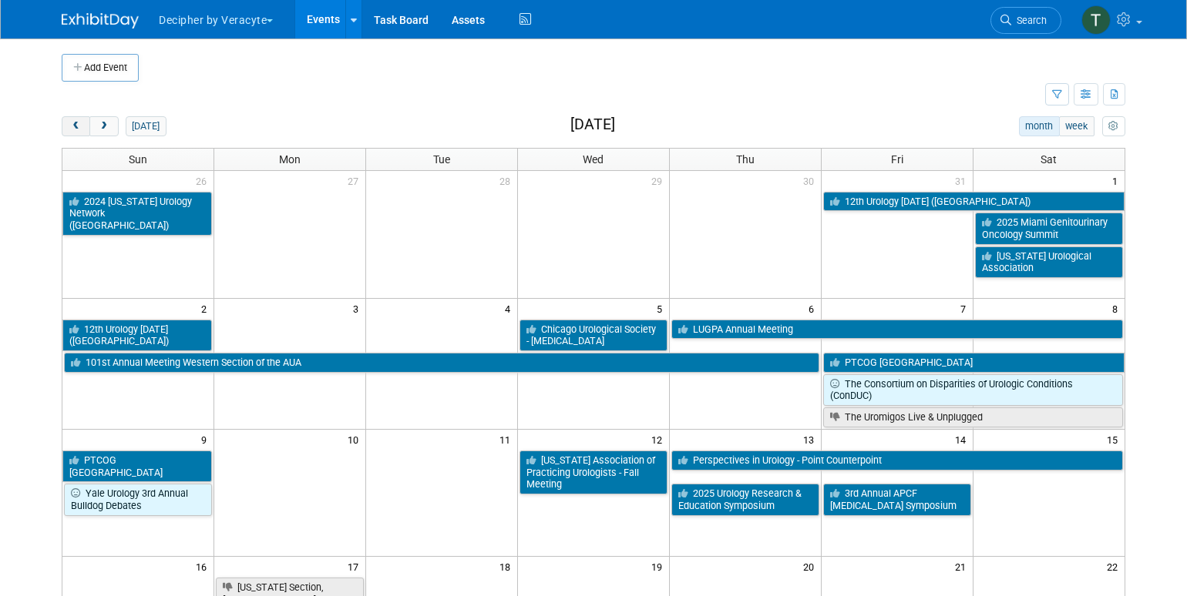
click at [72, 125] on span "prev" at bounding box center [76, 127] width 12 height 10
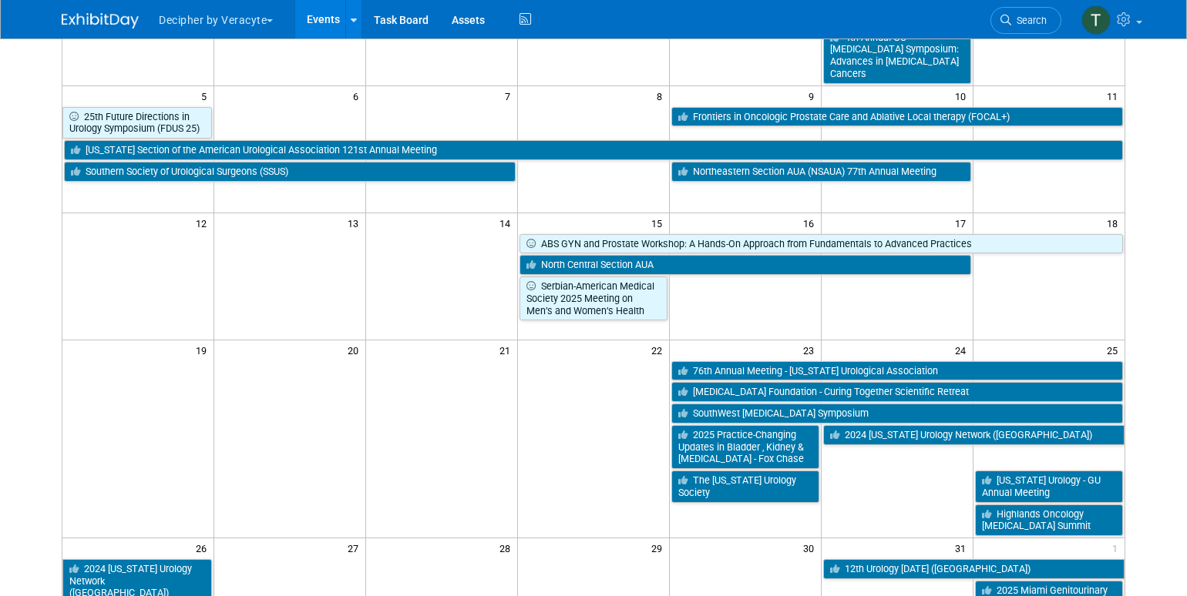
scroll to position [240, 0]
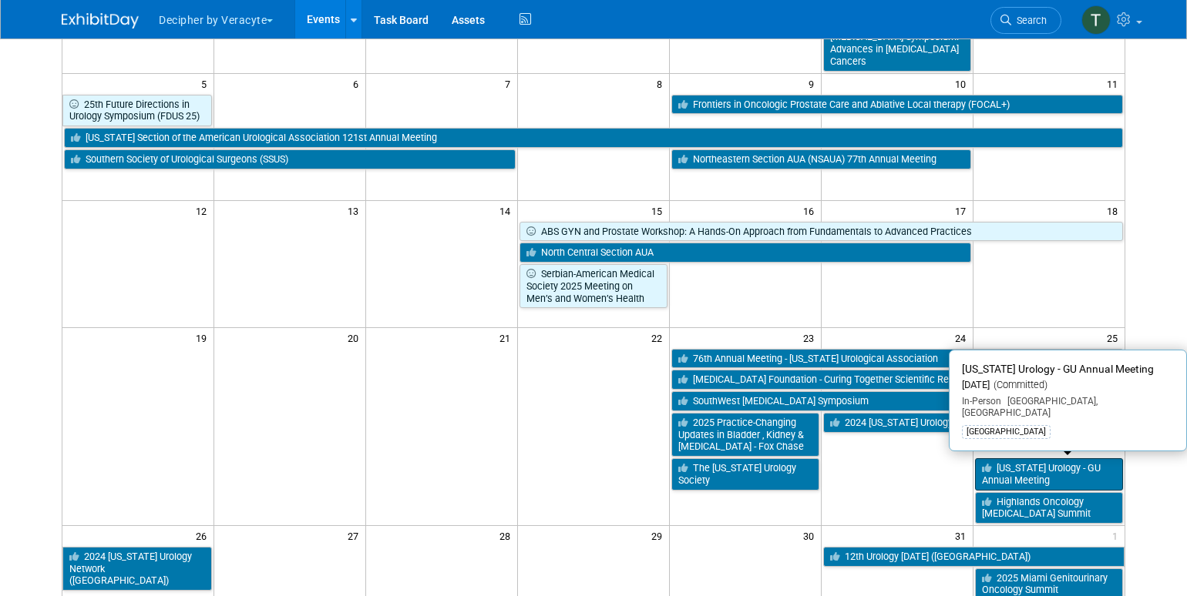
click at [1036, 459] on link "[US_STATE] Urology - GU Annual Meeting" at bounding box center [1049, 474] width 148 height 32
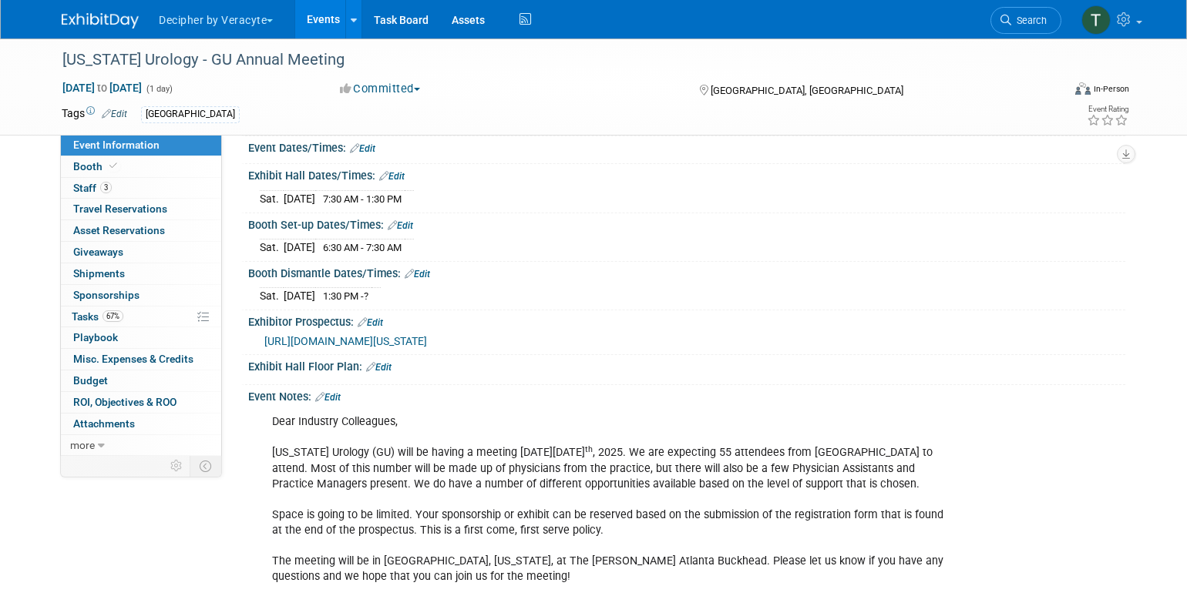
scroll to position [173, 0]
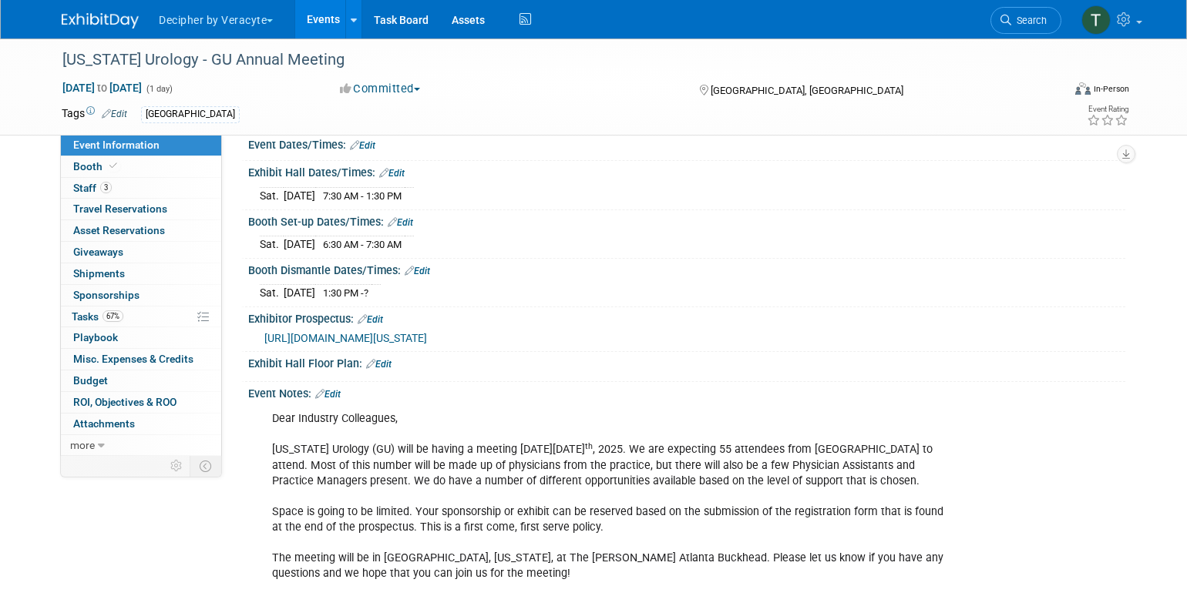
click at [336, 400] on link "Edit" at bounding box center [327, 394] width 25 height 11
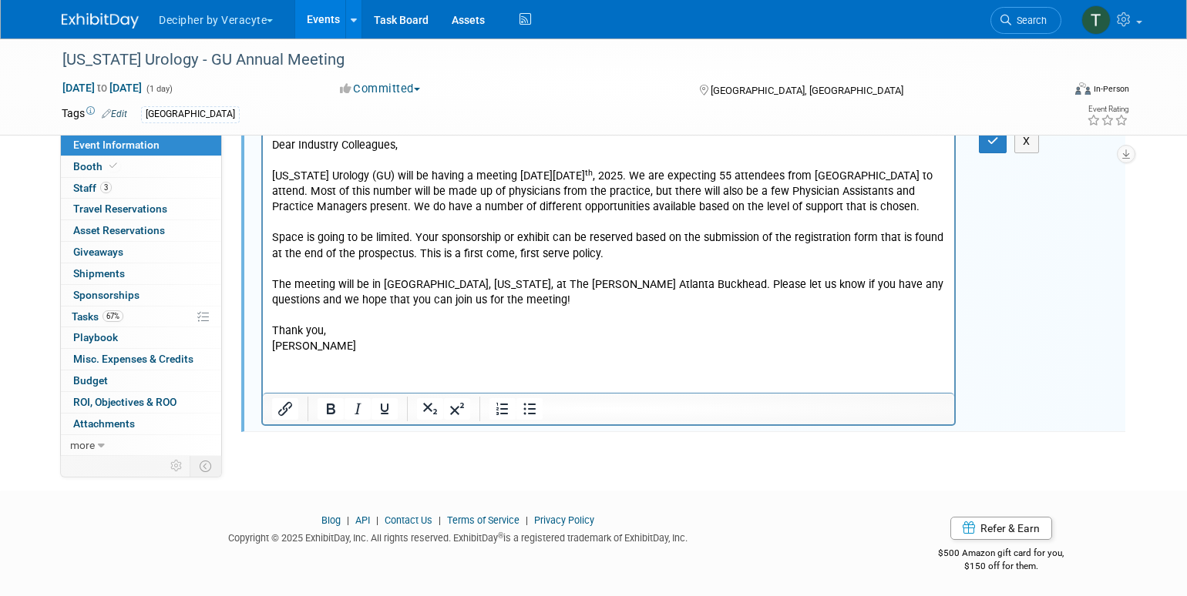
scroll to position [460, 0]
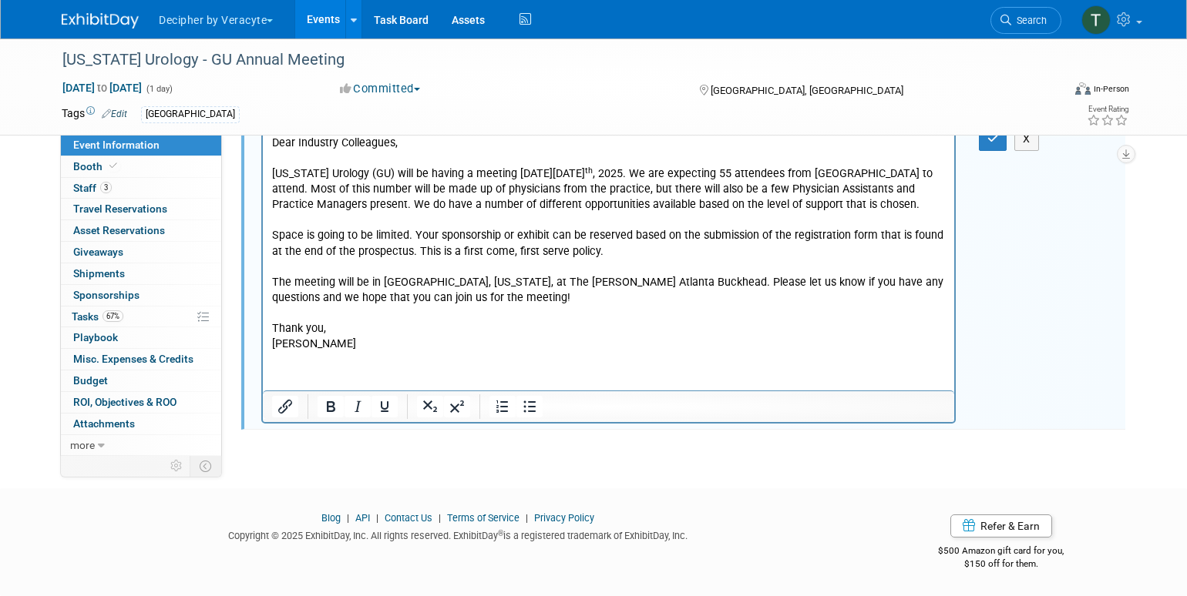
click at [465, 326] on p "Dear Industry Colleagues, Georgia Urology (GU) will be having a meeting on Satu…" at bounding box center [608, 244] width 673 height 217
click at [465, 340] on p "Dear Industry Colleagues, Georgia Urology (GU) will be having a meeting on Satu…" at bounding box center [608, 244] width 673 height 217
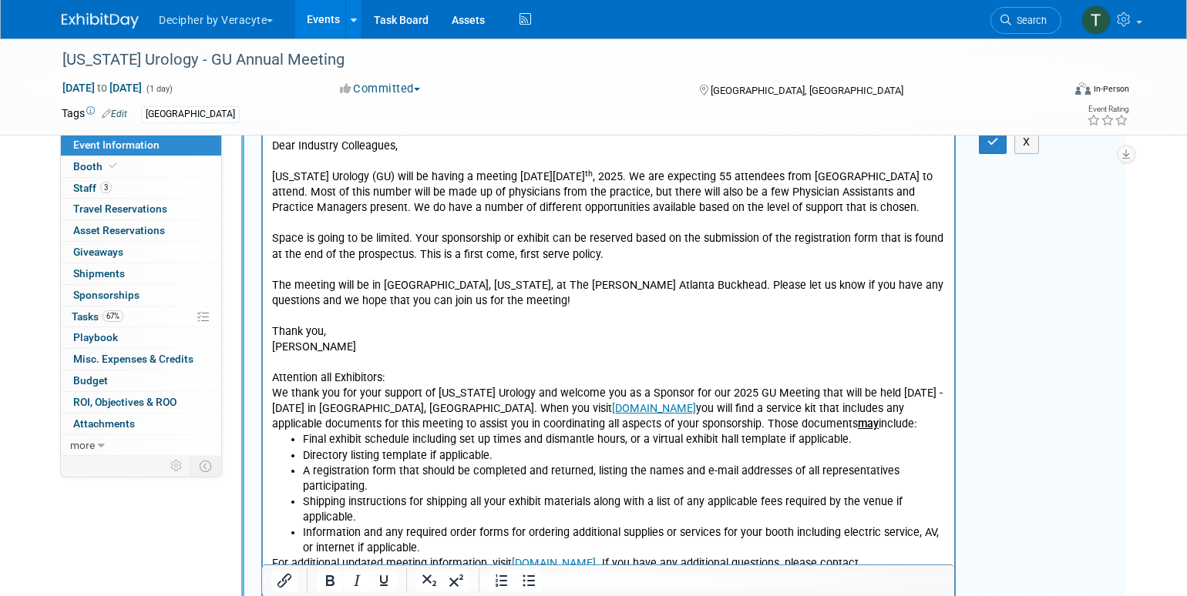
scroll to position [339, 0]
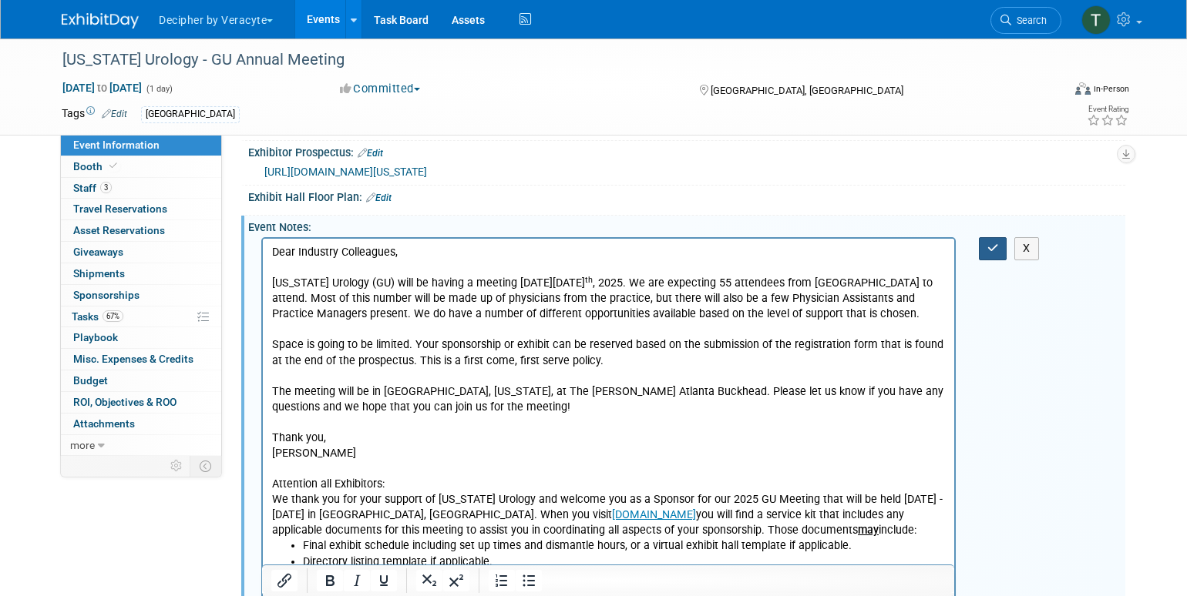
click at [993, 254] on icon "button" at bounding box center [993, 248] width 12 height 11
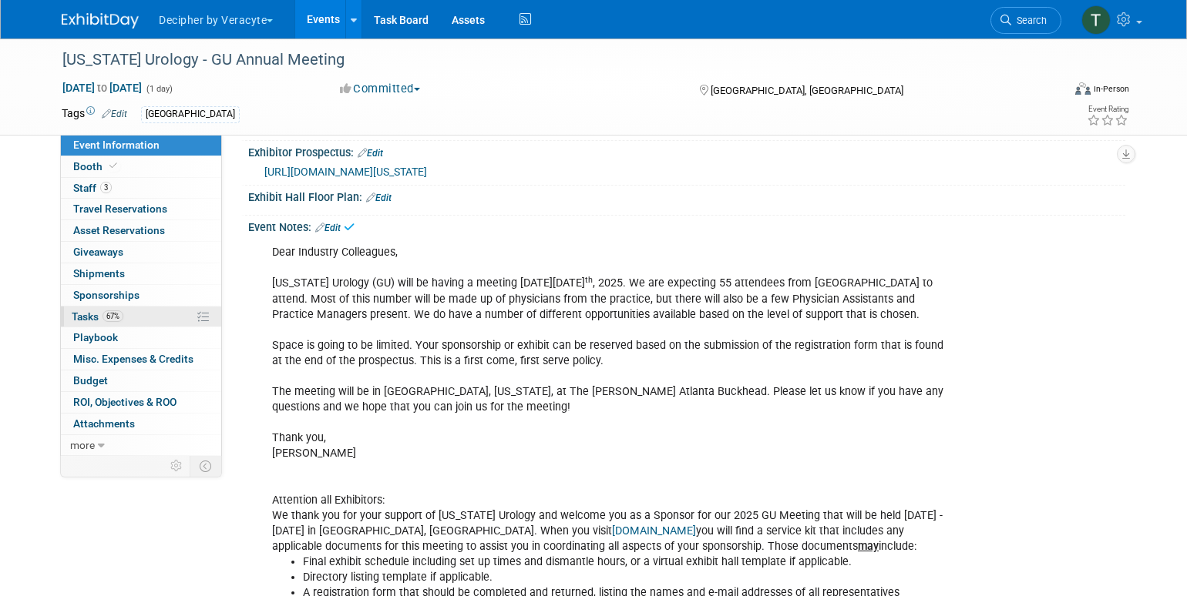
click at [163, 314] on link "67% Tasks 67%" at bounding box center [141, 317] width 160 height 21
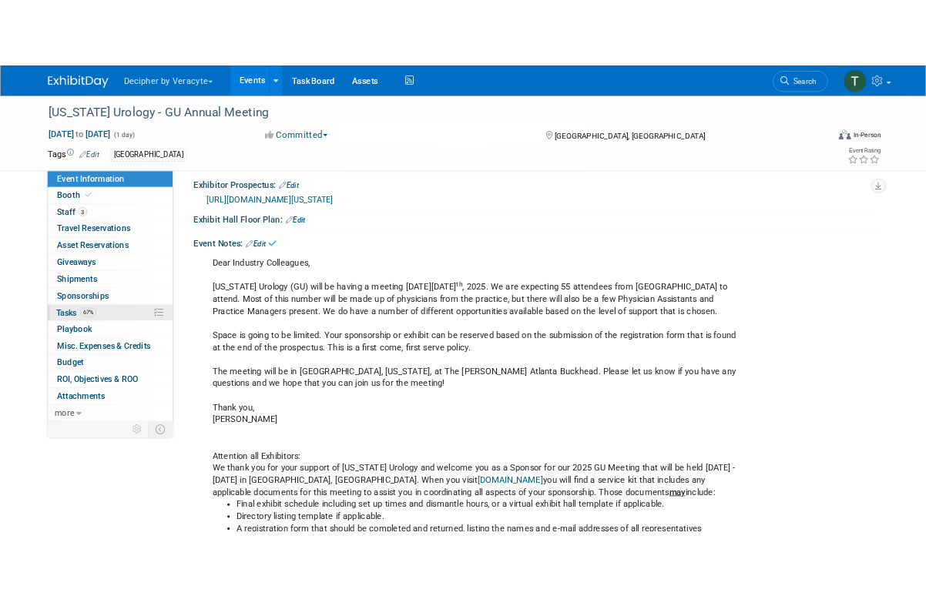
scroll to position [0, 0]
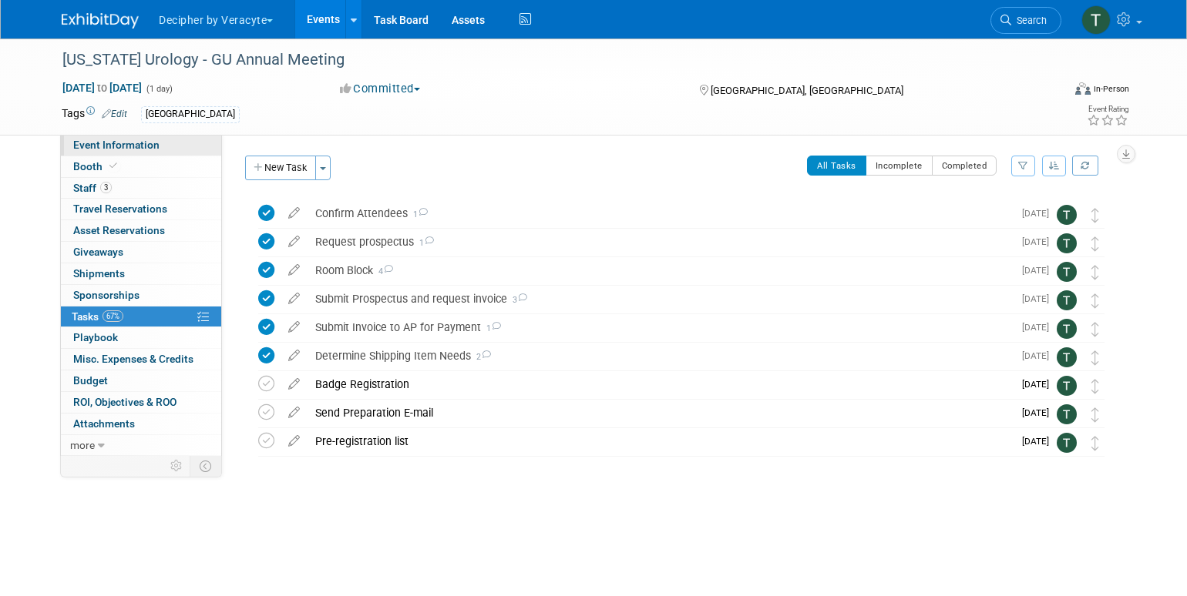
click at [176, 153] on link "Event Information" at bounding box center [141, 145] width 160 height 21
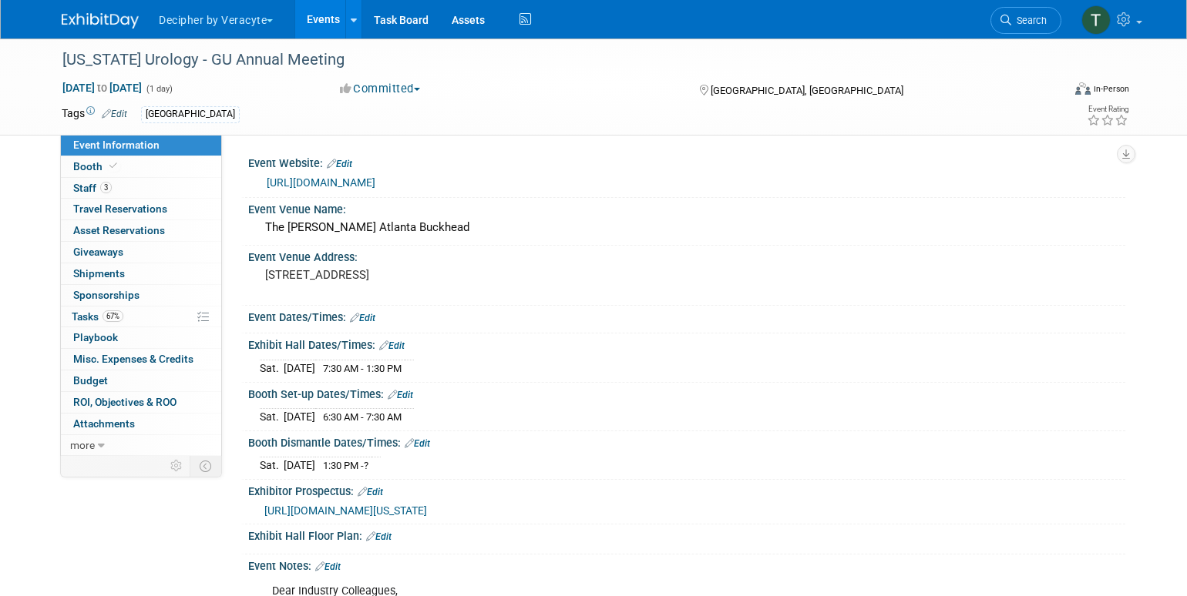
click at [321, 180] on link "https://urologyconnection.com/funding-opportunities/client-details.aspx?cc=gu" at bounding box center [321, 182] width 109 height 12
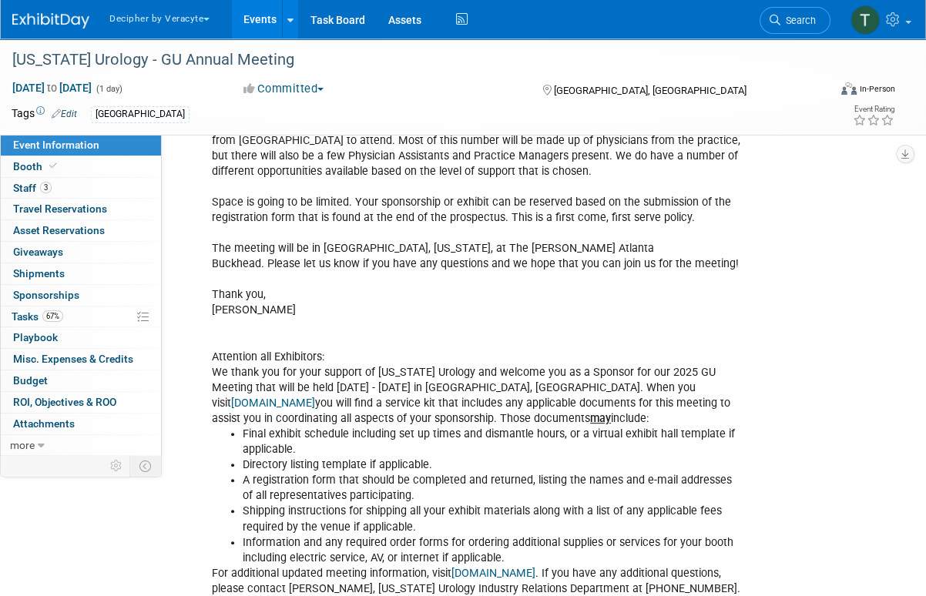
scroll to position [495, 0]
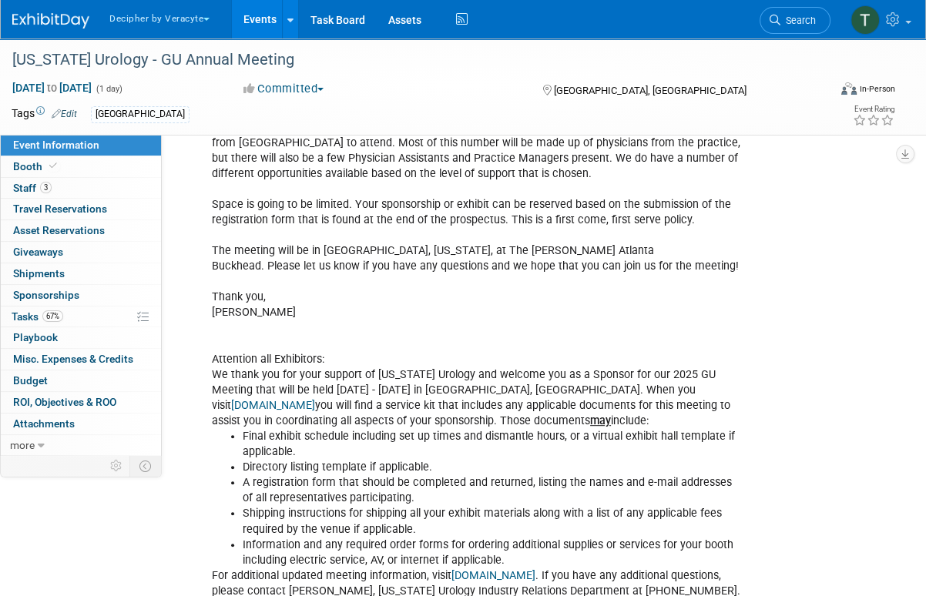
click at [315, 412] on link "urologyconnection.com" at bounding box center [273, 405] width 84 height 13
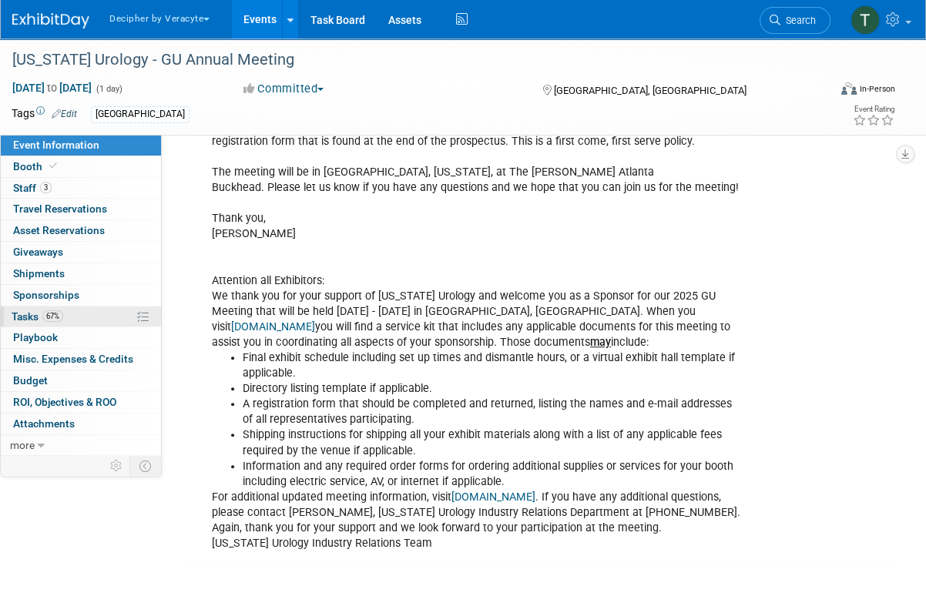
click at [54, 317] on span "67%" at bounding box center [52, 317] width 21 height 12
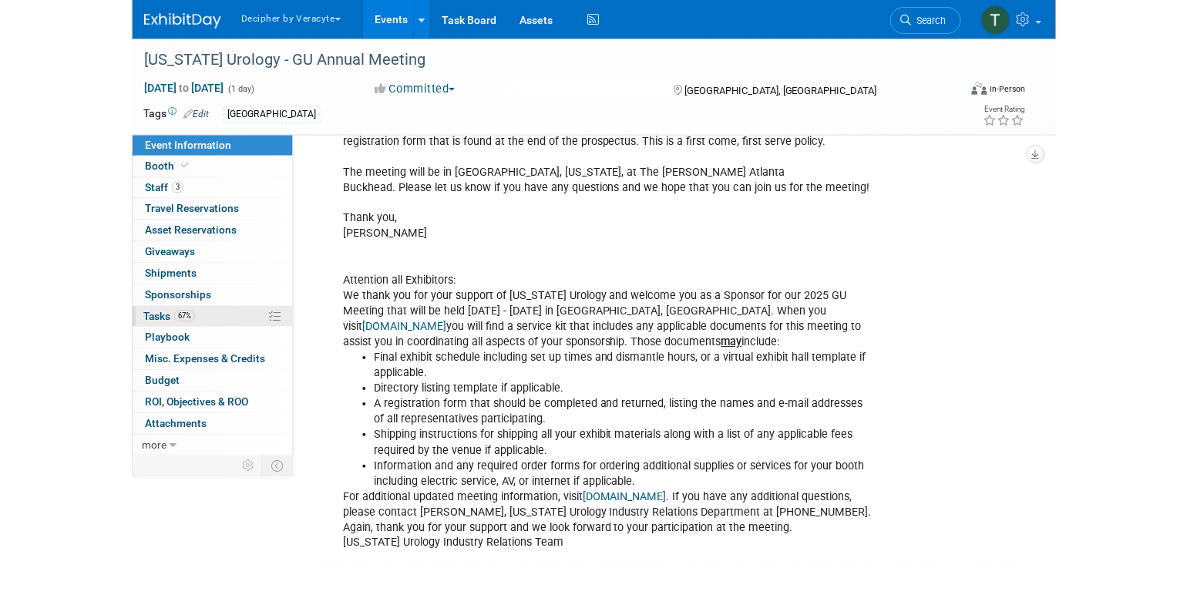
scroll to position [0, 0]
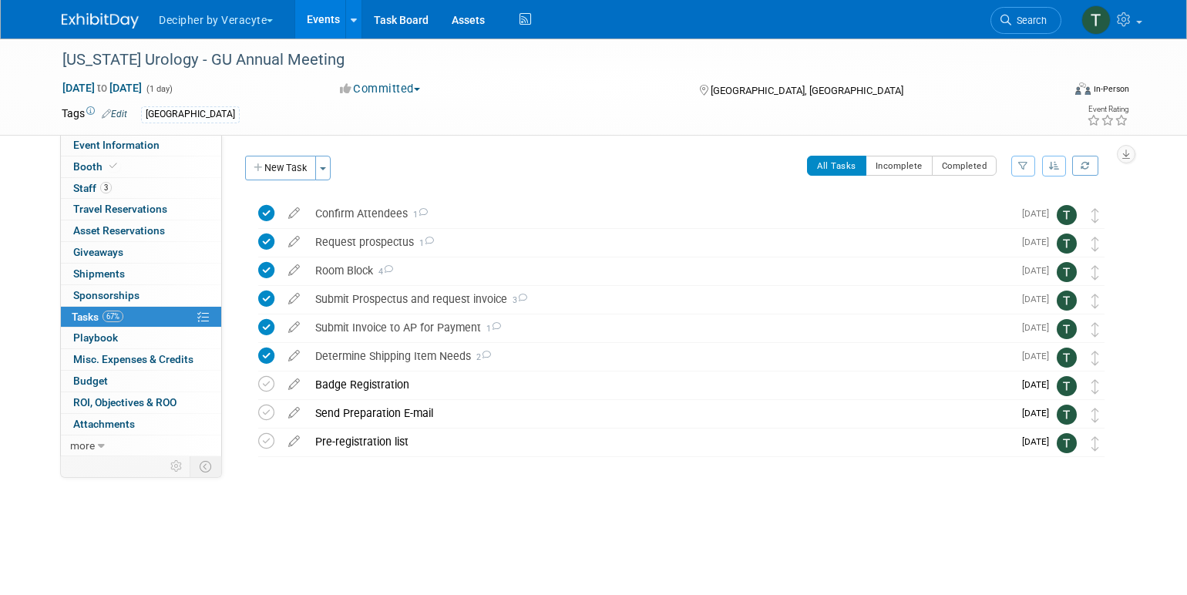
click at [314, 22] on link "Events" at bounding box center [323, 19] width 56 height 39
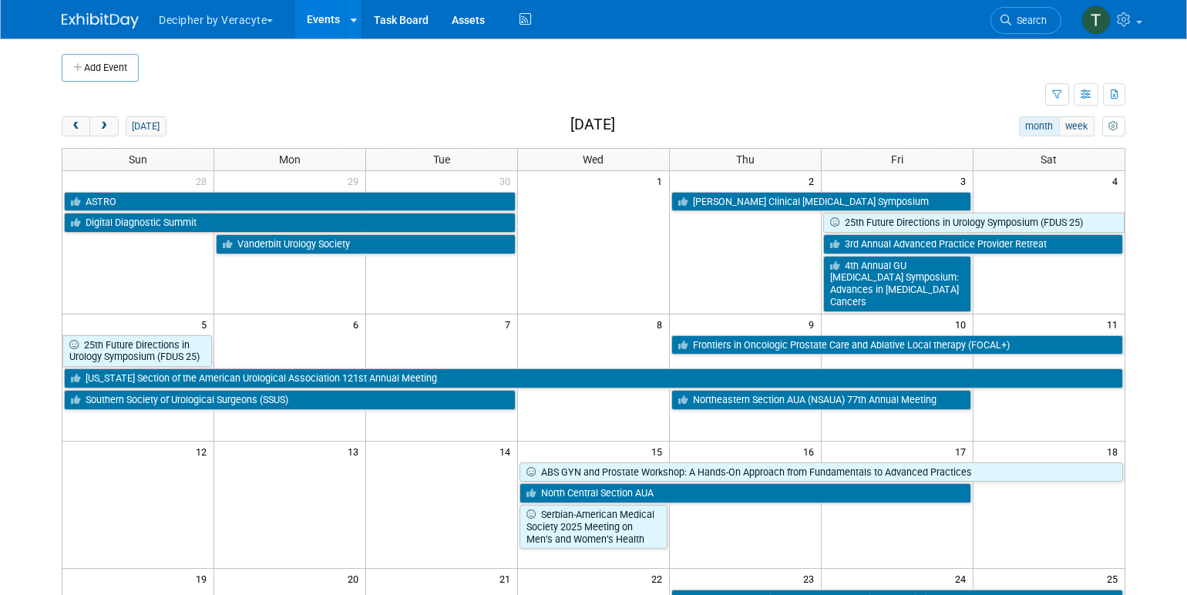
scroll to position [431, 0]
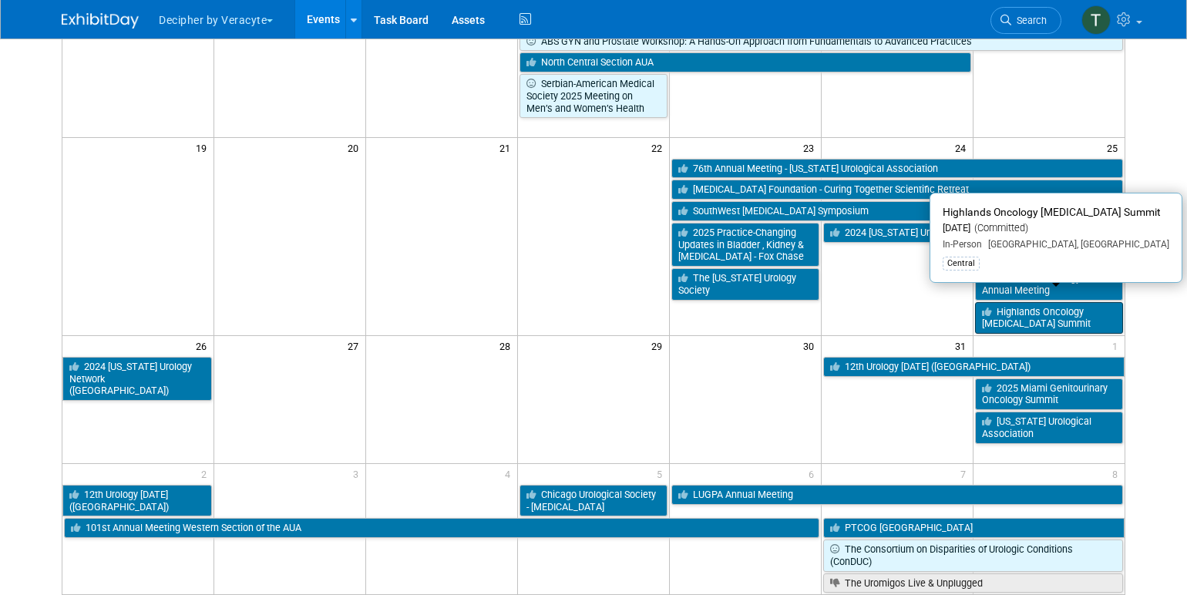
click at [1010, 314] on link "Highlands Oncology [MEDICAL_DATA] Summit" at bounding box center [1049, 318] width 148 height 32
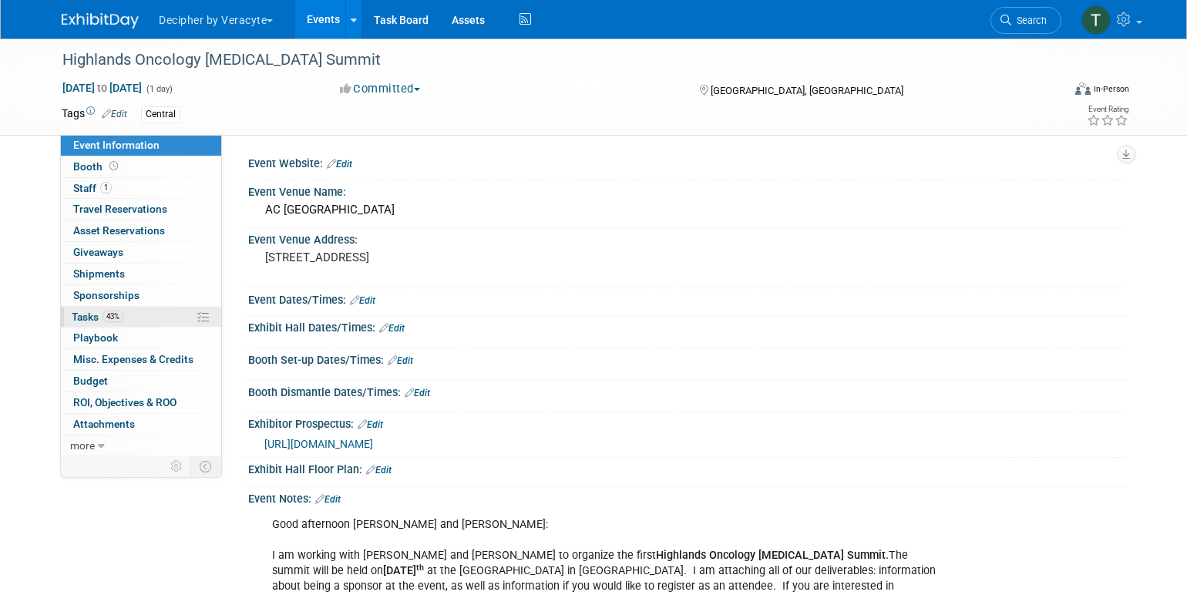
click at [164, 316] on link "43% Tasks 43%" at bounding box center [141, 317] width 160 height 21
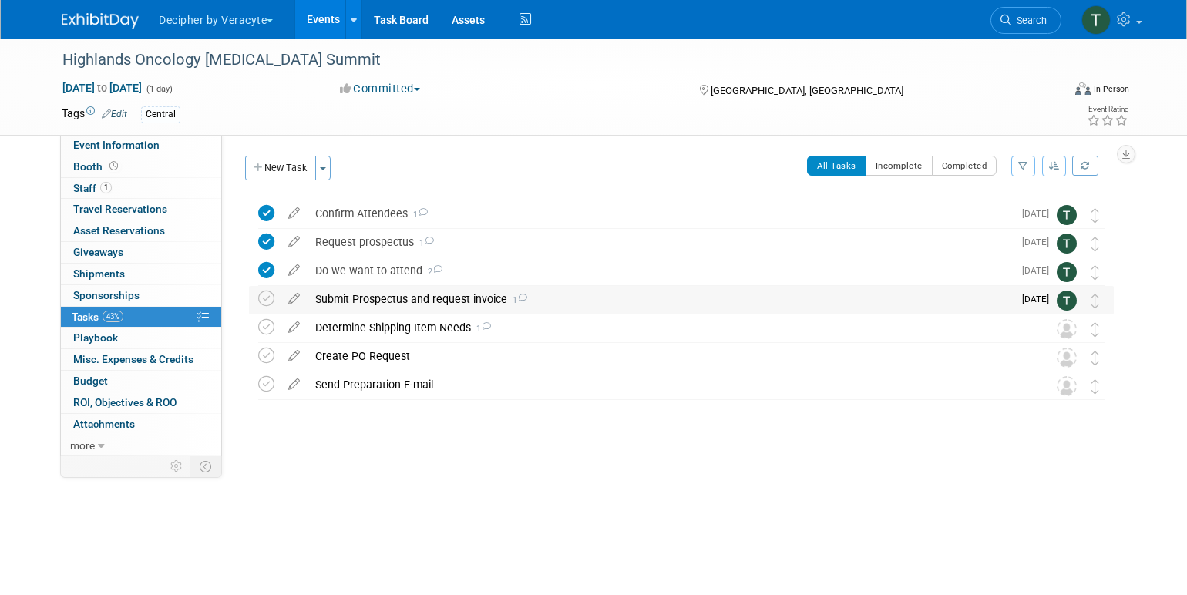
click at [377, 297] on div "Submit Prospectus and request invoice 1" at bounding box center [659, 299] width 705 height 26
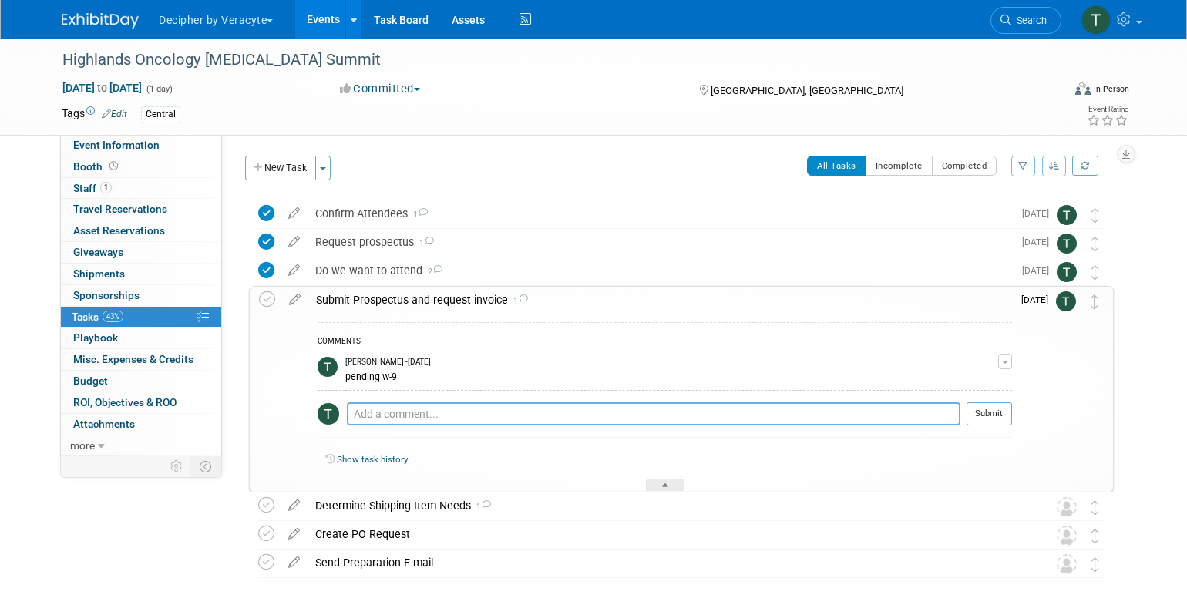
click at [432, 409] on textarea at bounding box center [653, 413] width 613 height 23
type textarea "pending the new sponsorship agreement from the organizer."
click at [982, 421] on button "Submit" at bounding box center [988, 413] width 45 height 23
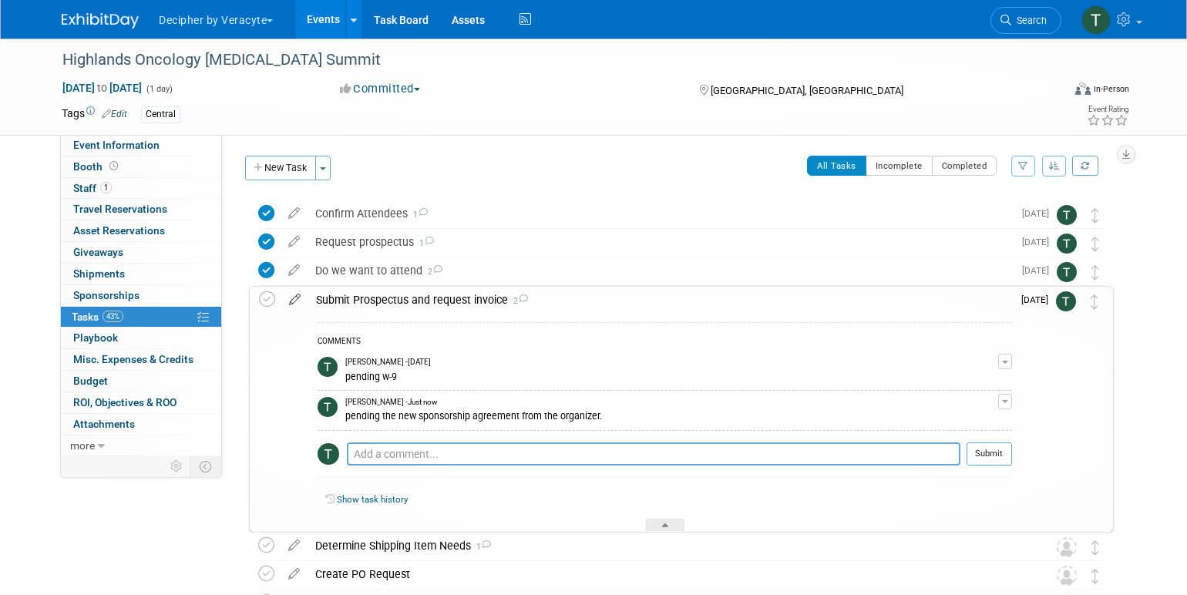
click at [297, 295] on icon at bounding box center [294, 296] width 27 height 19
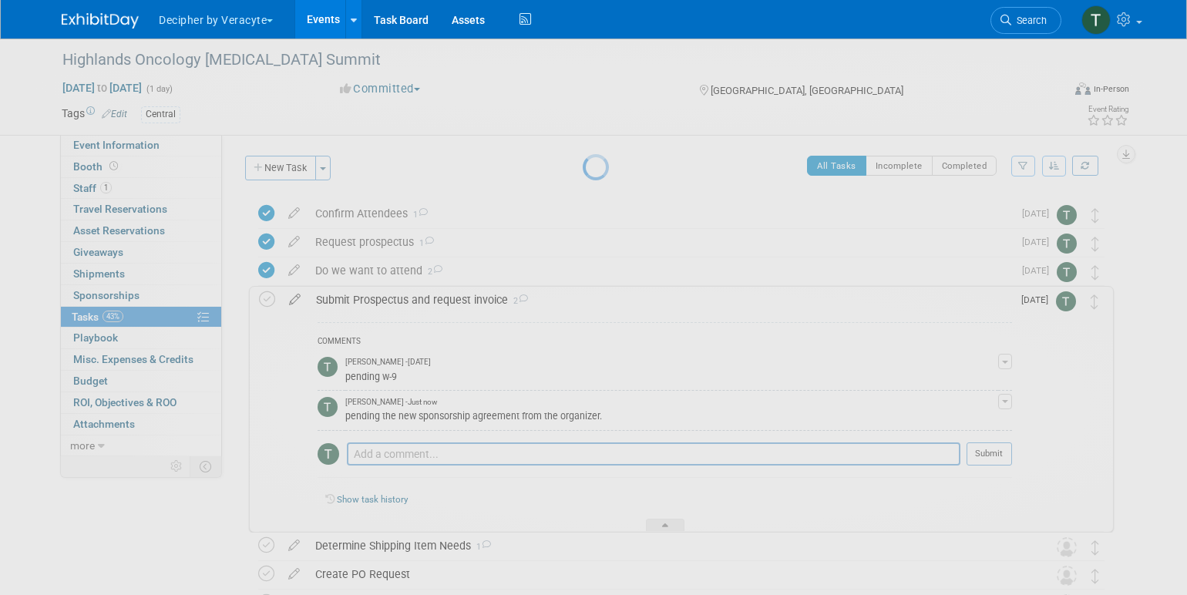
select select "8"
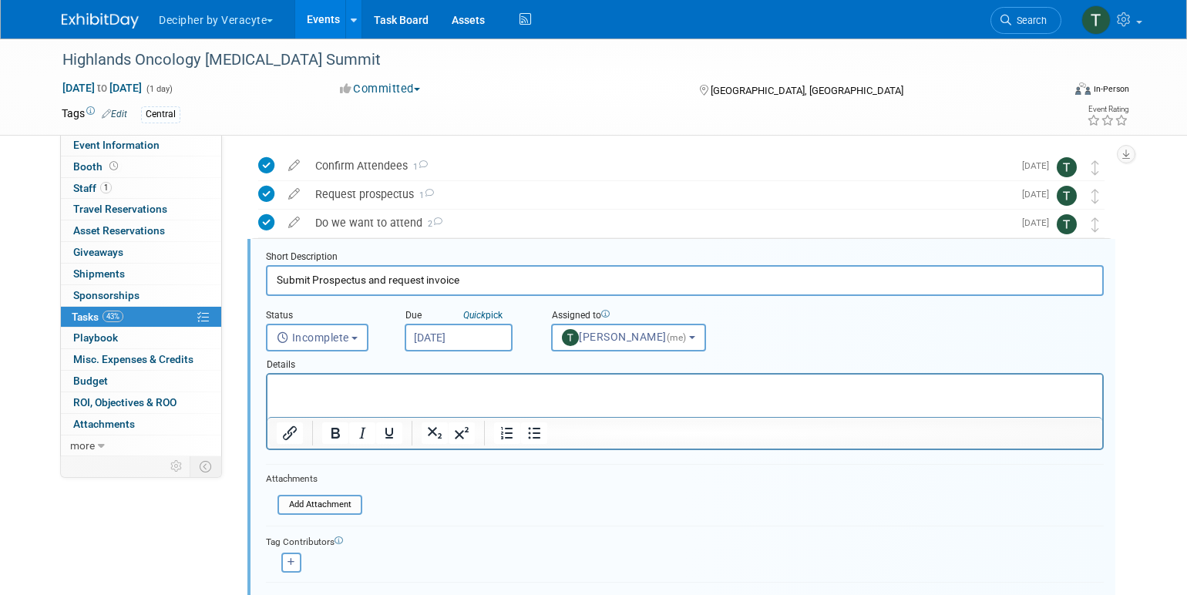
scroll to position [60, 0]
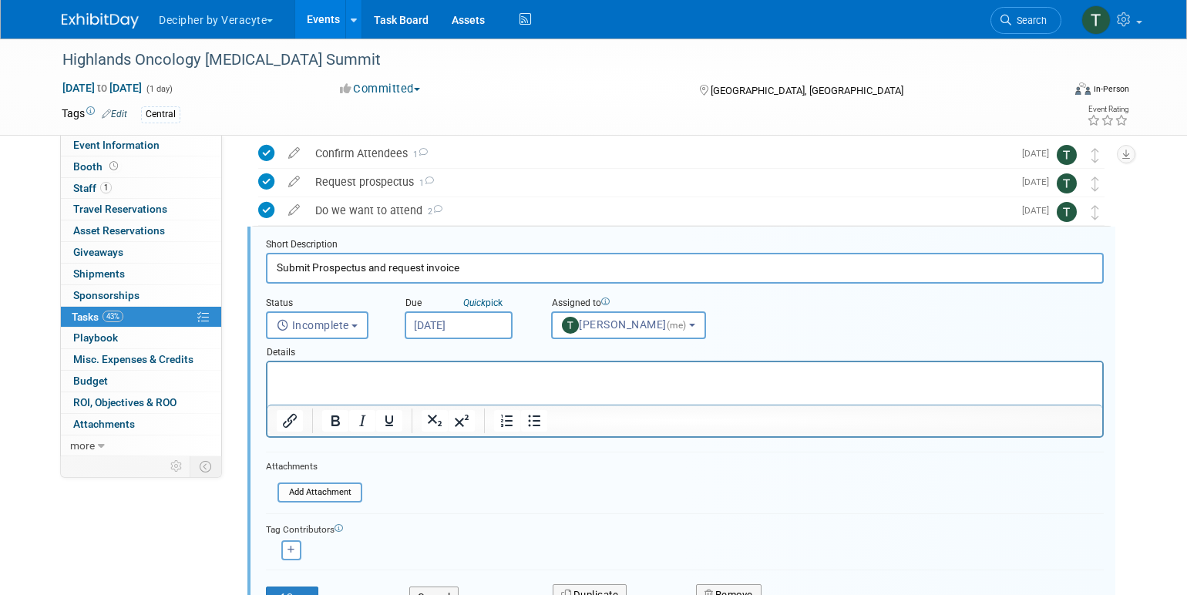
click at [459, 325] on input "Sep 12, 2025" at bounding box center [459, 325] width 108 height 28
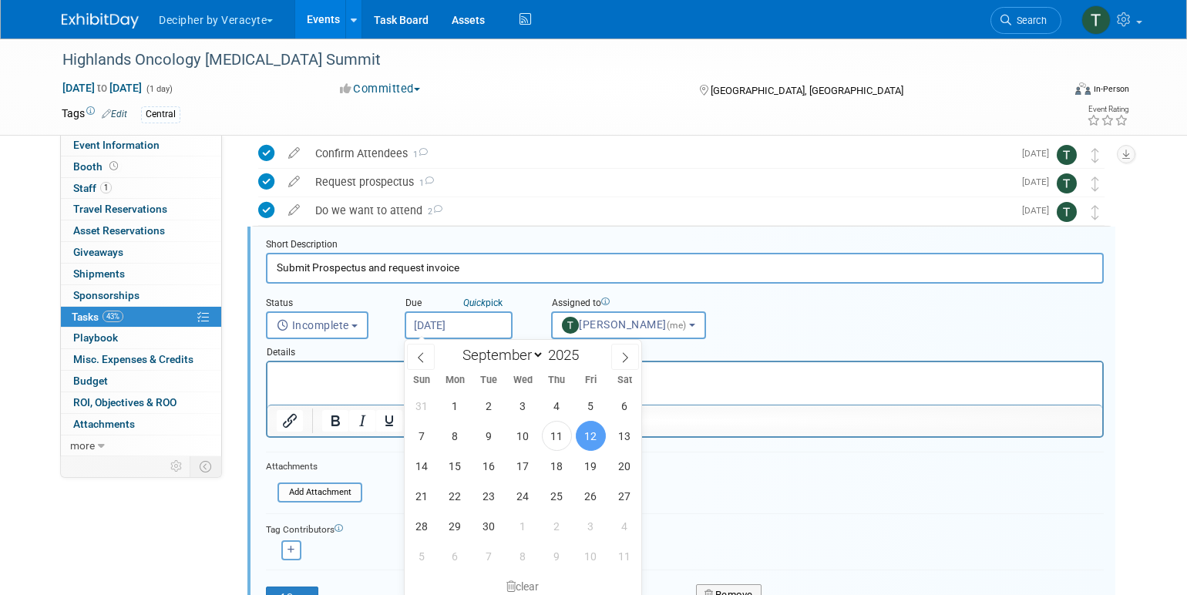
click at [459, 325] on input "Sep 12, 2025" at bounding box center [459, 325] width 108 height 28
click at [587, 461] on span "19" at bounding box center [591, 466] width 30 height 30
type input "Sep 19, 2025"
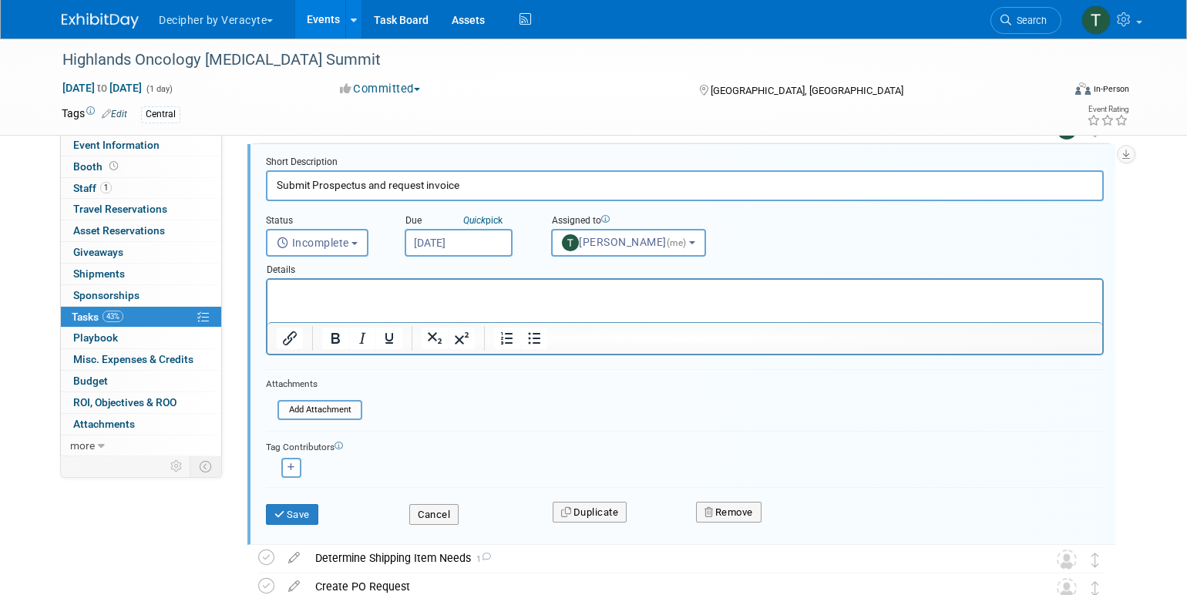
scroll to position [149, 0]
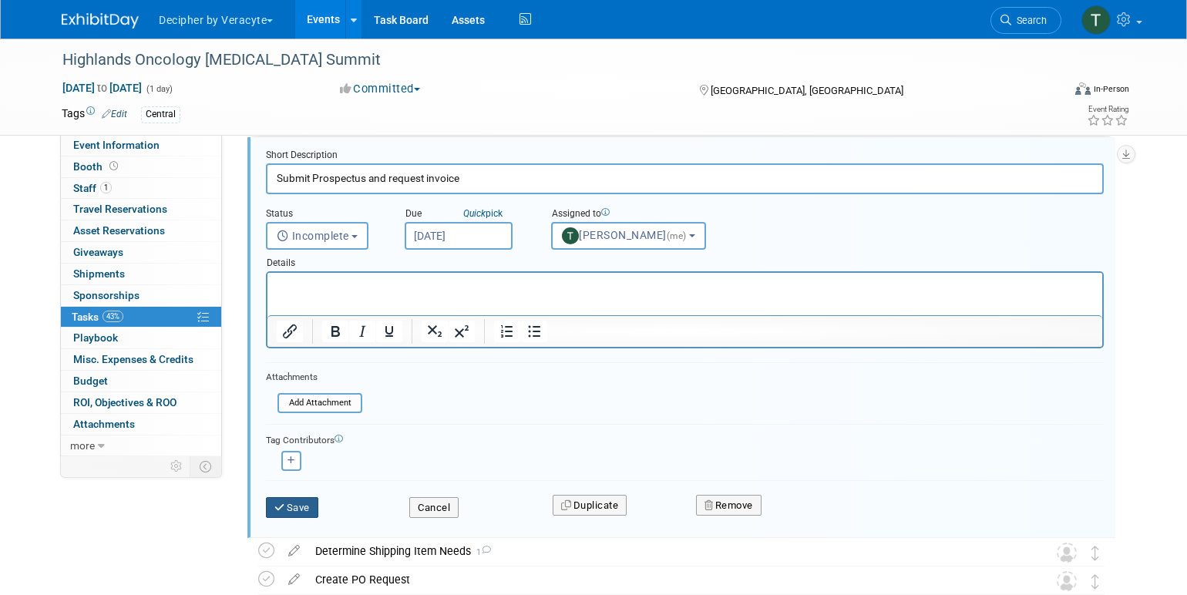
click at [307, 513] on button "Save" at bounding box center [292, 508] width 52 height 22
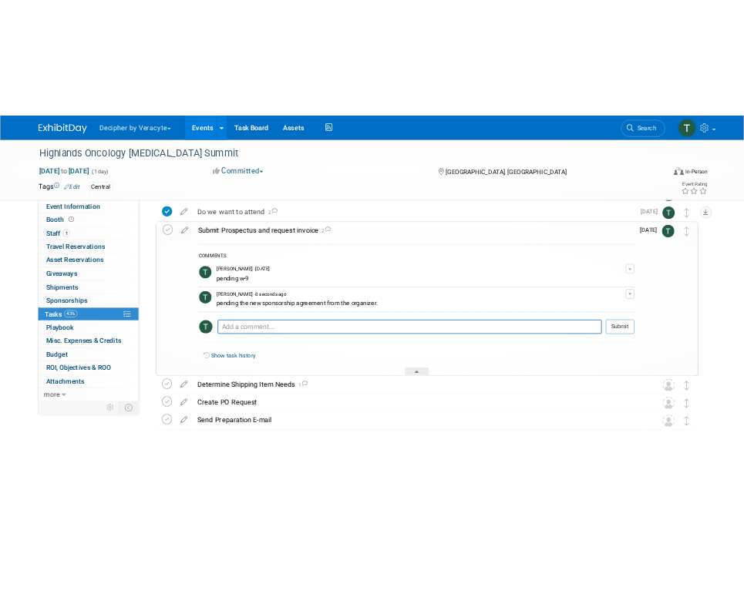
scroll to position [107, 0]
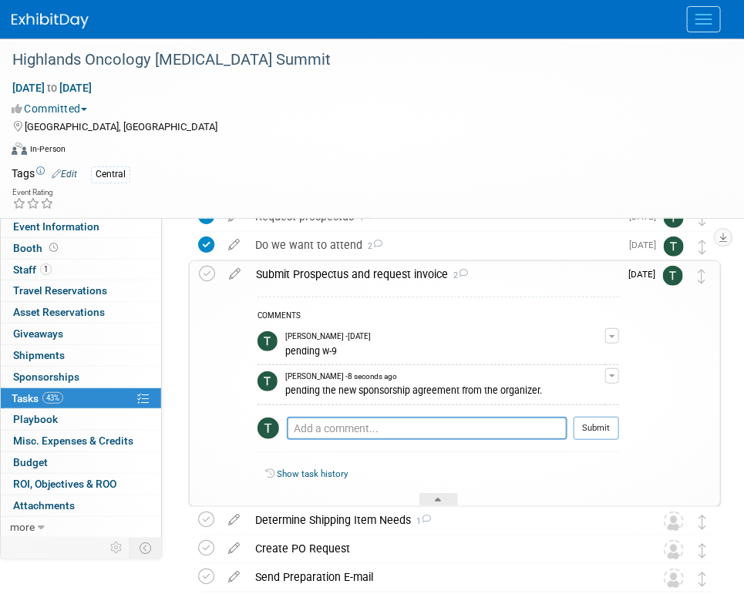
click at [94, 21] on div at bounding box center [372, 19] width 720 height 39
click at [79, 22] on img at bounding box center [50, 20] width 77 height 15
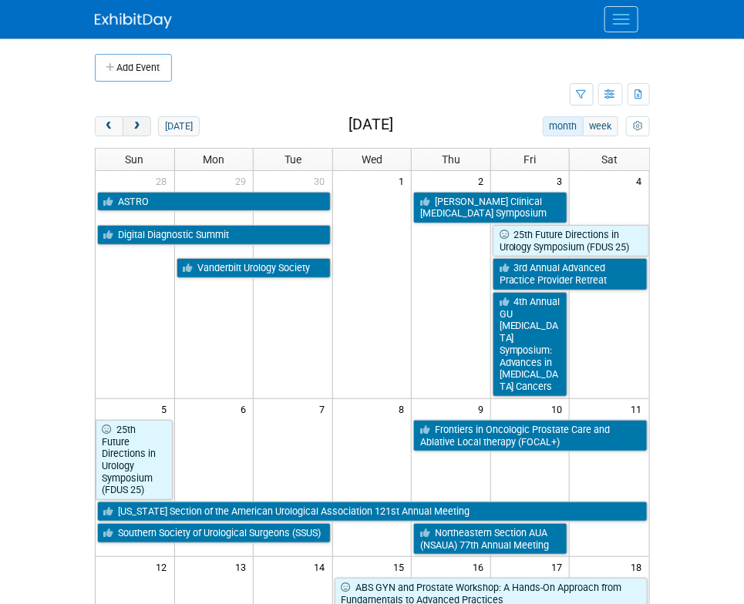
click at [133, 132] on button "next" at bounding box center [137, 126] width 29 height 20
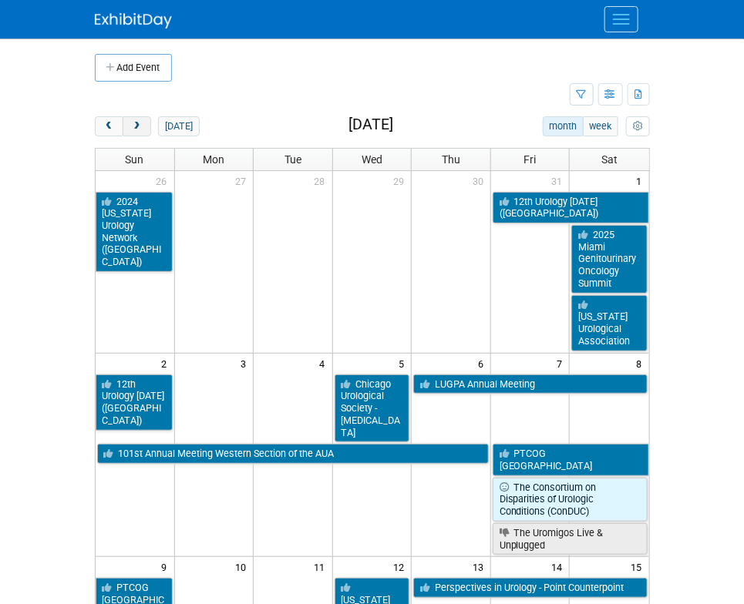
click at [133, 132] on button "next" at bounding box center [137, 126] width 29 height 20
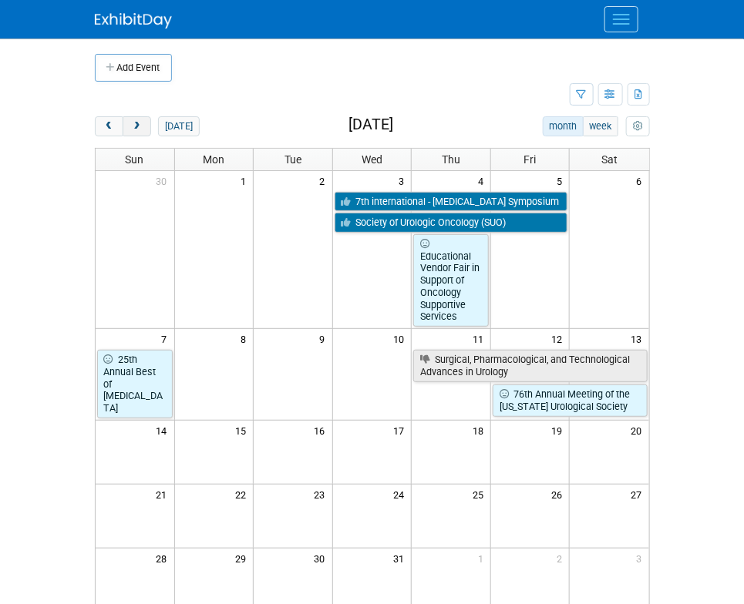
click at [133, 132] on button "next" at bounding box center [137, 126] width 29 height 20
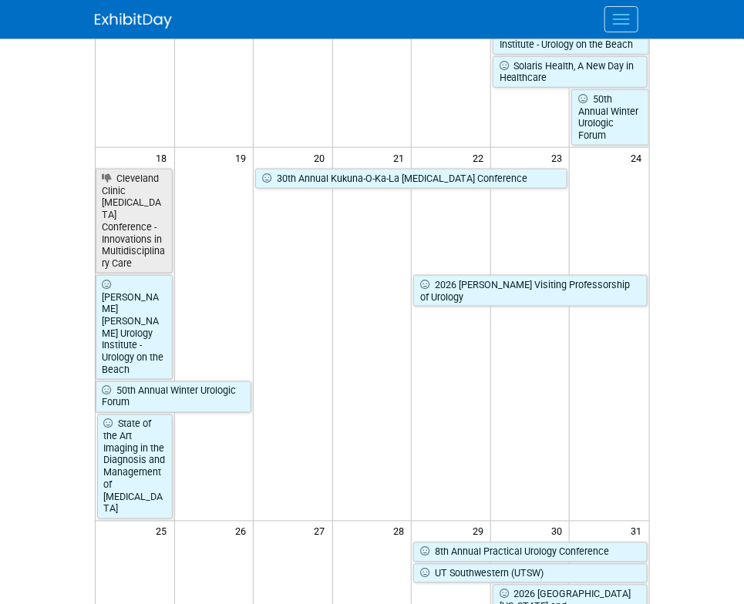
scroll to position [445, 0]
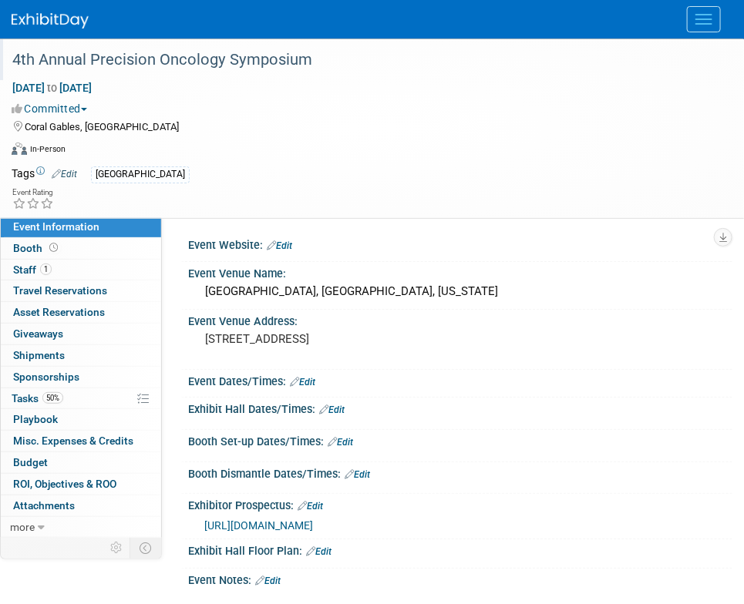
click at [274, 55] on div "4th Annual Precision Oncology Symposium" at bounding box center [360, 60] width 706 height 28
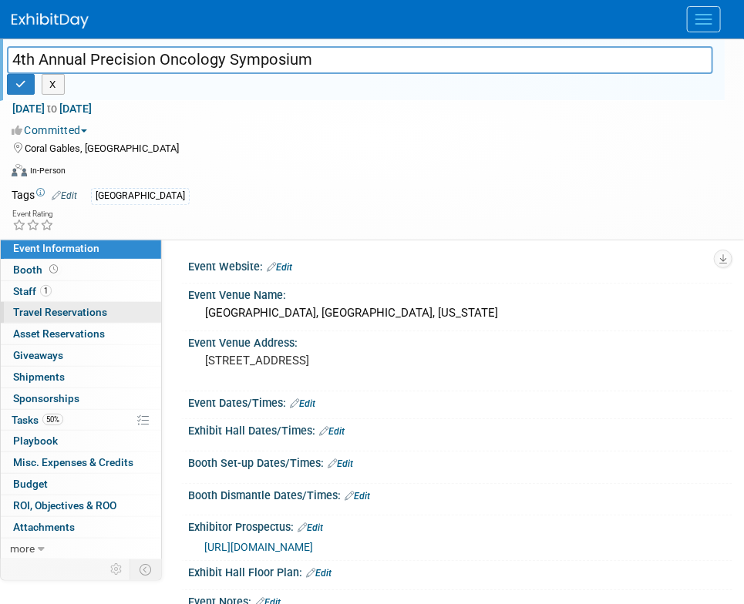
click at [56, 302] on link "0 Travel Reservations 0" at bounding box center [81, 312] width 160 height 21
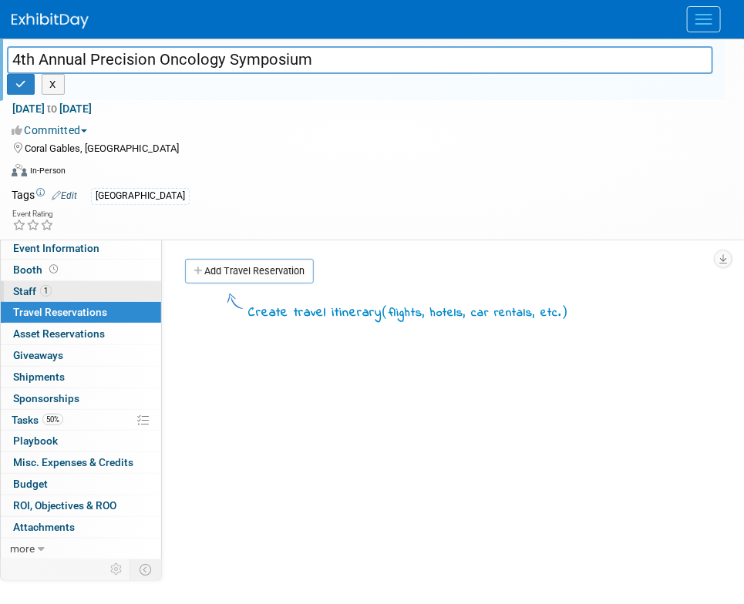
click at [58, 297] on link "1 Staff 1" at bounding box center [81, 291] width 160 height 21
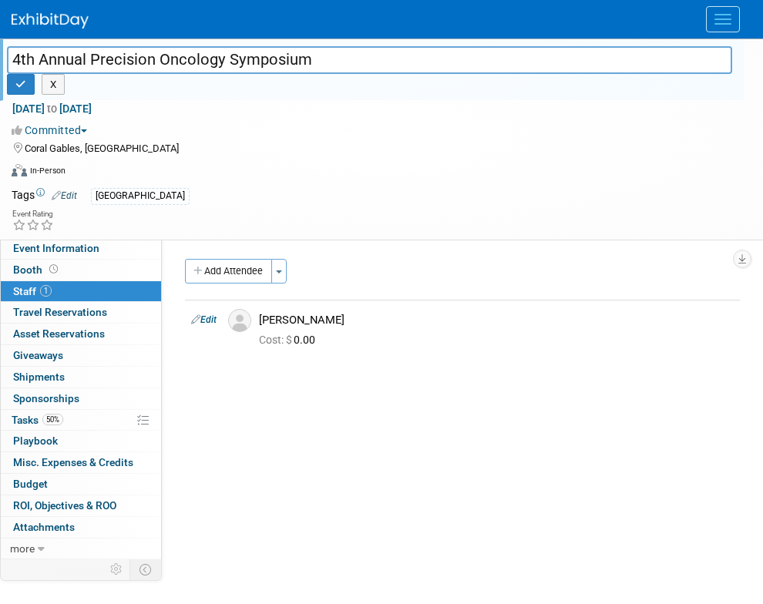
click at [165, 60] on input "4th Annual Precision Oncology Symposium" at bounding box center [369, 59] width 725 height 27
click at [89, 480] on link "Budget" at bounding box center [81, 484] width 160 height 21
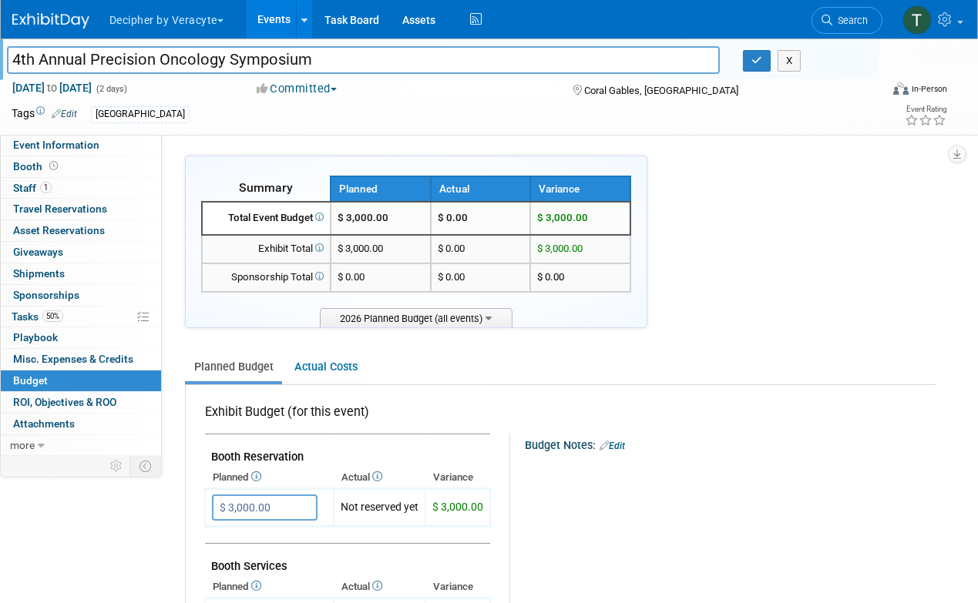
click at [270, 26] on link "Events" at bounding box center [274, 19] width 56 height 39
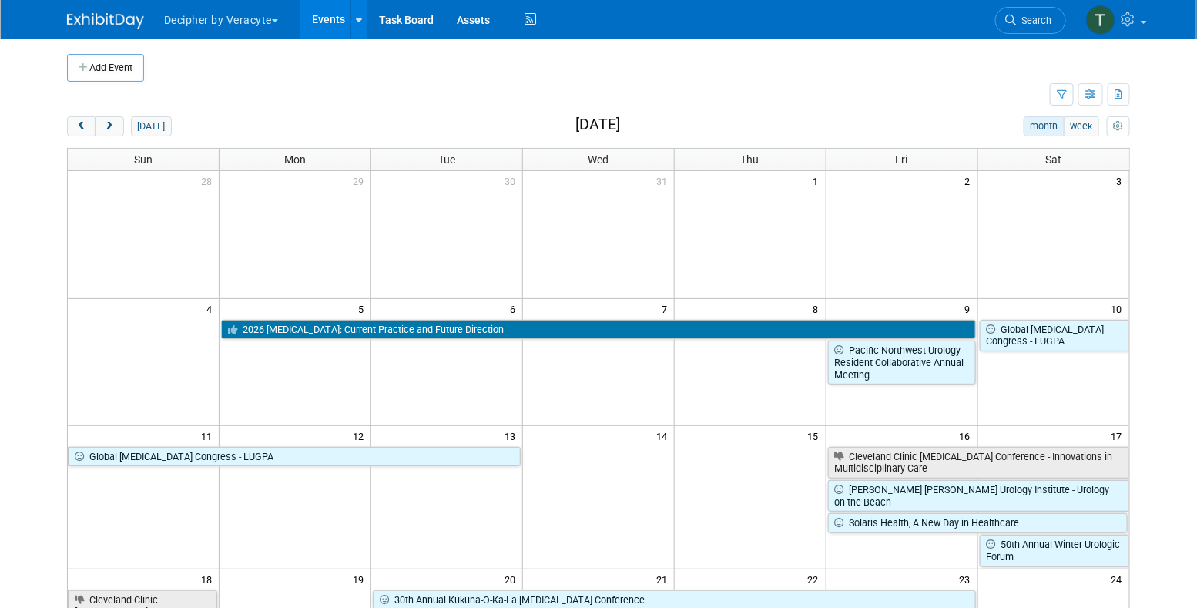
click at [85, 112] on div "Add Event New Event Duplicate Event Warning There is another event in your work…" at bounding box center [598, 600] width 1086 height 1123
click at [85, 124] on span "prev" at bounding box center [82, 127] width 12 height 10
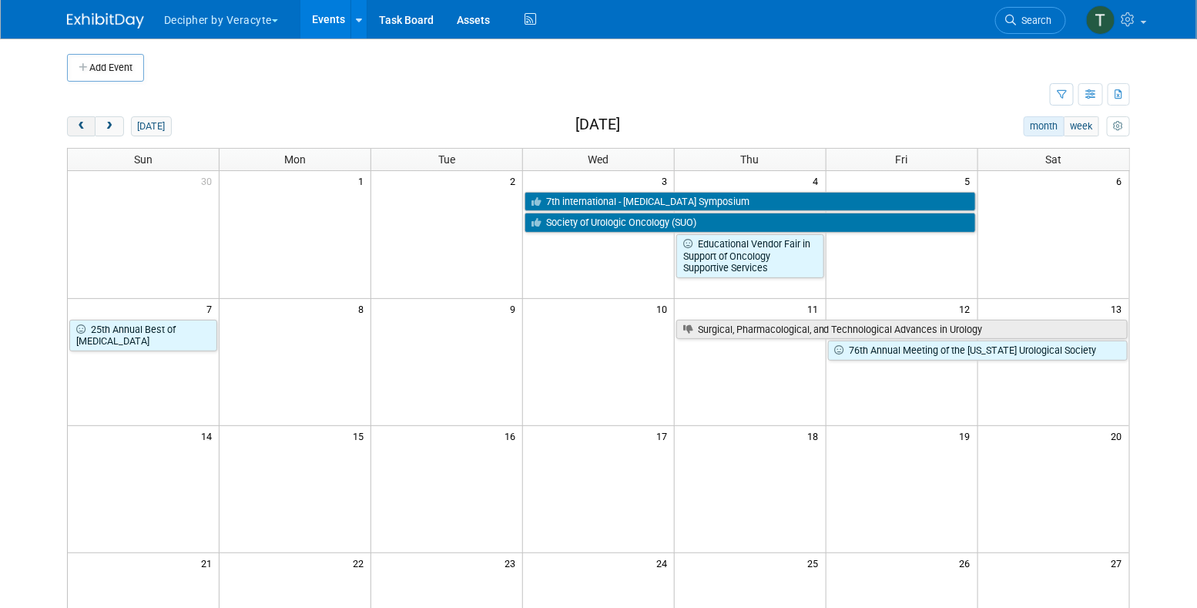
click at [85, 124] on span "prev" at bounding box center [82, 127] width 12 height 10
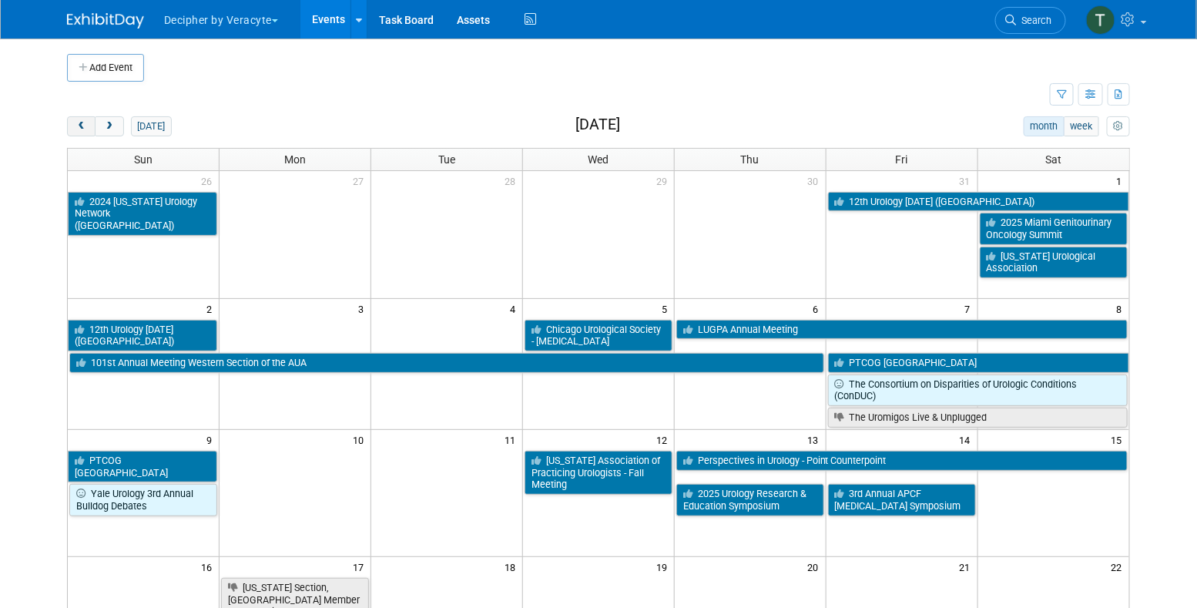
click at [85, 124] on span "prev" at bounding box center [82, 127] width 12 height 10
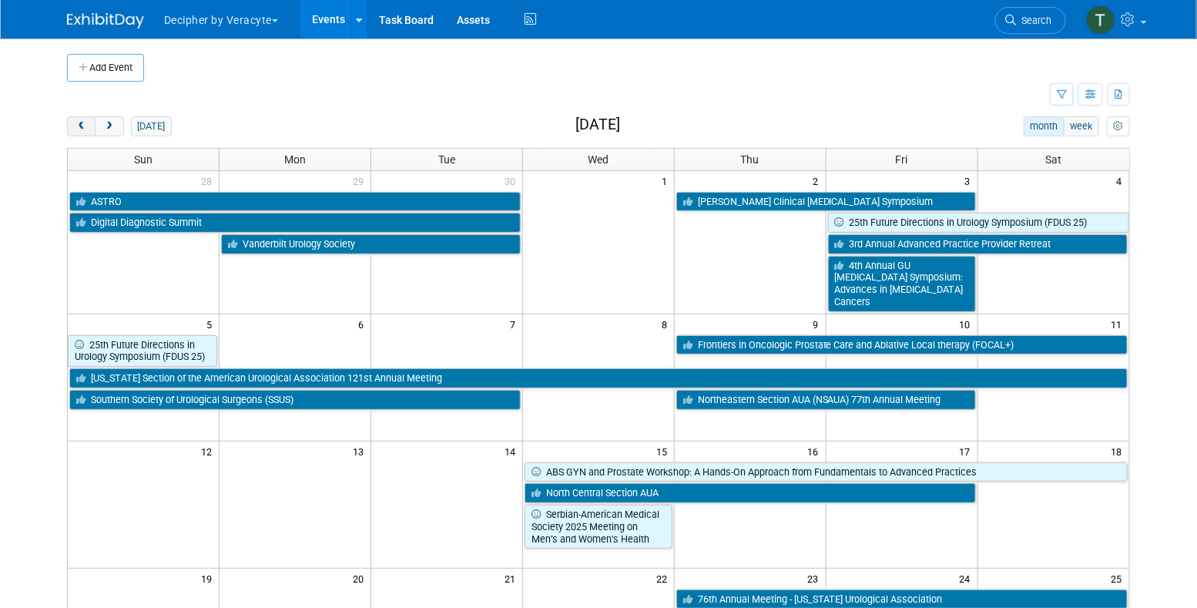
click at [81, 123] on span "prev" at bounding box center [82, 127] width 12 height 10
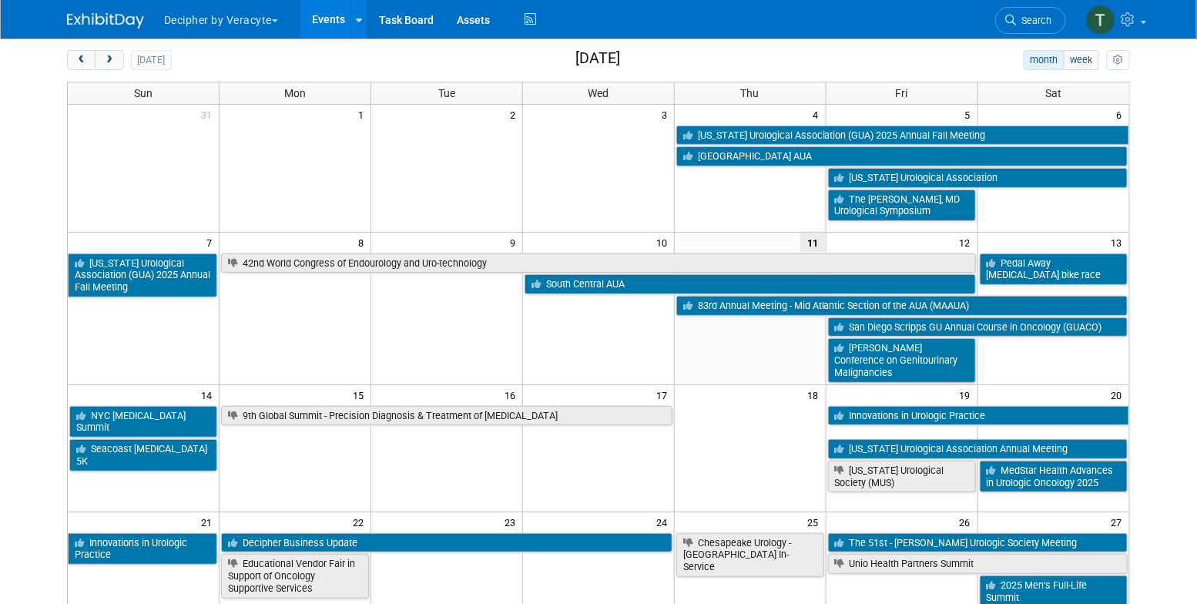
scroll to position [478, 0]
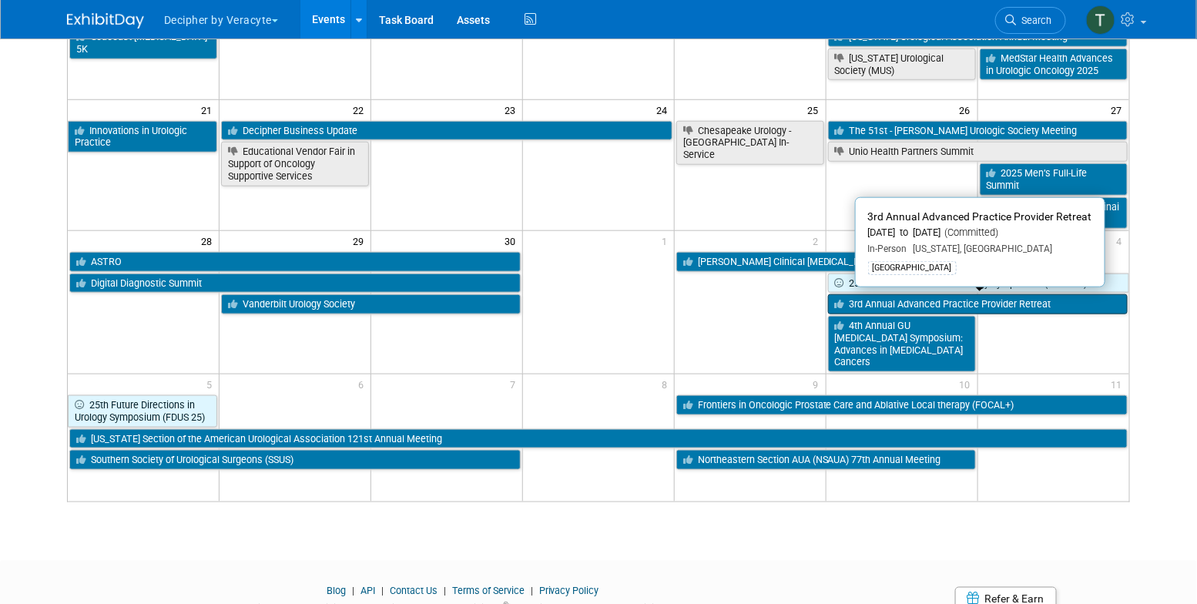
click at [935, 304] on link "3rd Annual Advanced Practice Provider Retreat" at bounding box center [978, 304] width 300 height 20
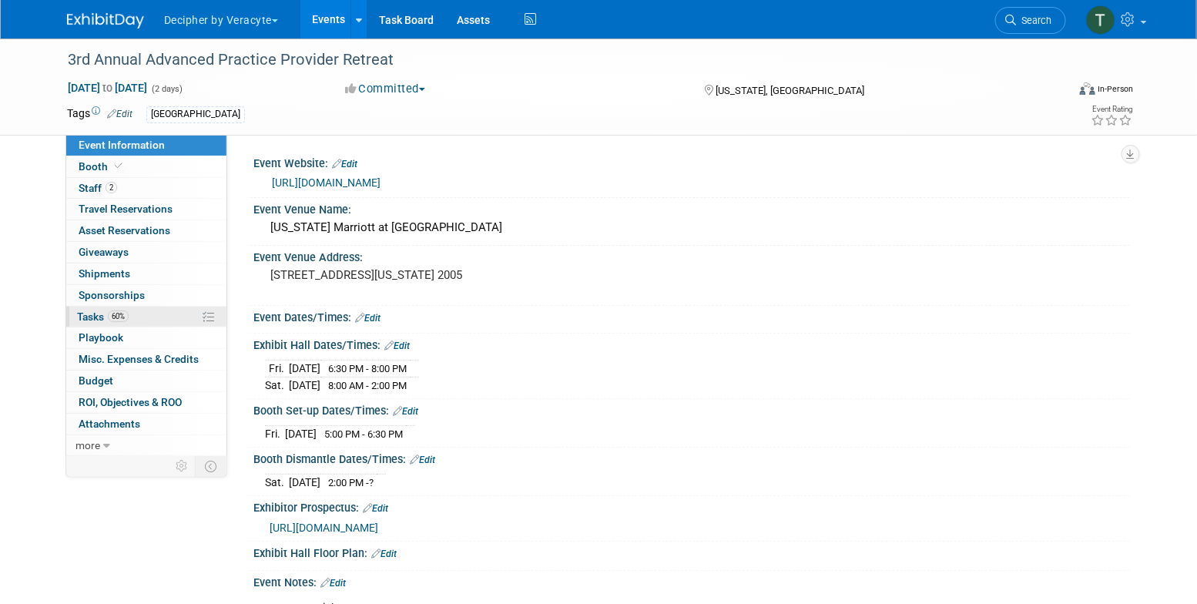
click at [155, 313] on link "60% Tasks 60%" at bounding box center [146, 317] width 160 height 21
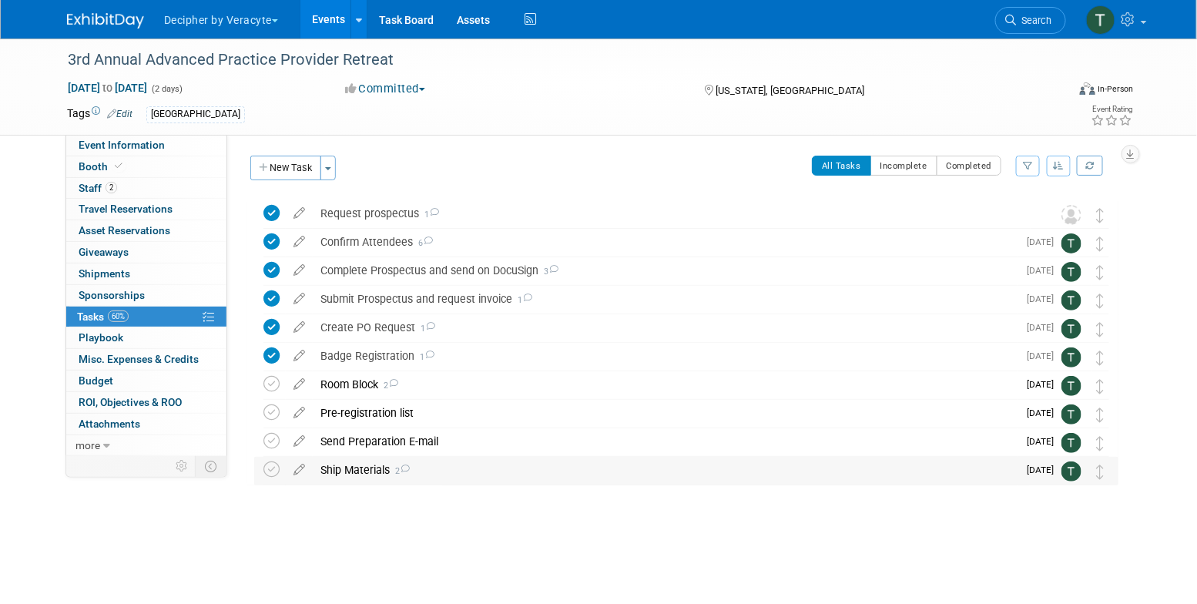
click at [364, 471] on div "Ship Materials 2" at bounding box center [665, 470] width 705 height 26
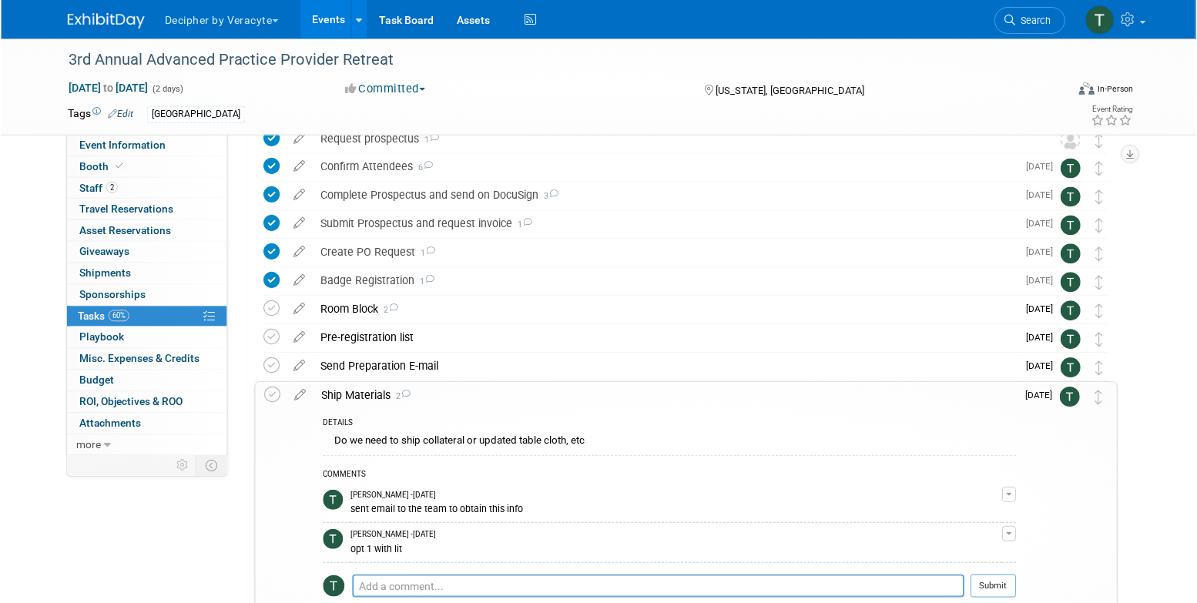
scroll to position [87, 0]
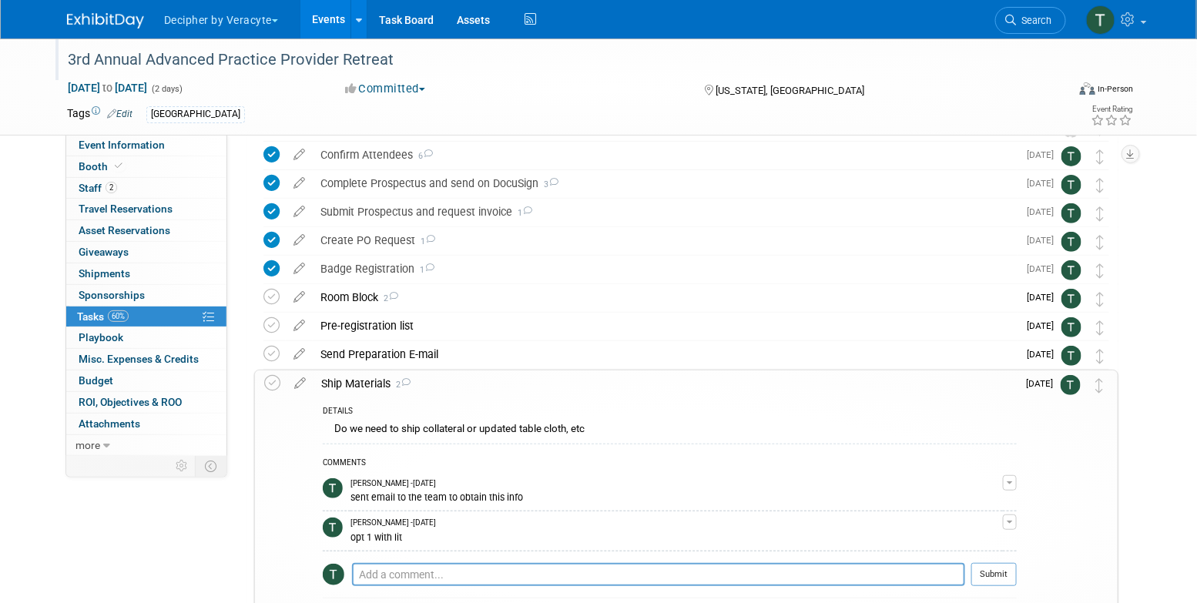
click at [292, 43] on div at bounding box center [558, 45] width 992 height 13
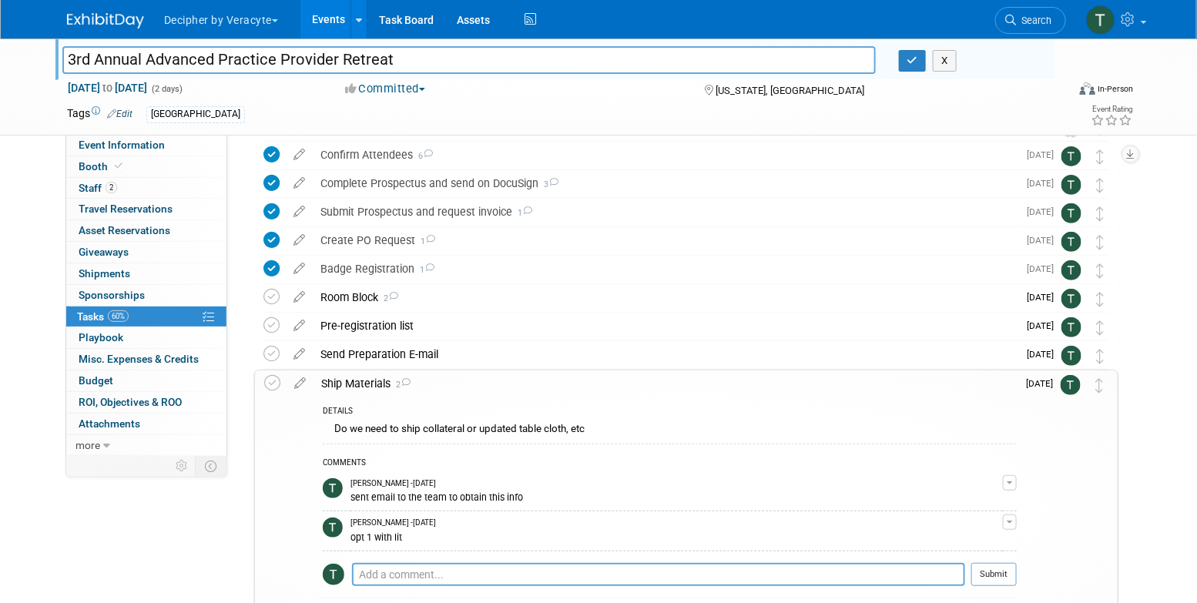
click at [327, 29] on link "Events" at bounding box center [329, 19] width 56 height 39
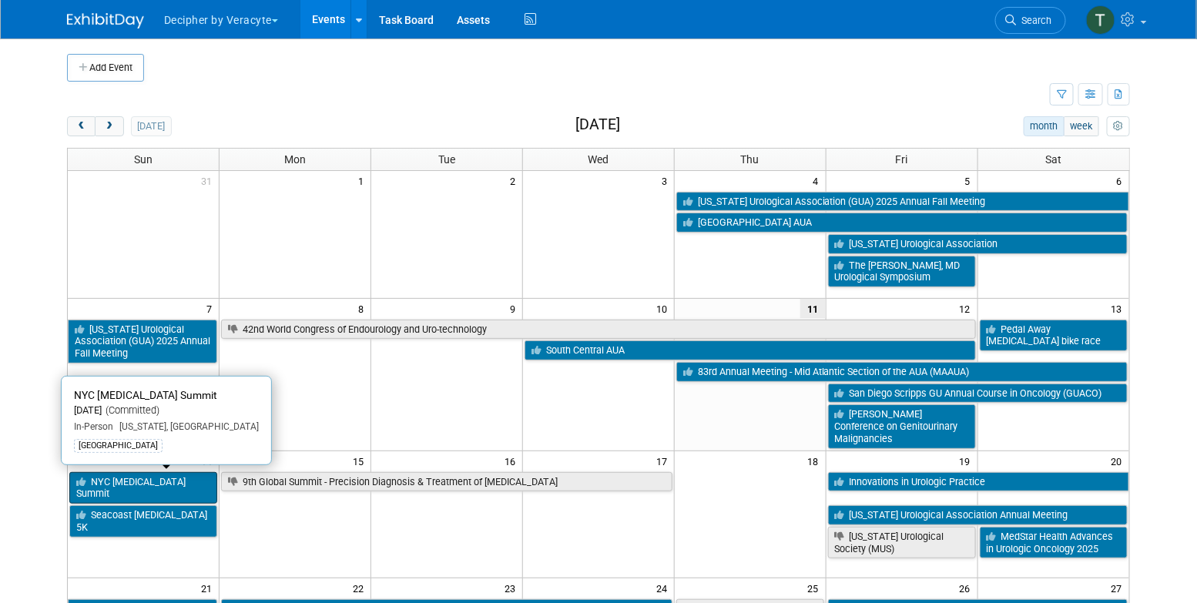
click at [175, 473] on link "NYC [MEDICAL_DATA] Summit" at bounding box center [143, 488] width 148 height 32
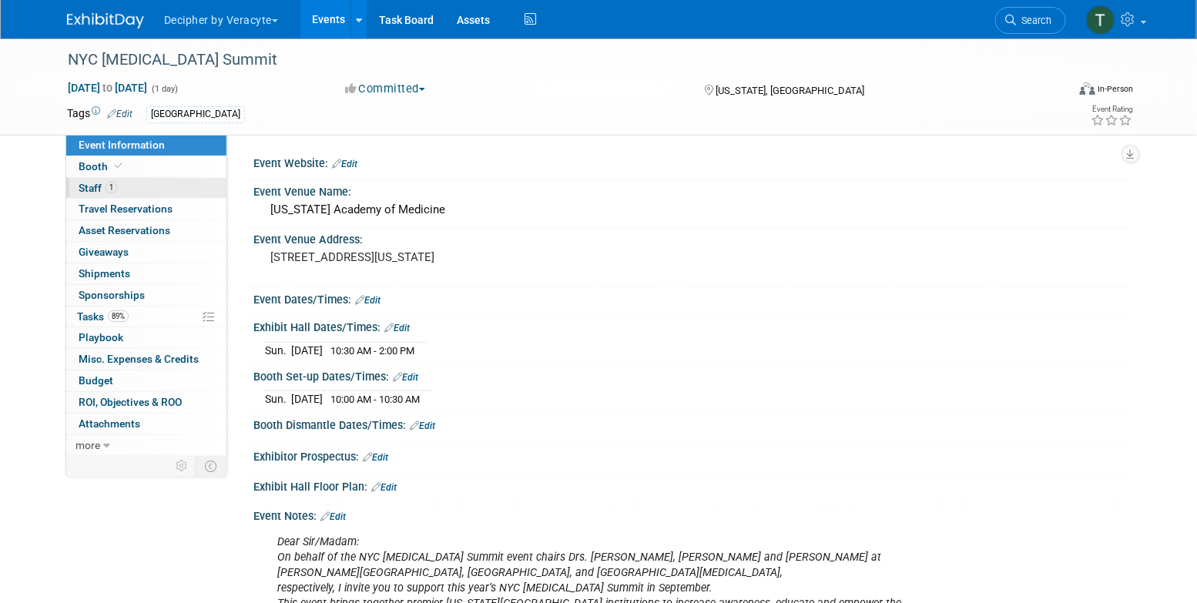
click at [166, 196] on link "1 Staff 1" at bounding box center [146, 188] width 160 height 21
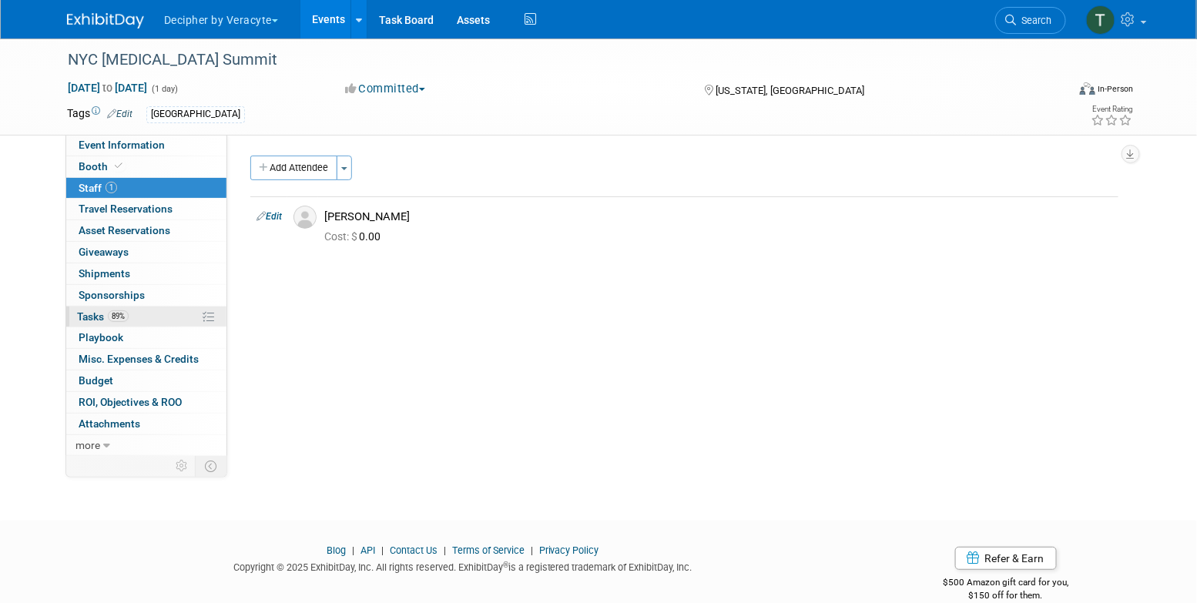
click at [149, 315] on link "89% Tasks 89%" at bounding box center [146, 317] width 160 height 21
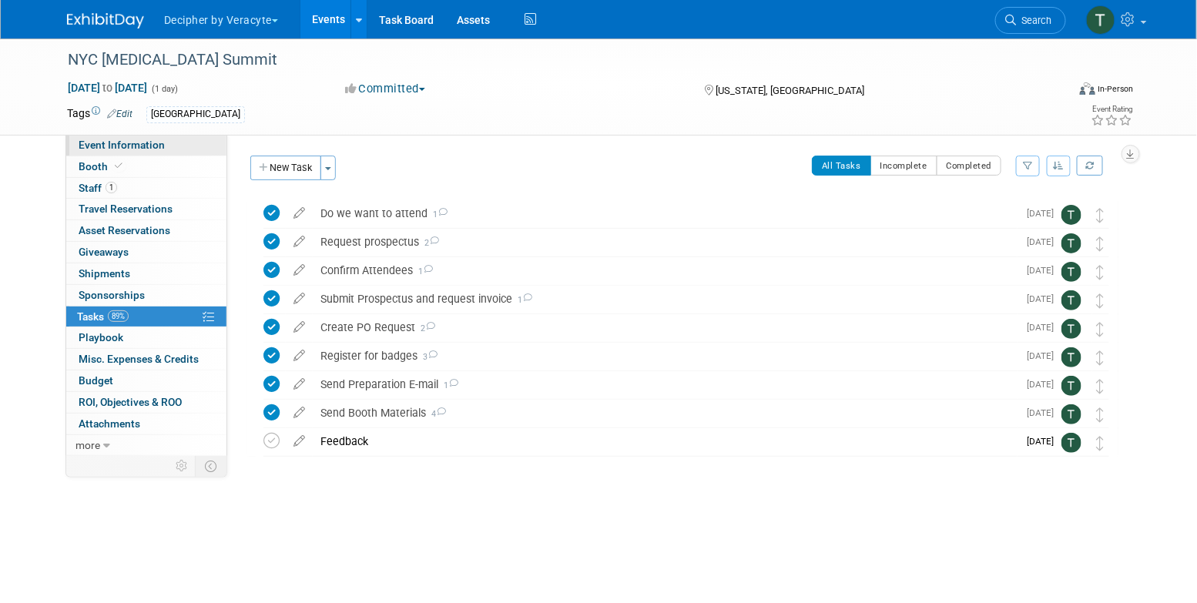
click at [203, 141] on link "Event Information" at bounding box center [146, 145] width 160 height 21
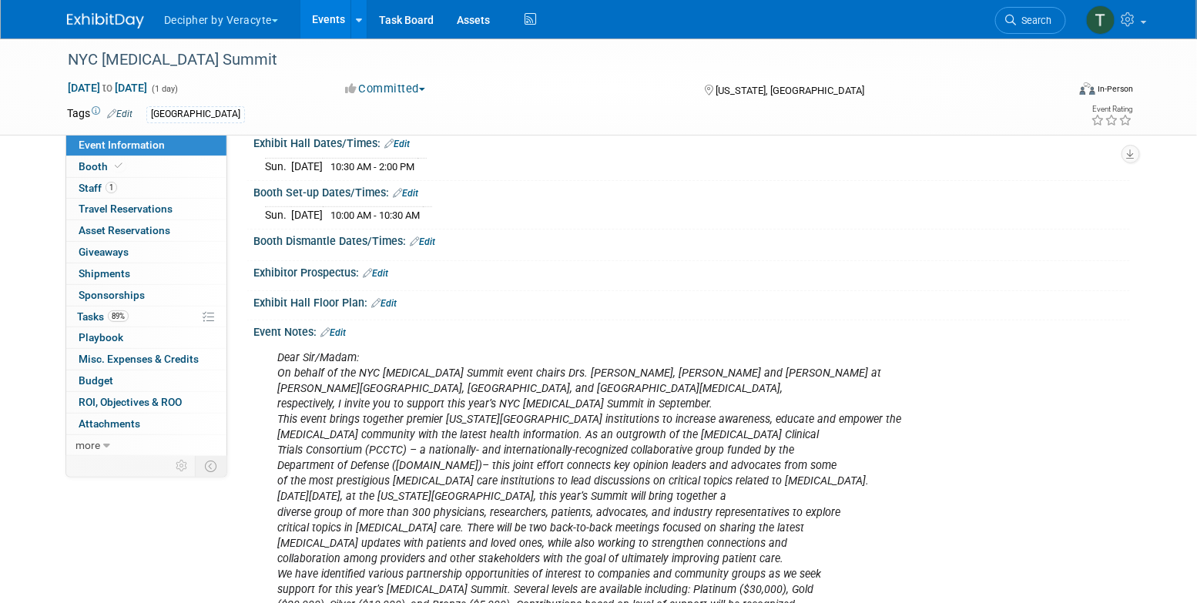
scroll to position [185, 0]
click at [167, 314] on link "89% Tasks 89%" at bounding box center [146, 317] width 160 height 21
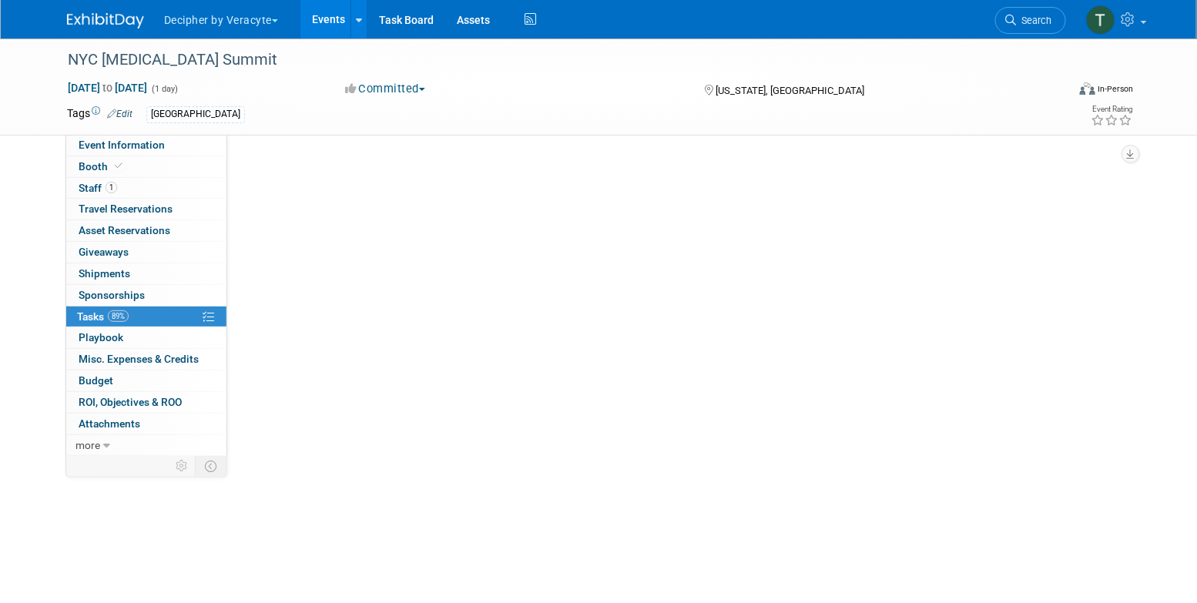
scroll to position [0, 0]
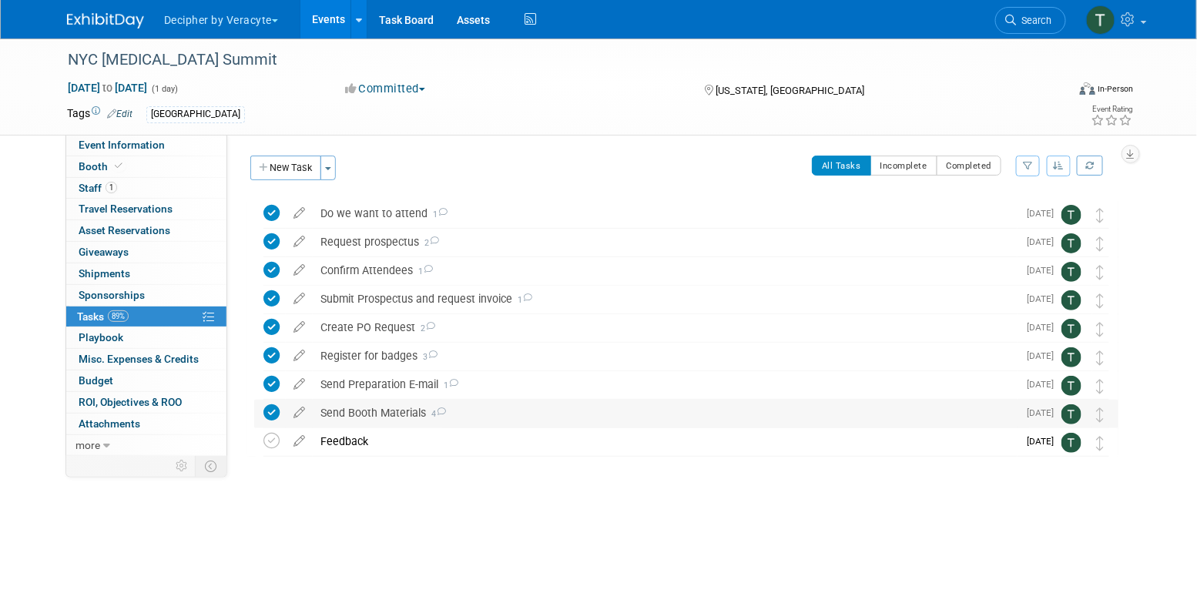
click at [387, 413] on div "Send Booth Materials 4" at bounding box center [665, 413] width 705 height 26
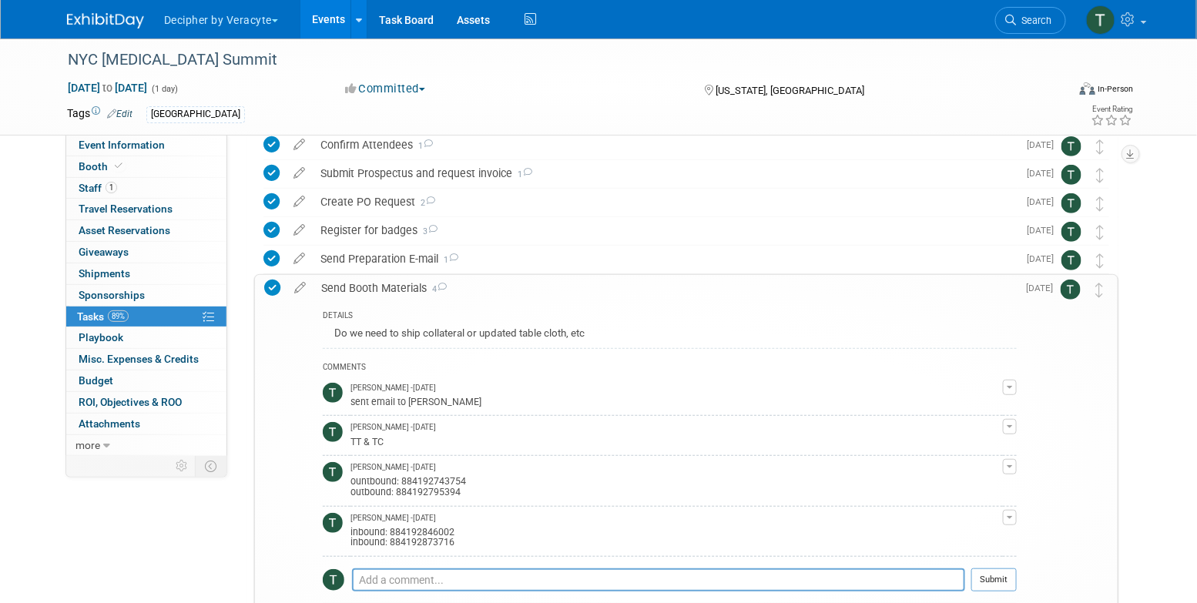
scroll to position [128, 0]
click at [401, 280] on div "Send Booth Materials 4" at bounding box center [665, 286] width 703 height 26
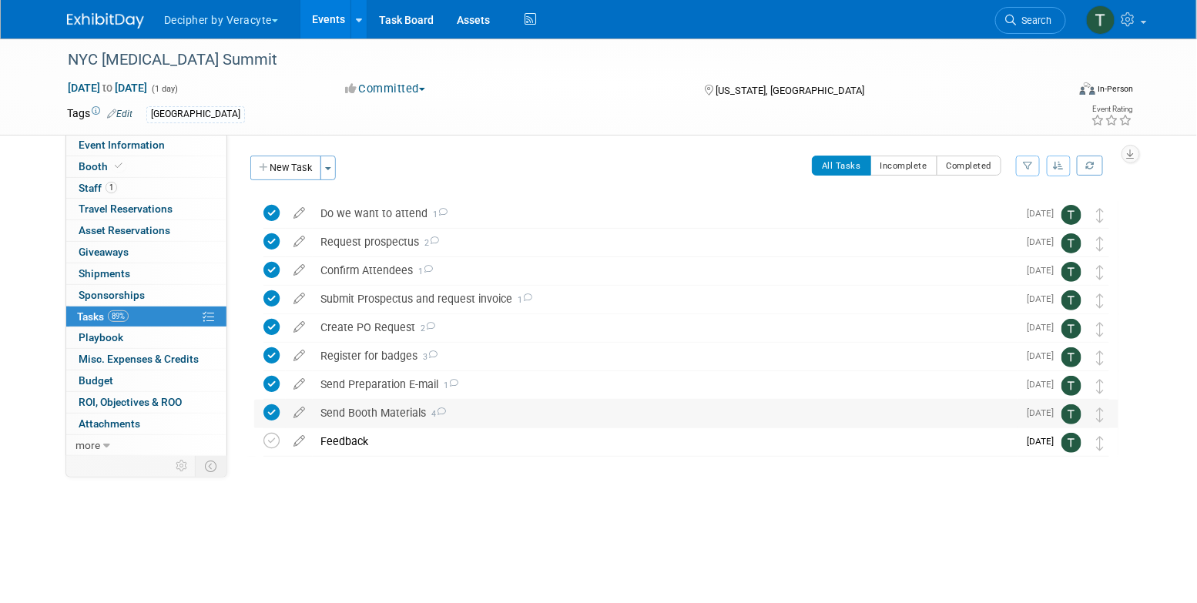
scroll to position [0, 0]
click at [400, 393] on div "Send Preparation E-mail 1" at bounding box center [665, 384] width 705 height 26
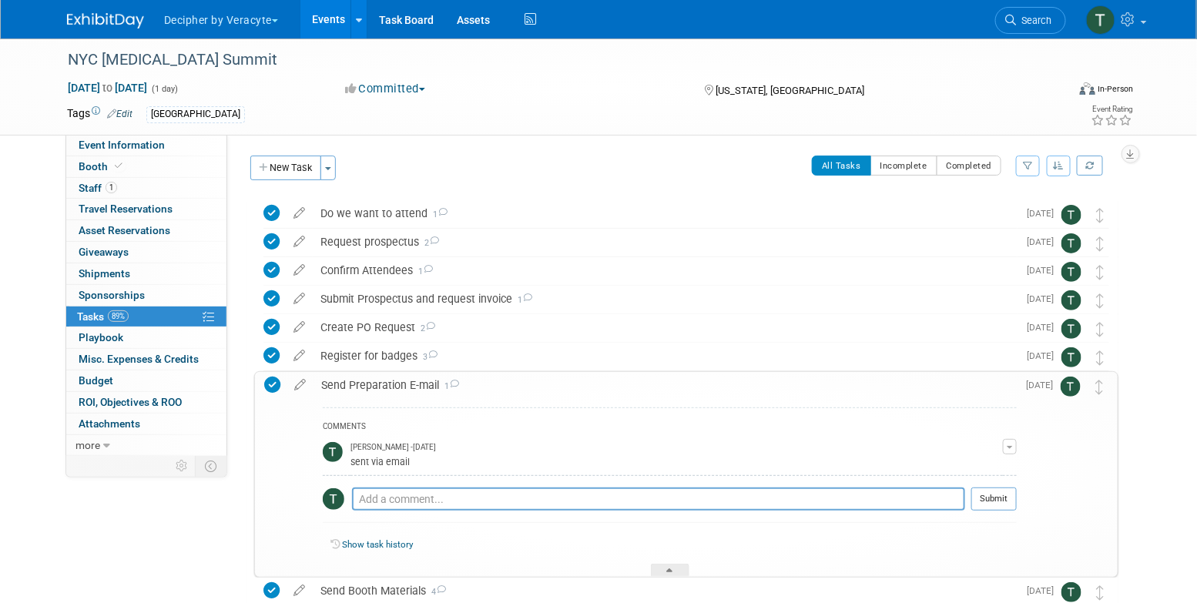
click at [400, 393] on div "Send Preparation E-mail 1" at bounding box center [665, 385] width 703 height 26
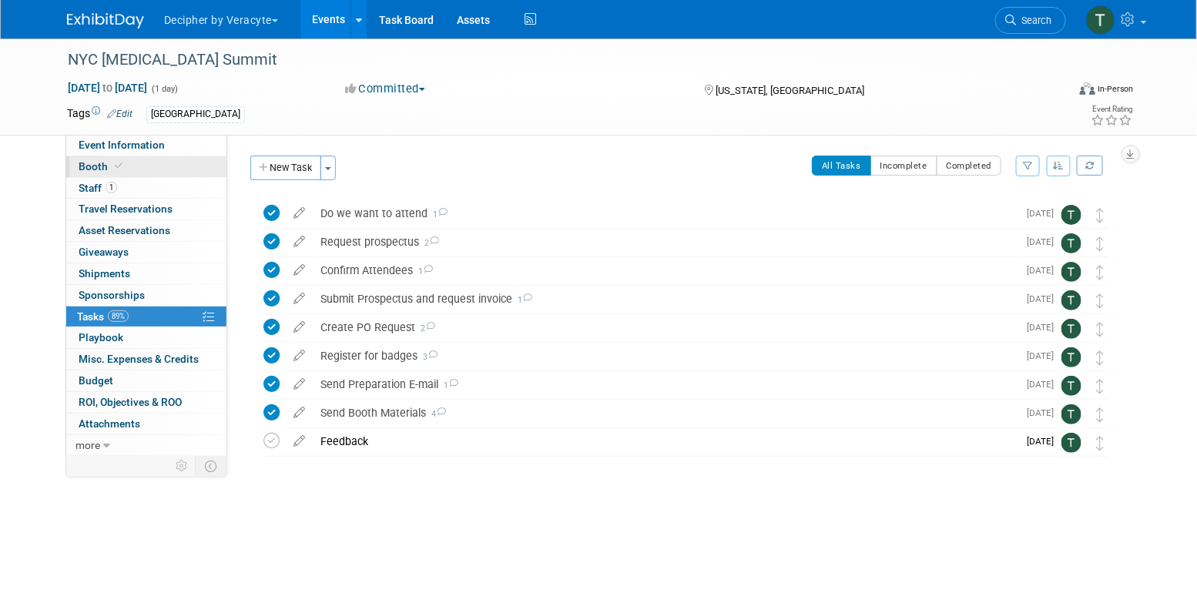
click at [193, 163] on link "Booth" at bounding box center [146, 166] width 160 height 21
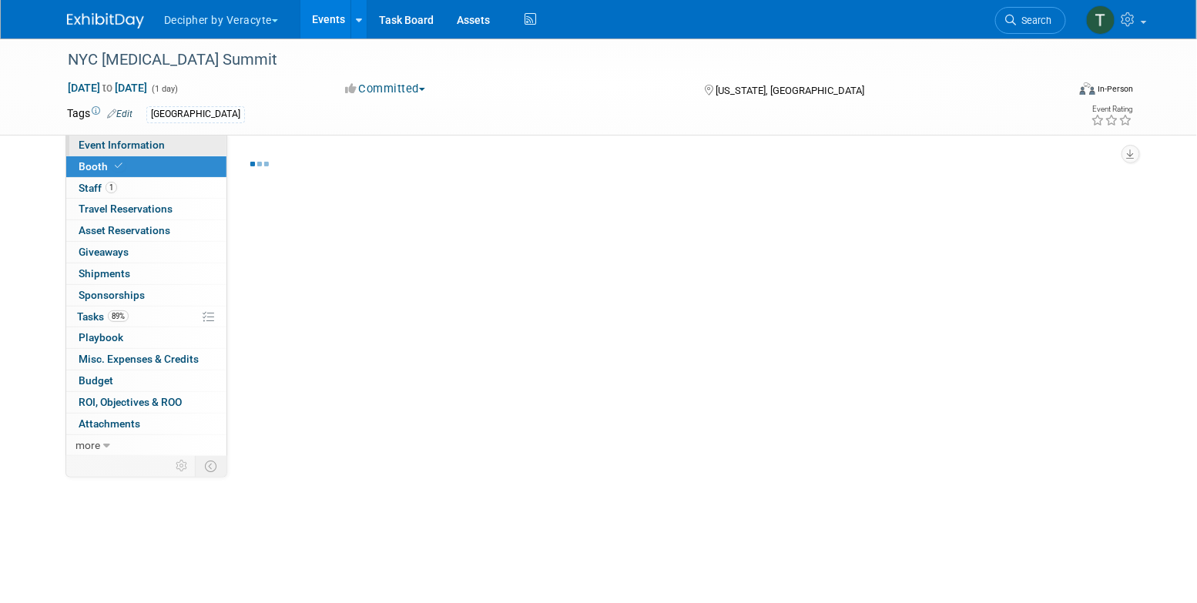
click at [197, 145] on link "Event Information" at bounding box center [146, 145] width 160 height 21
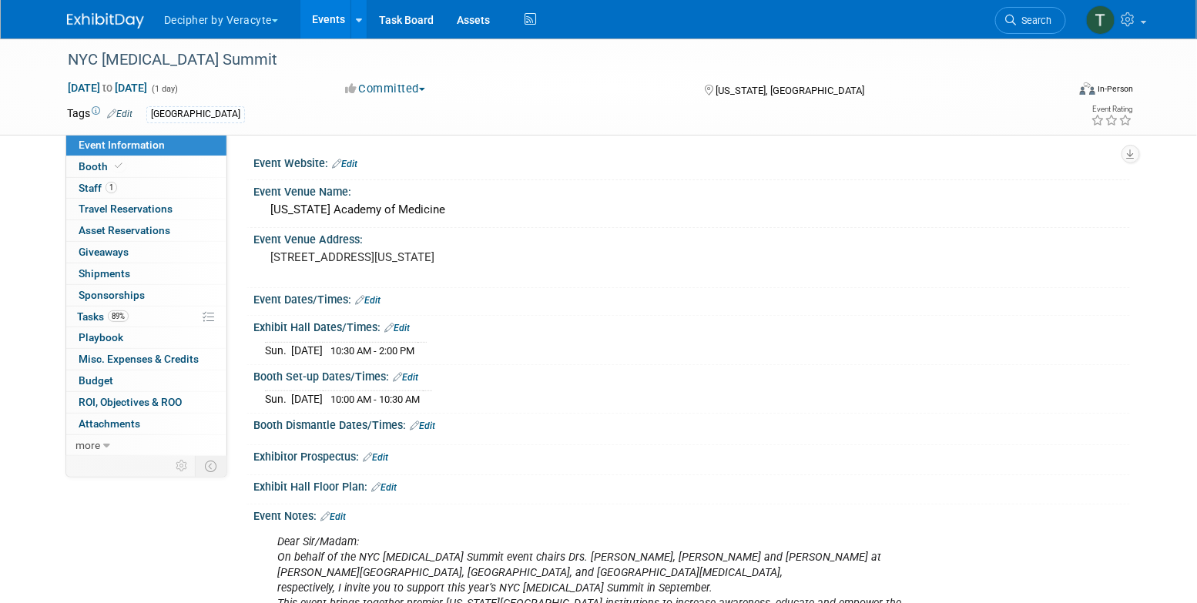
scroll to position [12, 0]
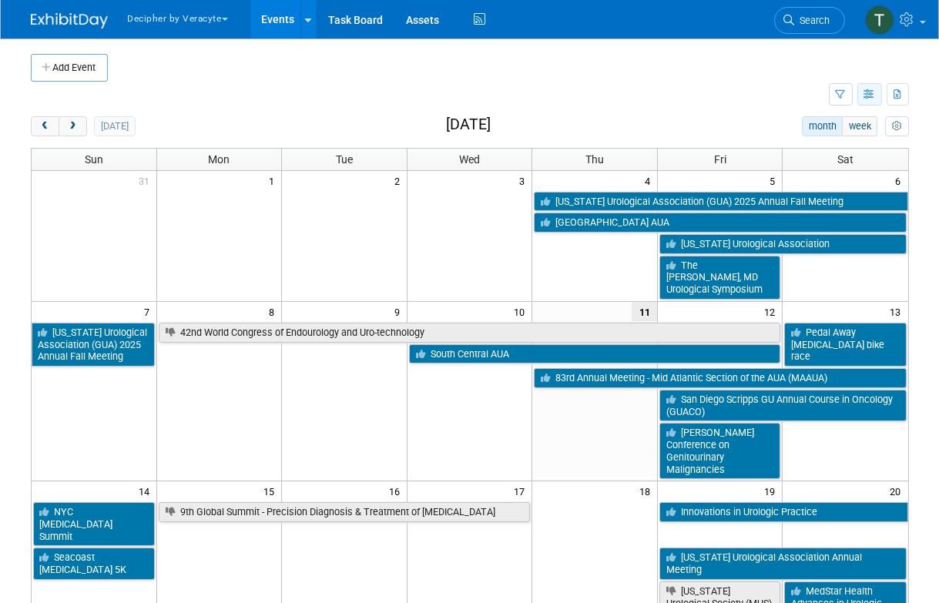
click at [875, 92] on icon "button" at bounding box center [871, 95] width 12 height 10
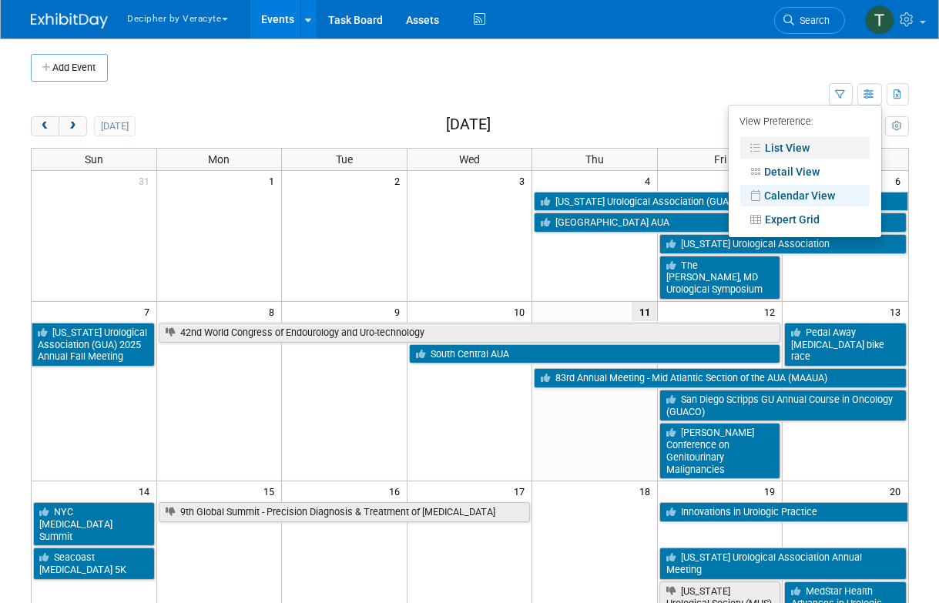
click at [808, 152] on link "List View" at bounding box center [804, 148] width 129 height 22
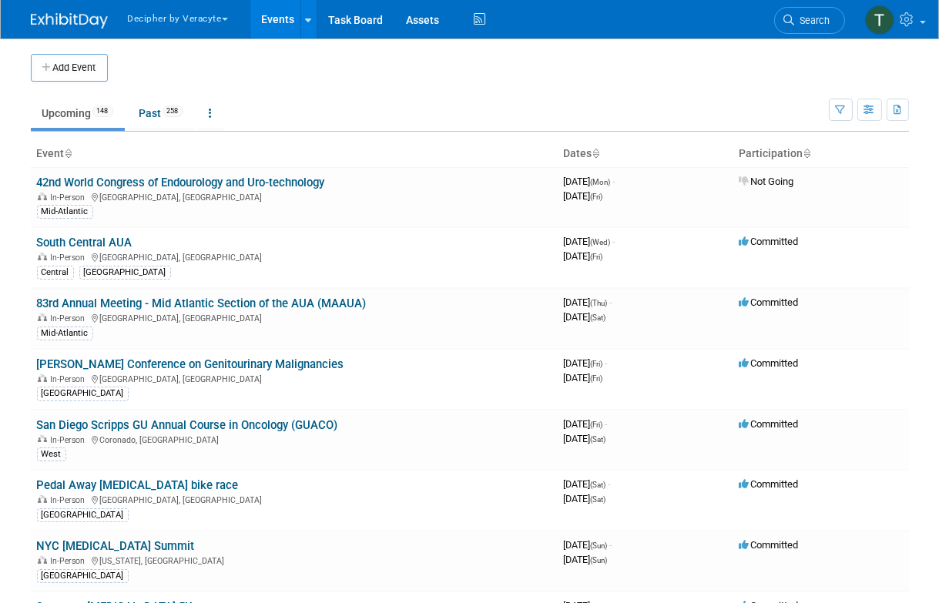
click at [174, 96] on td "Upcoming 148 Past 258 All Events 406 Past and Upcoming Grouped Annually Events …" at bounding box center [430, 107] width 798 height 50
click at [174, 126] on link "Past 258" at bounding box center [161, 113] width 67 height 29
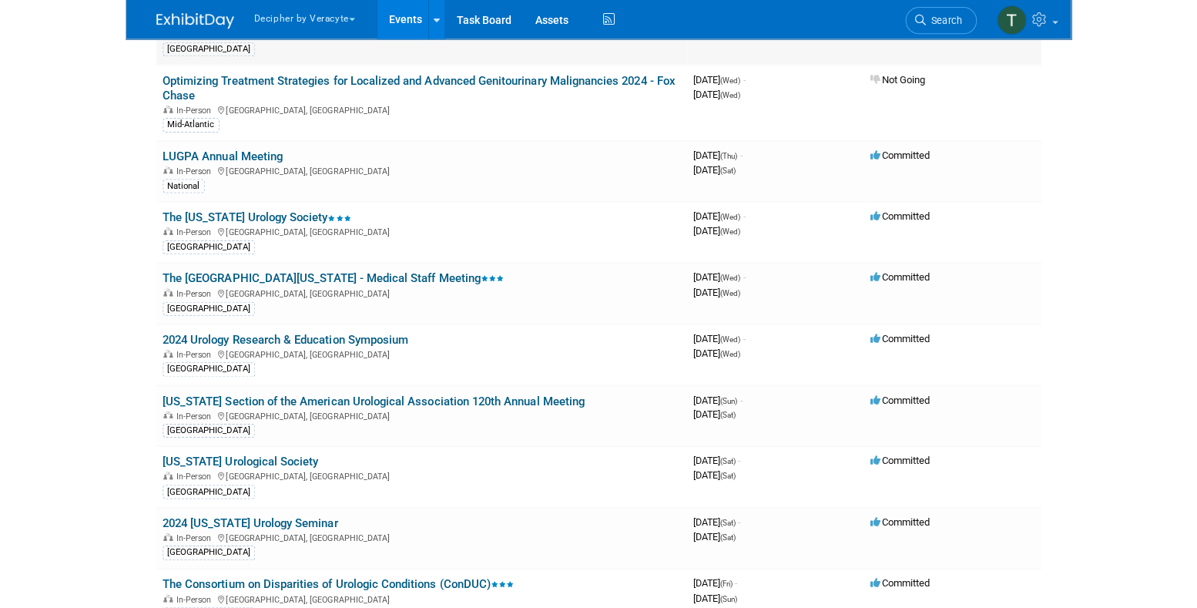
scroll to position [6878, 0]
